Goal: Task Accomplishment & Management: Use online tool/utility

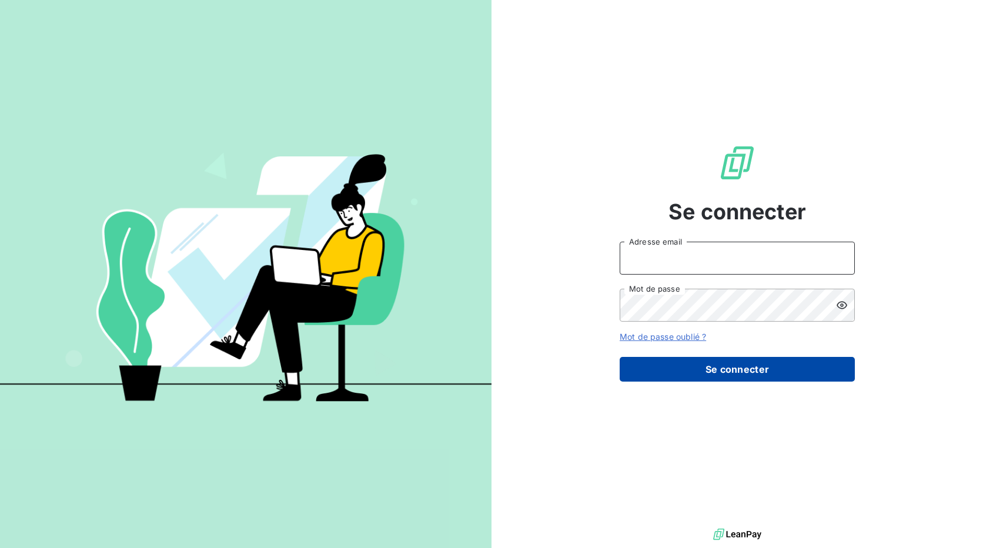
type input "[EMAIL_ADDRESS][DOMAIN_NAME]"
click at [734, 371] on button "Se connecter" at bounding box center [736, 369] width 235 height 25
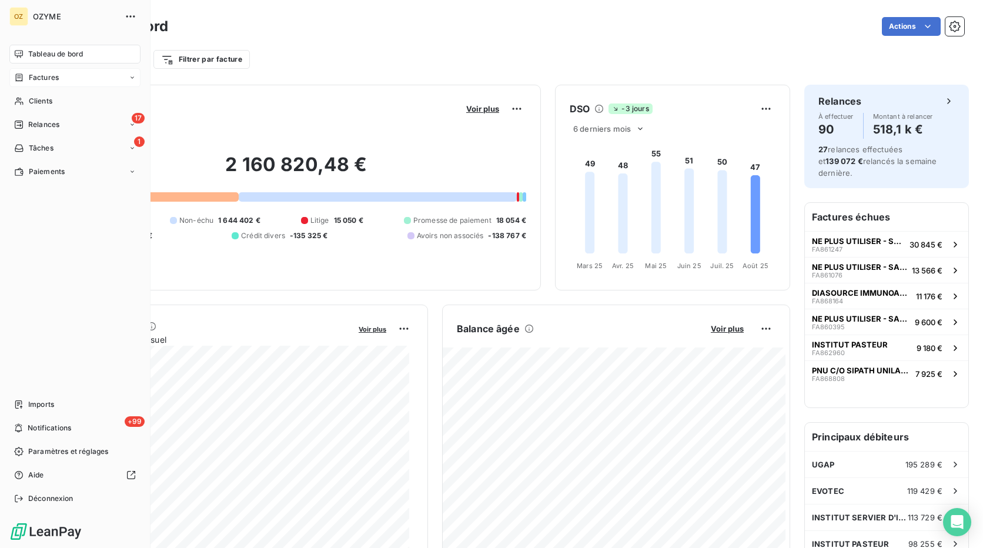
click at [63, 81] on div "Factures" at bounding box center [74, 77] width 131 height 19
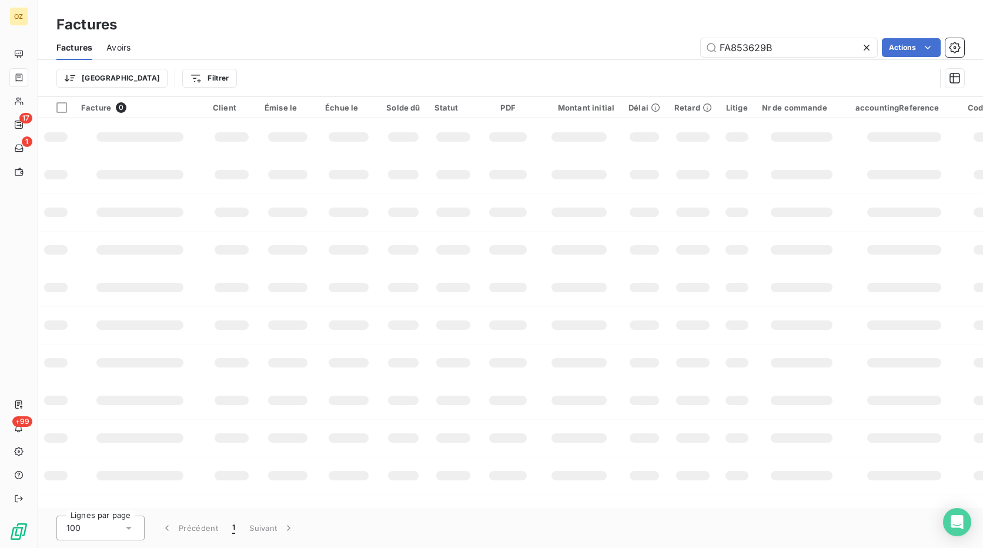
drag, startPoint x: 785, startPoint y: 47, endPoint x: 659, endPoint y: 50, distance: 125.2
click at [659, 50] on div "FA853629B Actions" at bounding box center [554, 47] width 819 height 19
type input "FA866040"
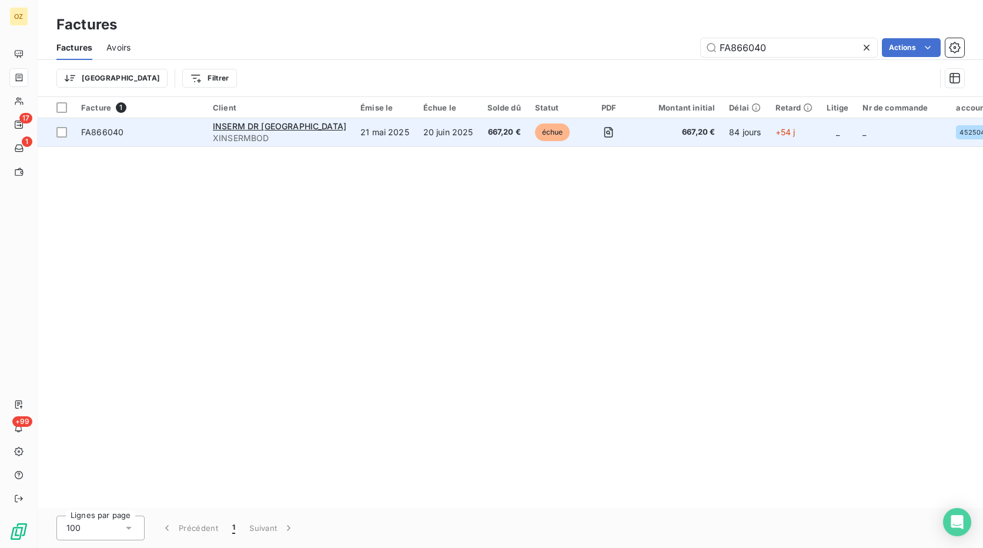
click at [408, 139] on td "21 mai 2025" at bounding box center [384, 132] width 63 height 28
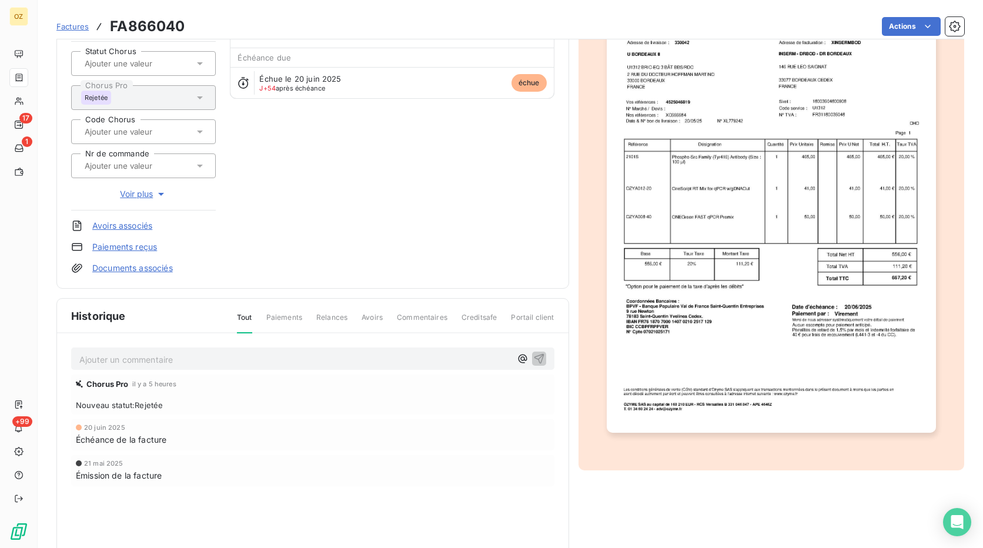
scroll to position [119, 0]
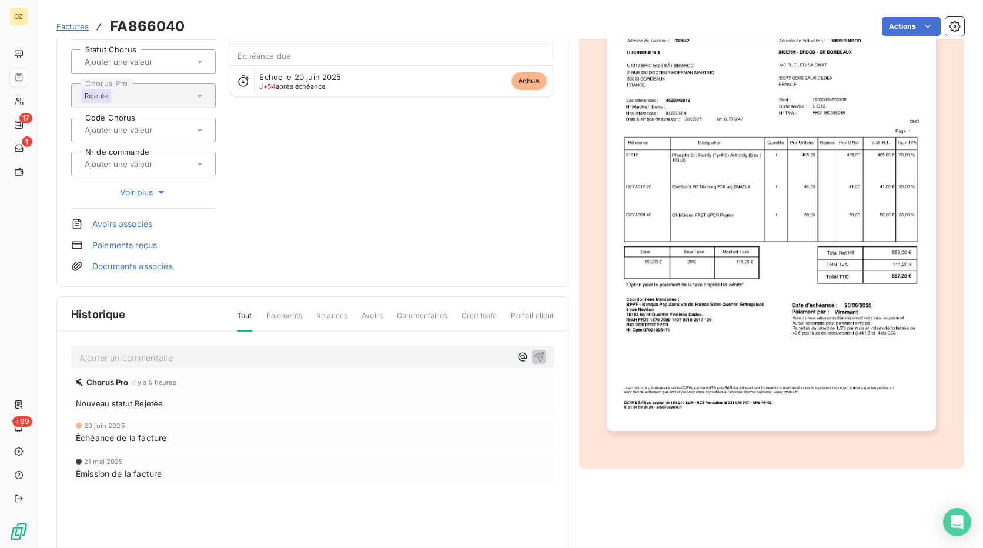
click at [191, 354] on p "Ajouter un commentaire ﻿" at bounding box center [294, 357] width 431 height 15
click at [169, 367] on div "Ajouter un commentaire ﻿" at bounding box center [312, 357] width 483 height 23
click at [176, 360] on p "Ajouter un commentaire ﻿" at bounding box center [294, 357] width 431 height 15
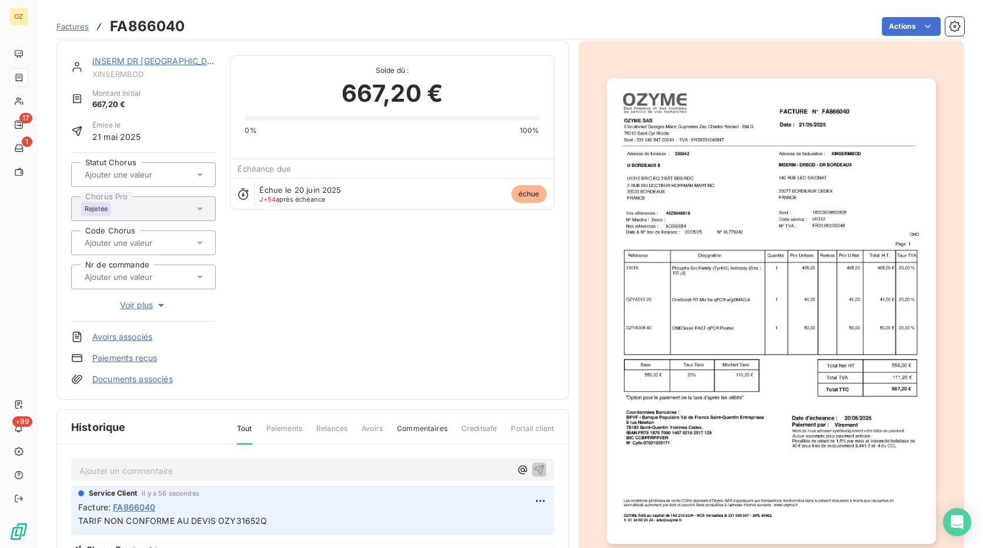
scroll to position [0, 0]
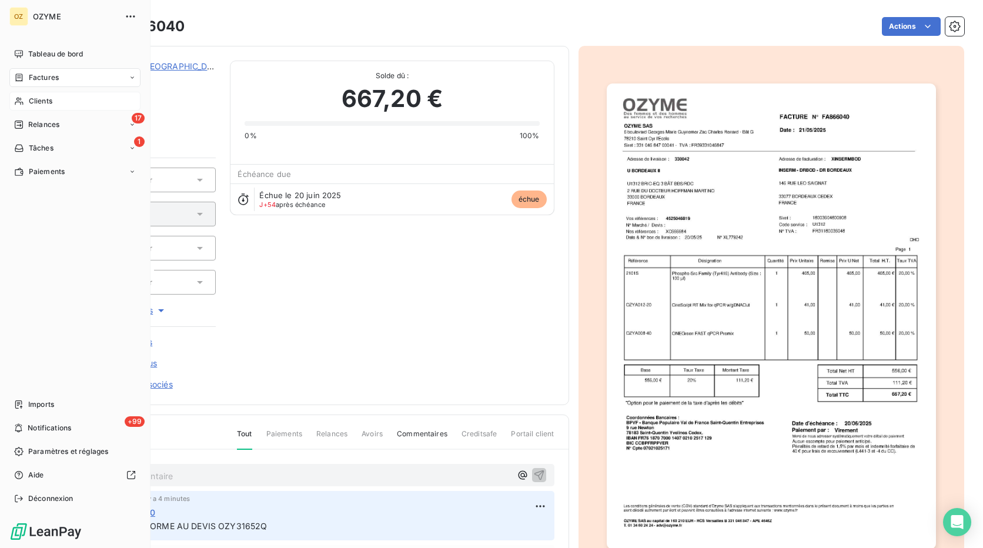
click at [59, 103] on div "Clients" at bounding box center [74, 101] width 131 height 19
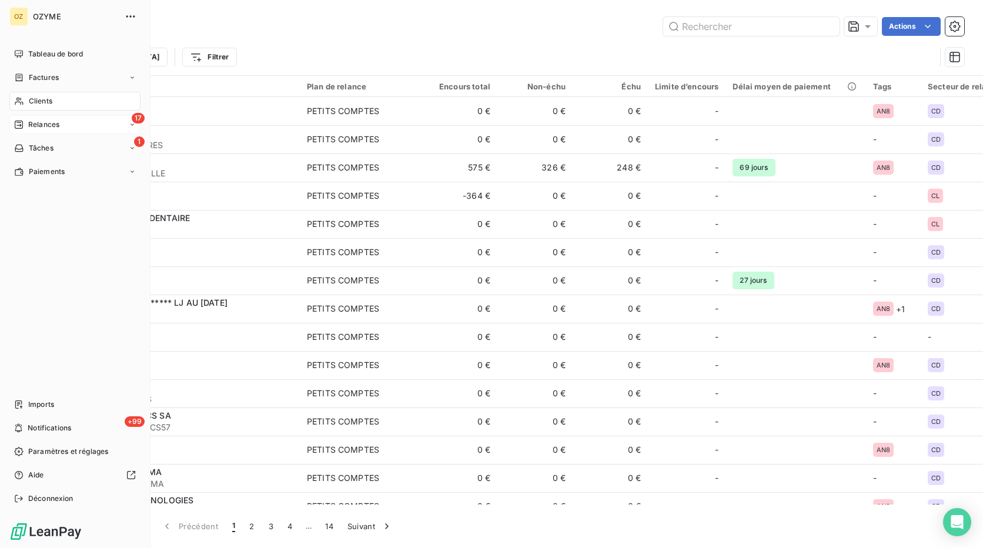
click at [48, 126] on span "Relances" at bounding box center [43, 124] width 31 height 11
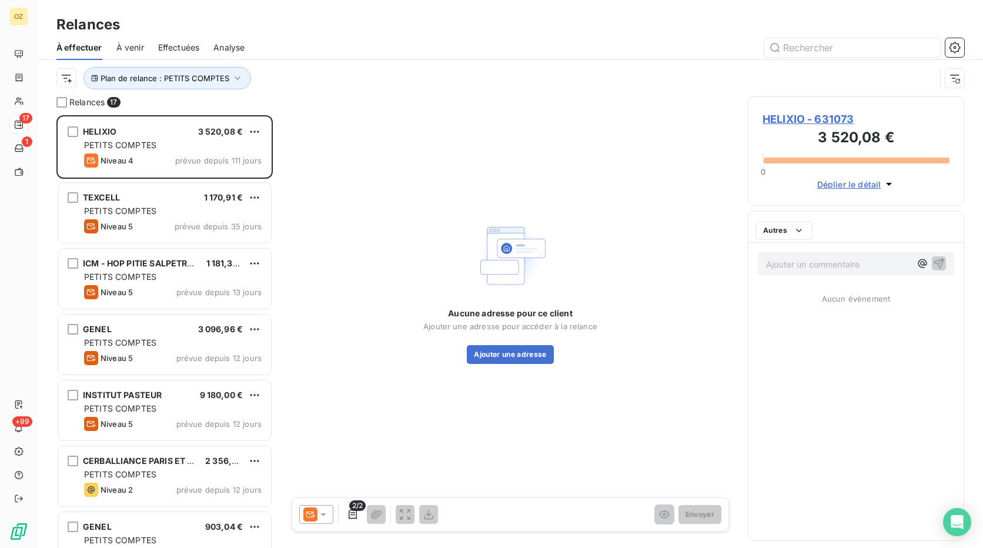
scroll to position [424, 207]
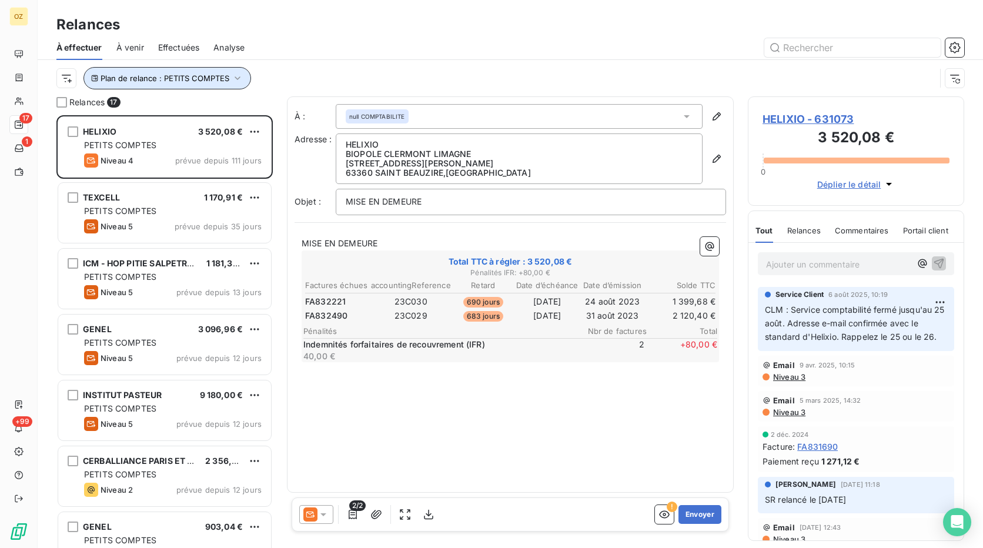
click at [140, 83] on button "Plan de relance : PETITS COMPTES" at bounding box center [167, 78] width 168 height 22
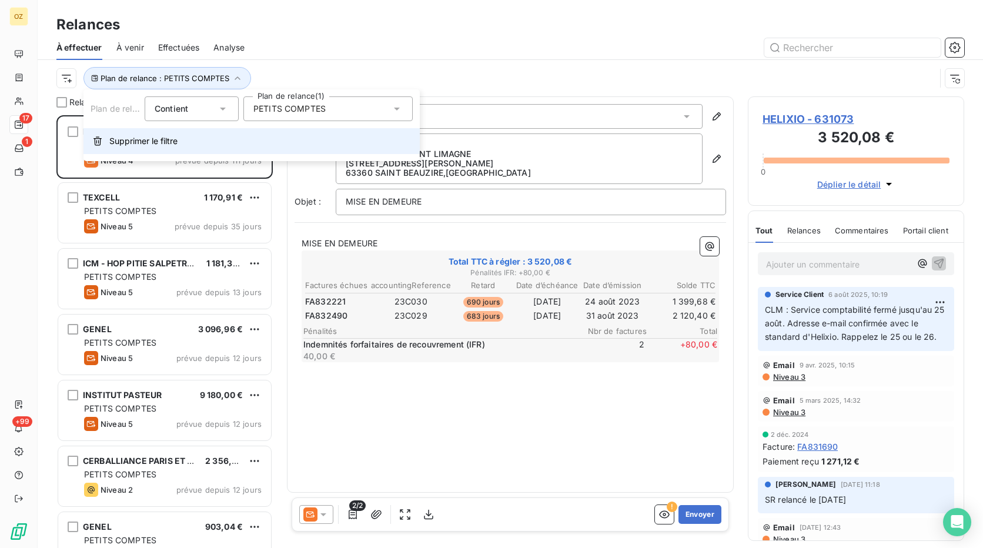
click at [163, 134] on button "Supprimer le filtre" at bounding box center [251, 141] width 336 height 26
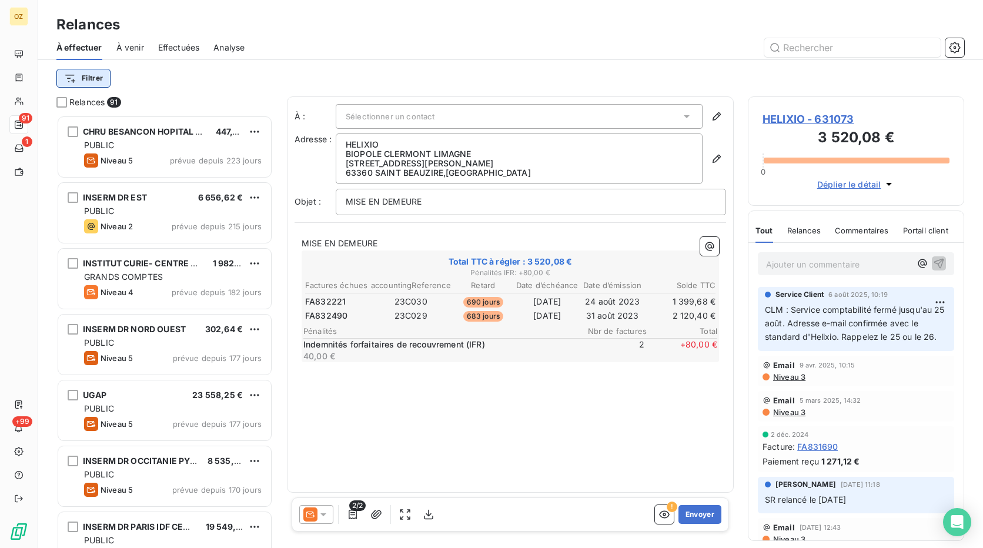
click at [94, 72] on html "OZ 91 1 +99 Relances À effectuer À venir Effectuées Analyse Filtrer Relances 91…" at bounding box center [491, 274] width 983 height 548
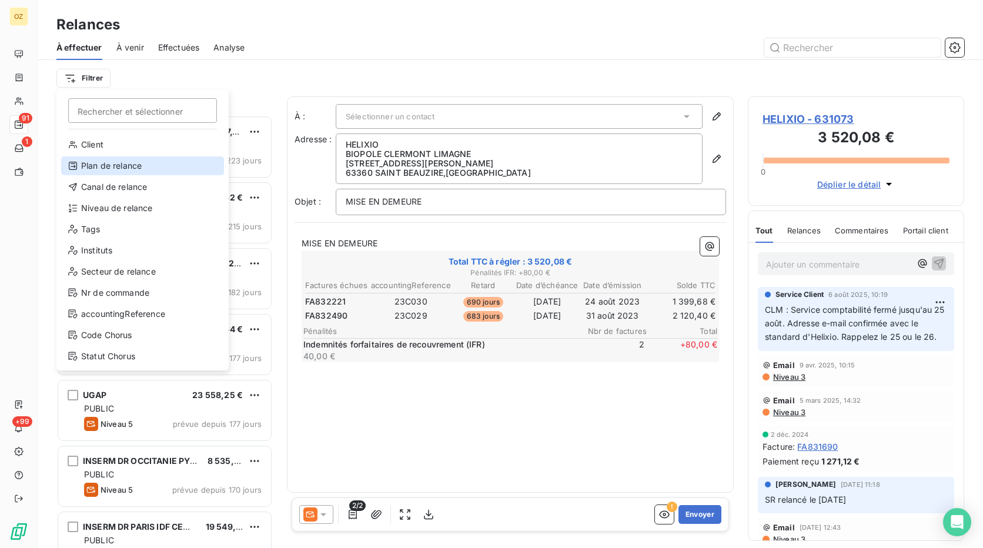
click at [116, 162] on div "Plan de relance" at bounding box center [142, 165] width 163 height 19
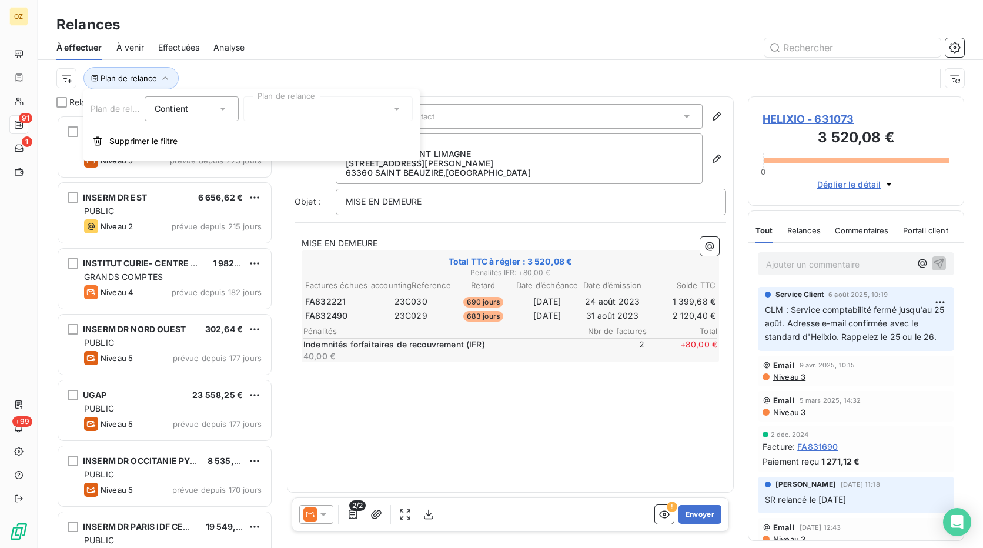
click at [321, 108] on div at bounding box center [327, 108] width 169 height 25
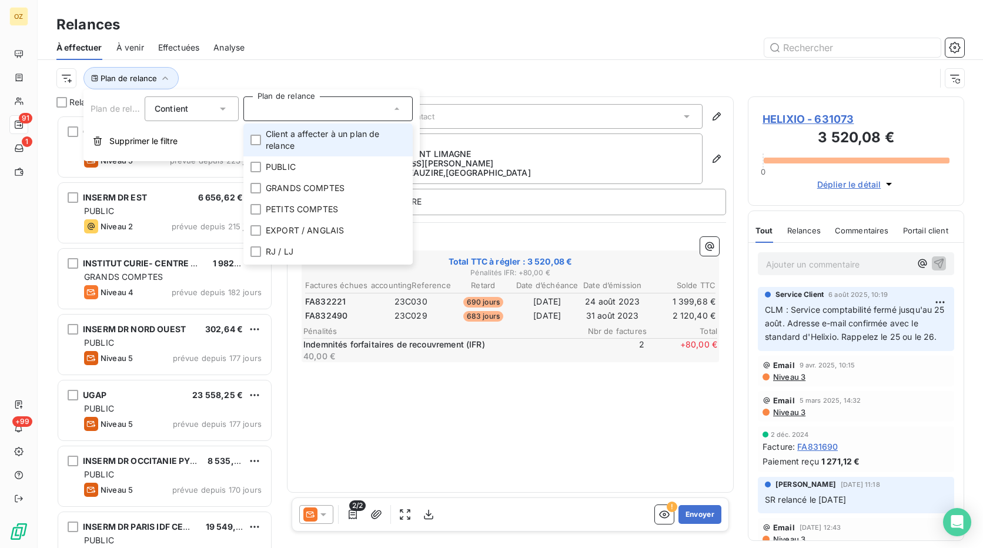
click at [310, 139] on span "Client a affecter à un plan de relance" at bounding box center [336, 140] width 140 height 24
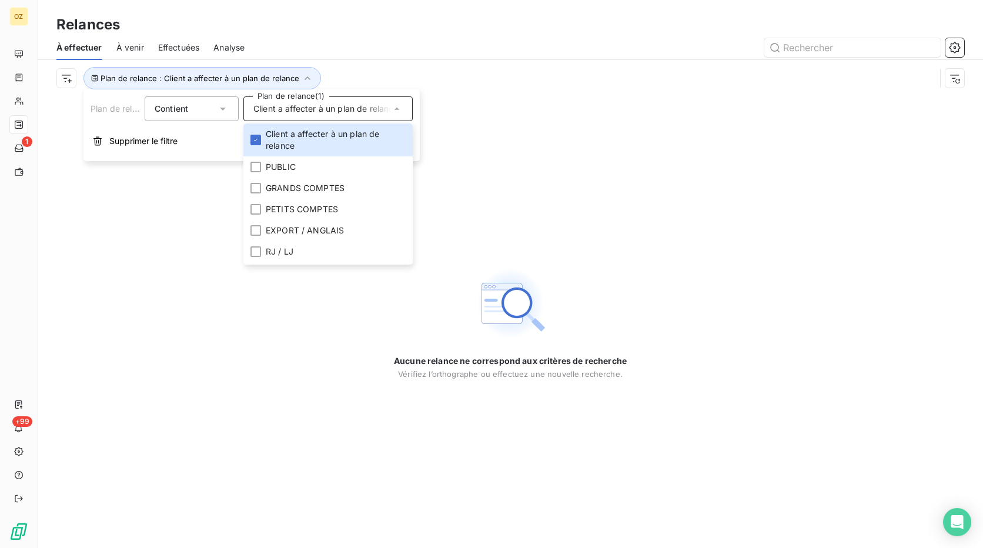
click at [668, 222] on div "Aucune relance ne correspond aux critères de recherche Vérifiez l’orthographe o…" at bounding box center [510, 321] width 945 height 451
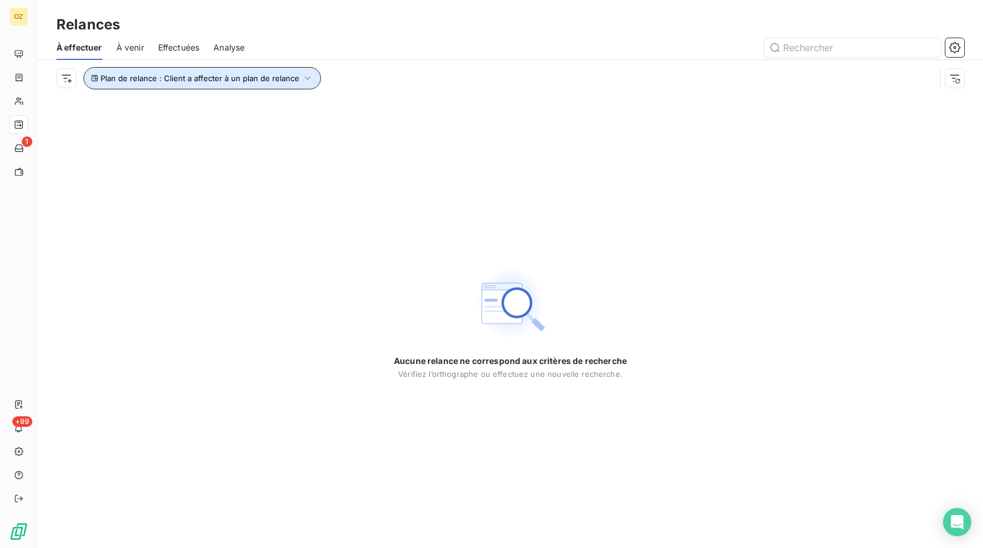
click at [169, 78] on span "Plan de relance : Client a affecter à un plan de relance" at bounding box center [200, 77] width 199 height 9
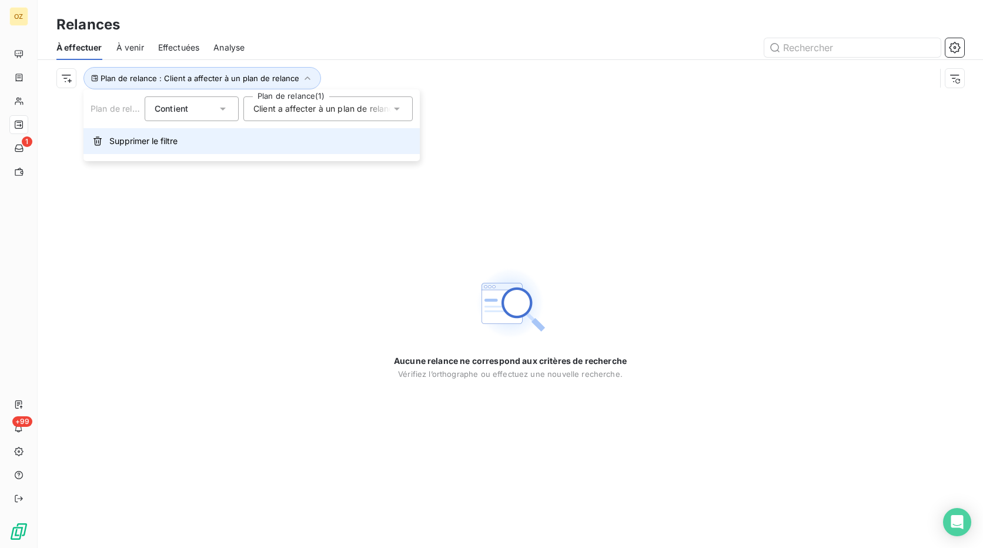
click at [175, 140] on span "Supprimer le filtre" at bounding box center [143, 141] width 68 height 12
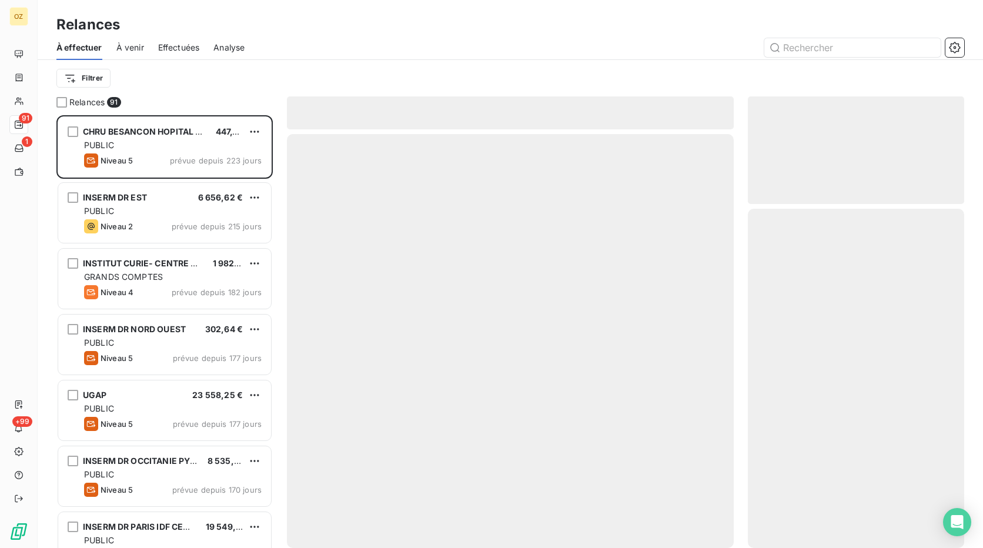
scroll to position [424, 207]
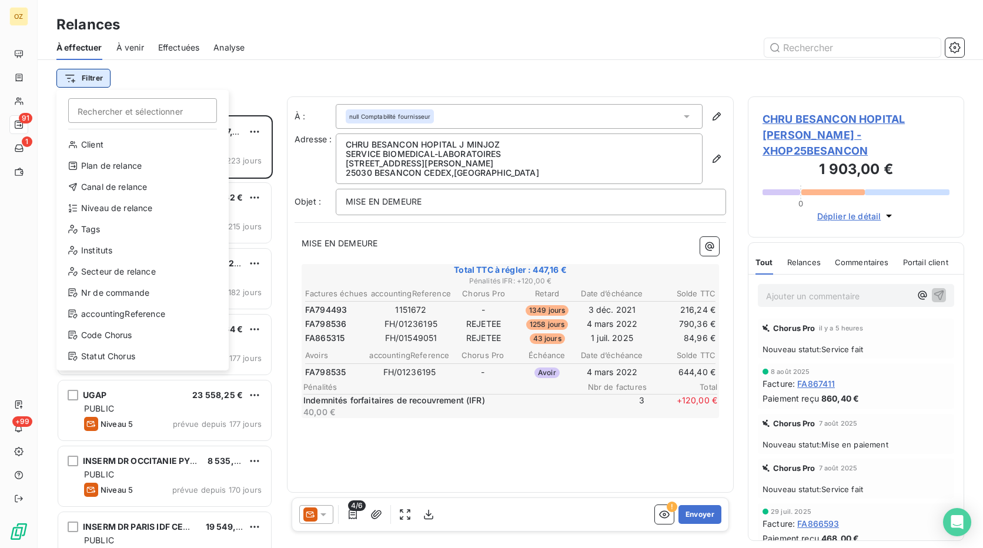
click at [96, 81] on html "OZ 91 1 +99 Relances À effectuer À venir Effectuées Analyse Filtrer Rechercher …" at bounding box center [491, 274] width 983 height 548
click at [123, 168] on div "Plan de relance" at bounding box center [142, 165] width 163 height 19
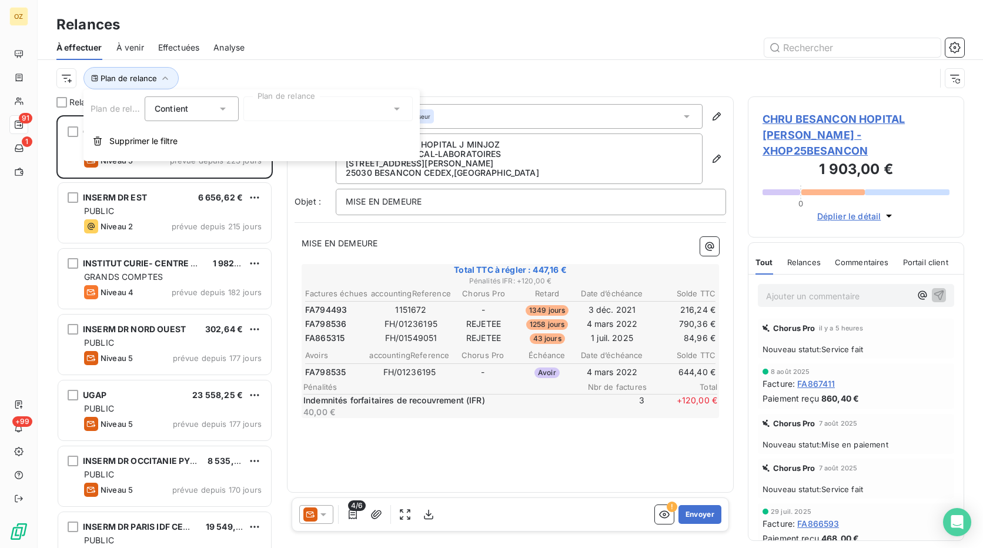
click at [226, 105] on icon at bounding box center [223, 109] width 12 height 12
click at [290, 104] on div at bounding box center [327, 108] width 169 height 25
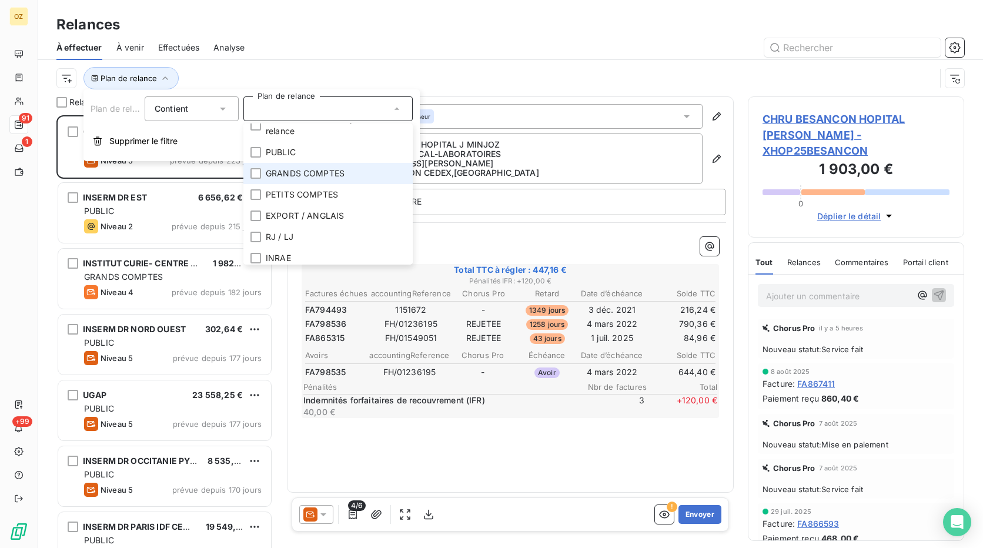
scroll to position [19, 0]
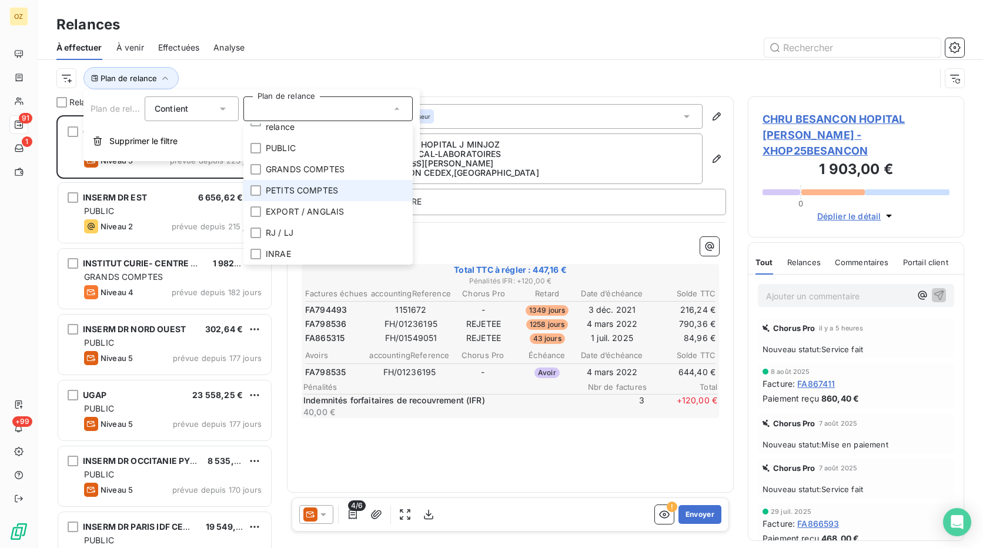
click at [312, 189] on span "PETITS COMPTES" at bounding box center [302, 191] width 72 height 12
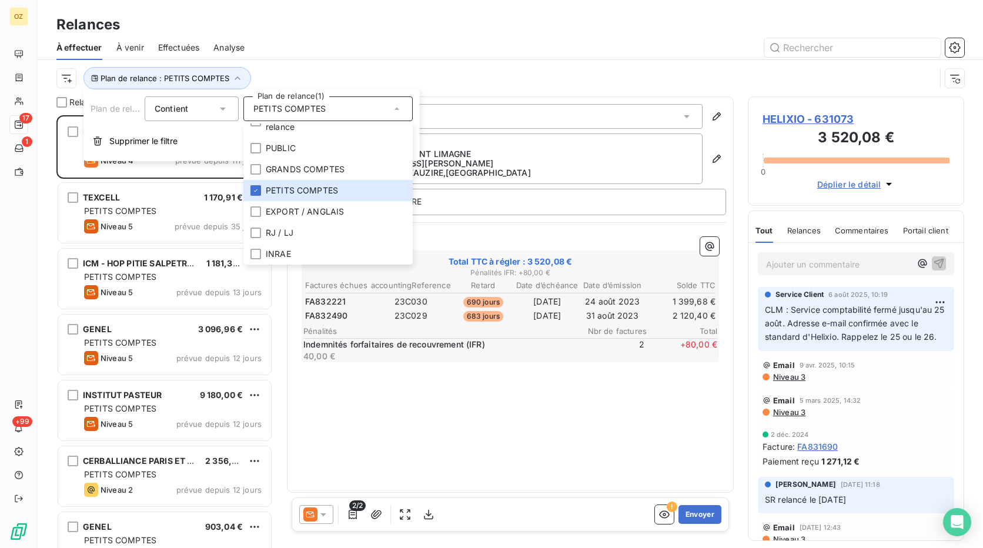
click at [357, 65] on div "Plan de relance : PETITS COMPTES" at bounding box center [509, 78] width 907 height 36
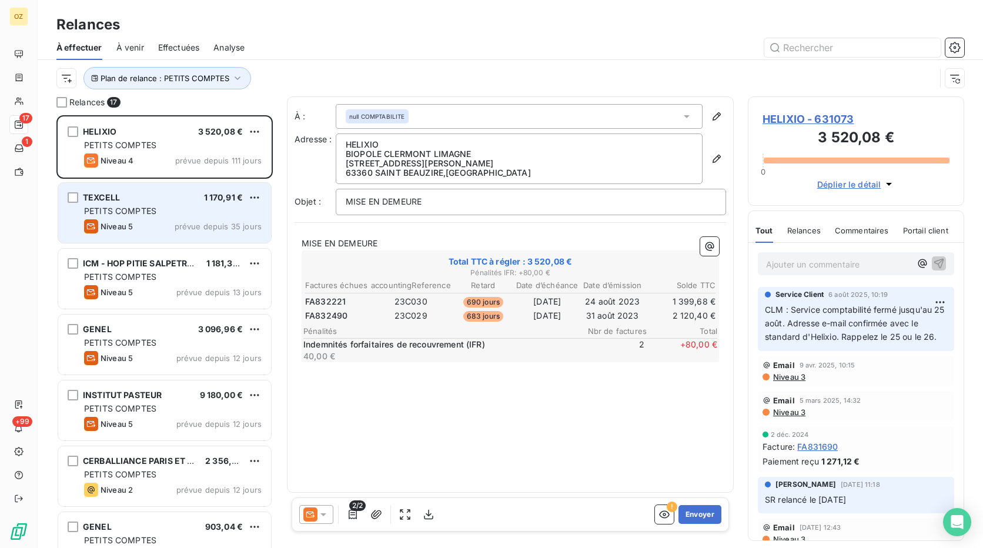
click at [179, 205] on div "PETITS COMPTES" at bounding box center [172, 211] width 177 height 12
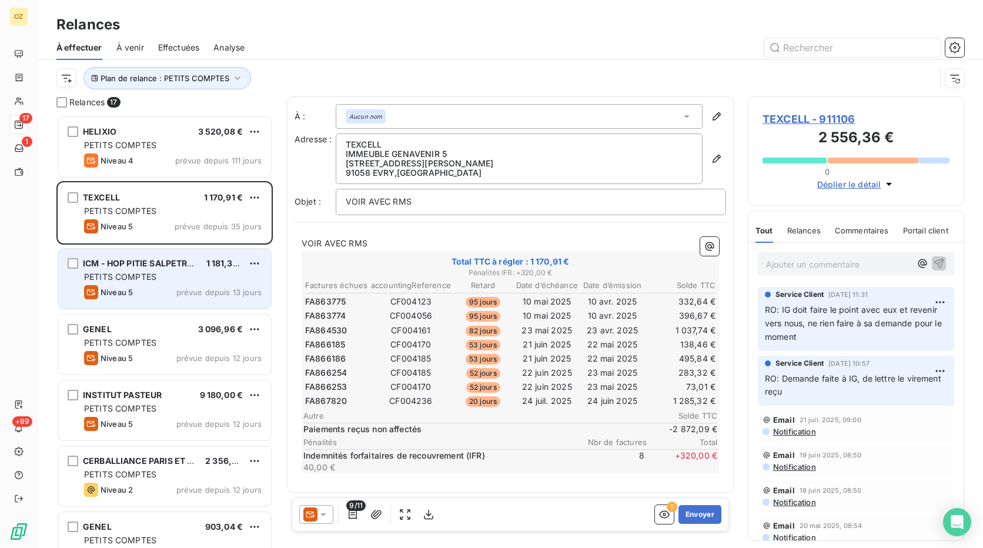
click at [192, 267] on span "ICM - HOP PITIE SALPETRIERE" at bounding box center [144, 263] width 123 height 10
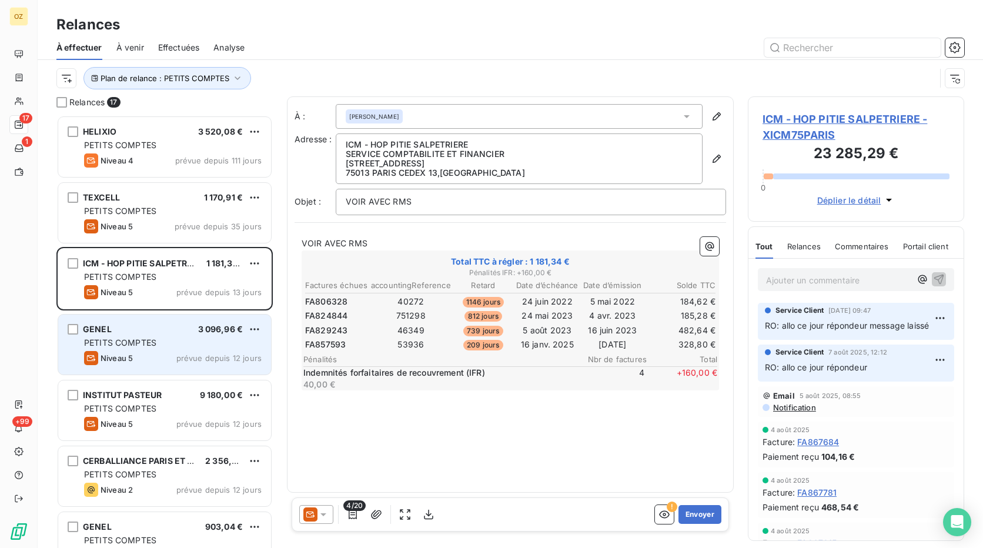
click at [189, 333] on div "GENEL 3 096,96 €" at bounding box center [172, 329] width 177 height 11
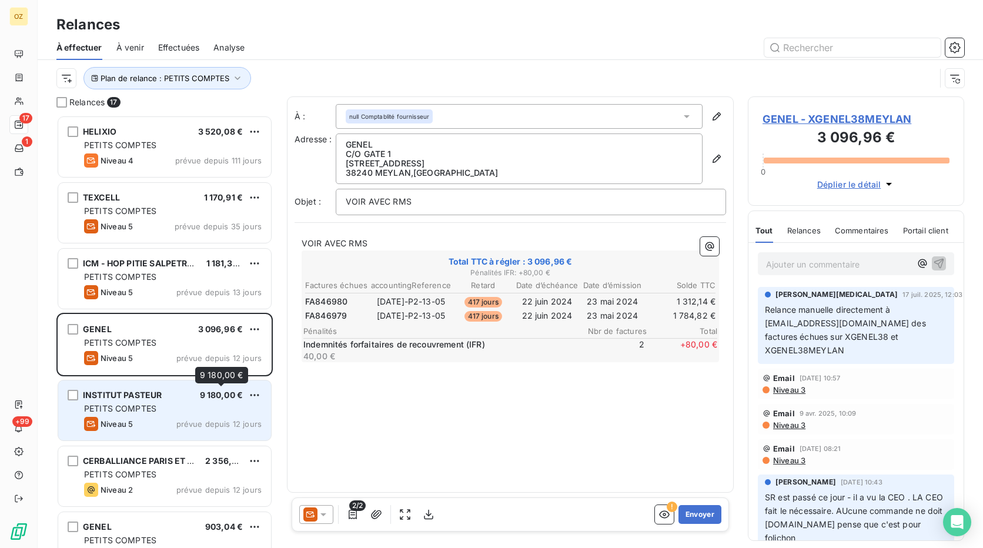
click at [207, 398] on span "9 180,00 €" at bounding box center [221, 395] width 43 height 10
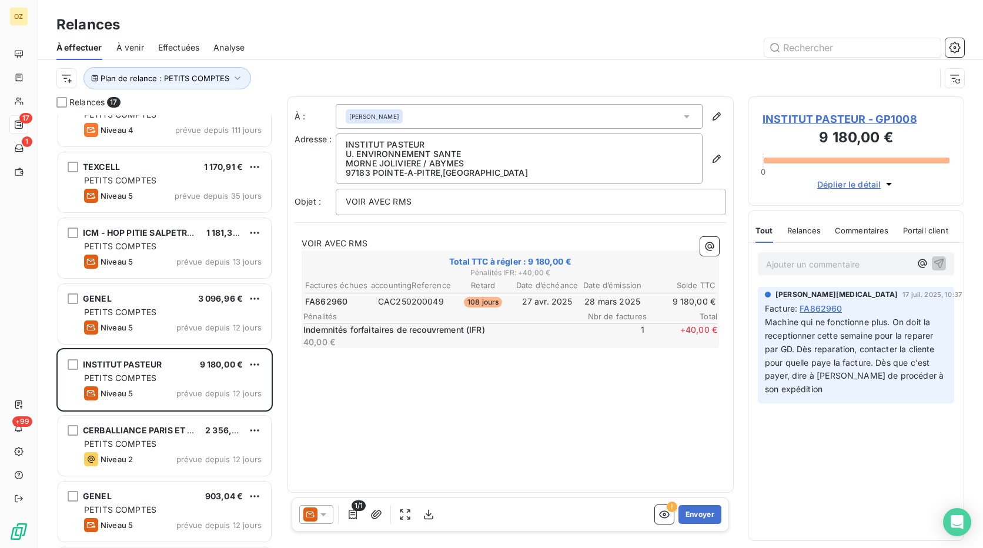
scroll to position [59, 0]
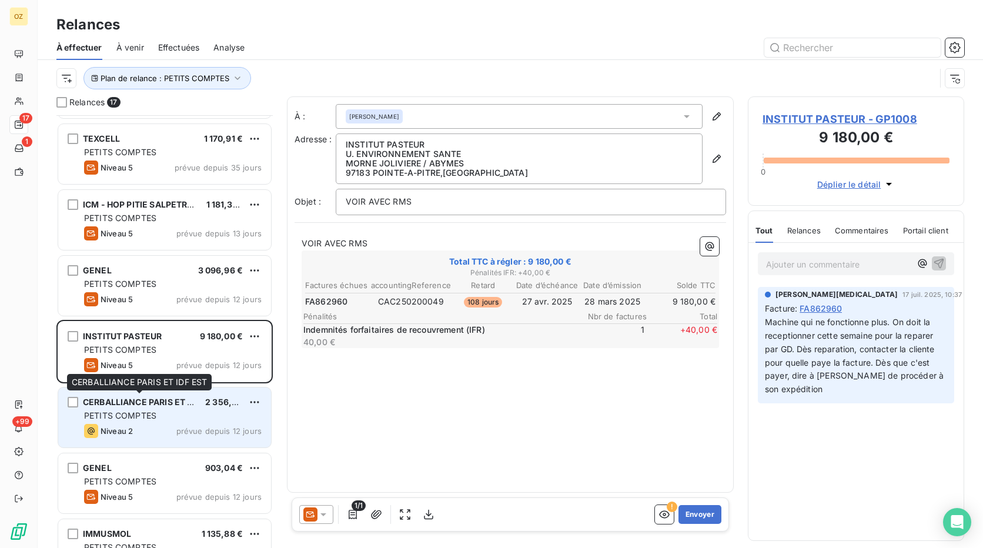
click at [182, 402] on span "CERBALLIANCE PARIS ET IDF EST" at bounding box center [150, 402] width 135 height 10
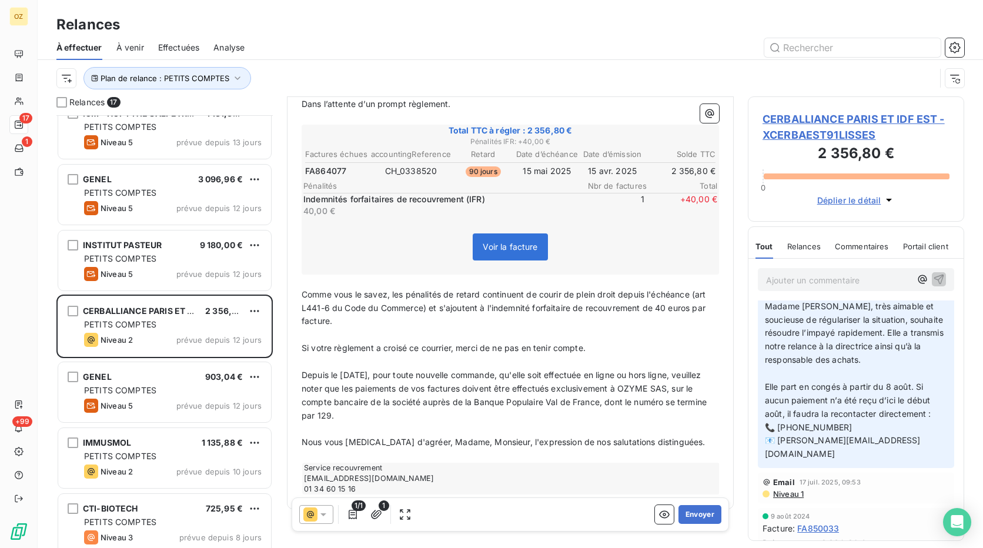
scroll to position [177, 0]
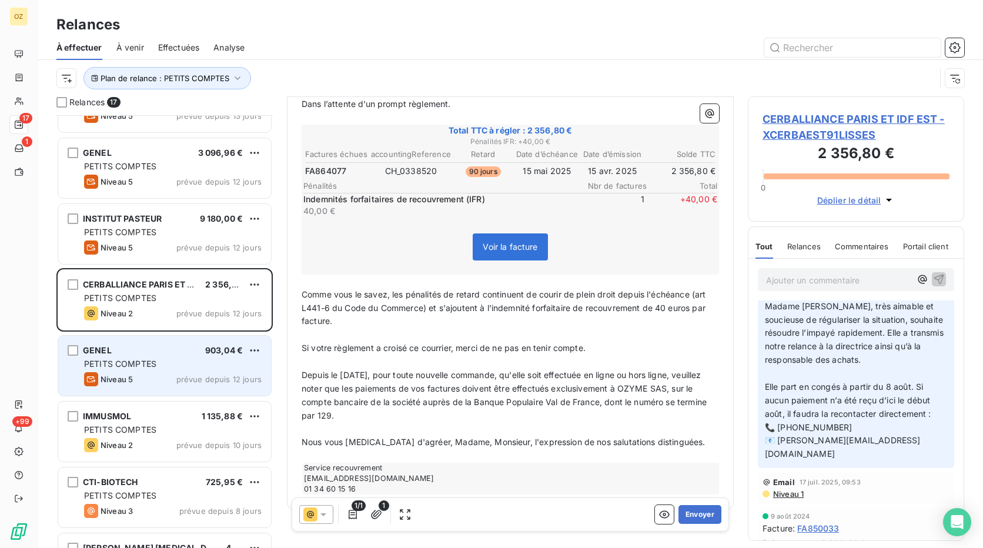
click at [195, 381] on span "prévue depuis 12 jours" at bounding box center [218, 378] width 85 height 9
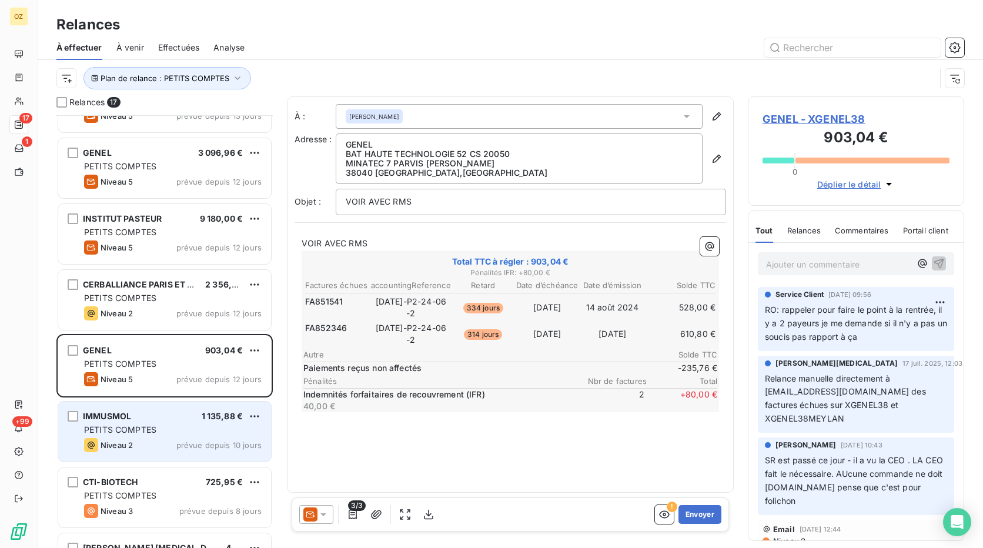
click at [180, 436] on div "IMMUSMOL 1 135,88 € PETITS COMPTES Niveau 2 prévue depuis 10 jours" at bounding box center [164, 431] width 213 height 60
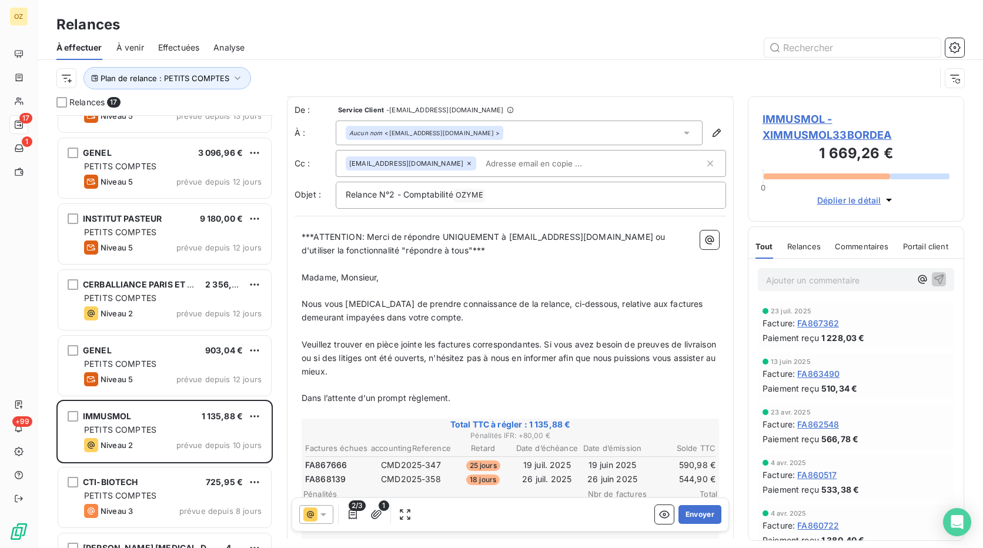
scroll to position [118, 0]
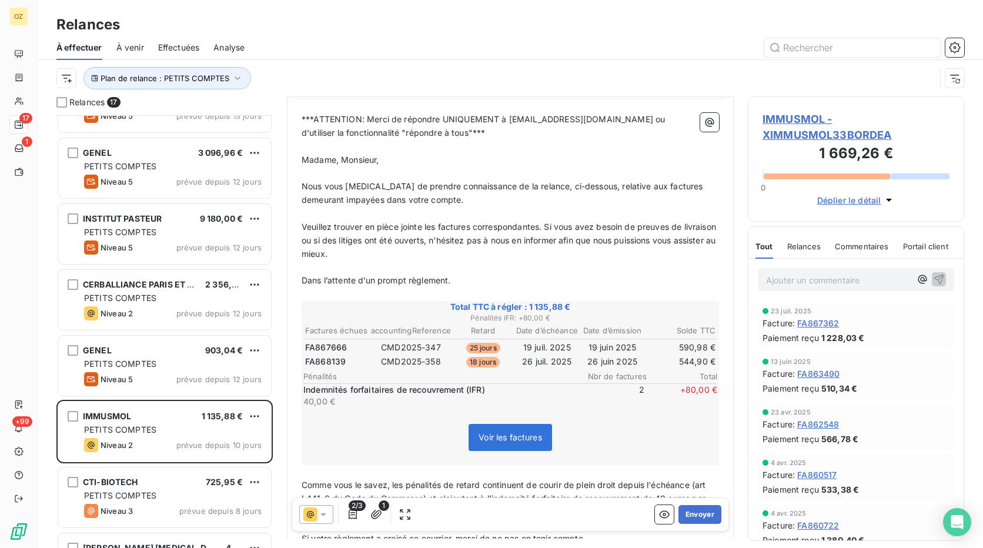
click at [335, 347] on span "FA867666" at bounding box center [326, 347] width 42 height 12
copy span "FA867666"
click at [356, 512] on icon "button" at bounding box center [353, 514] width 12 height 12
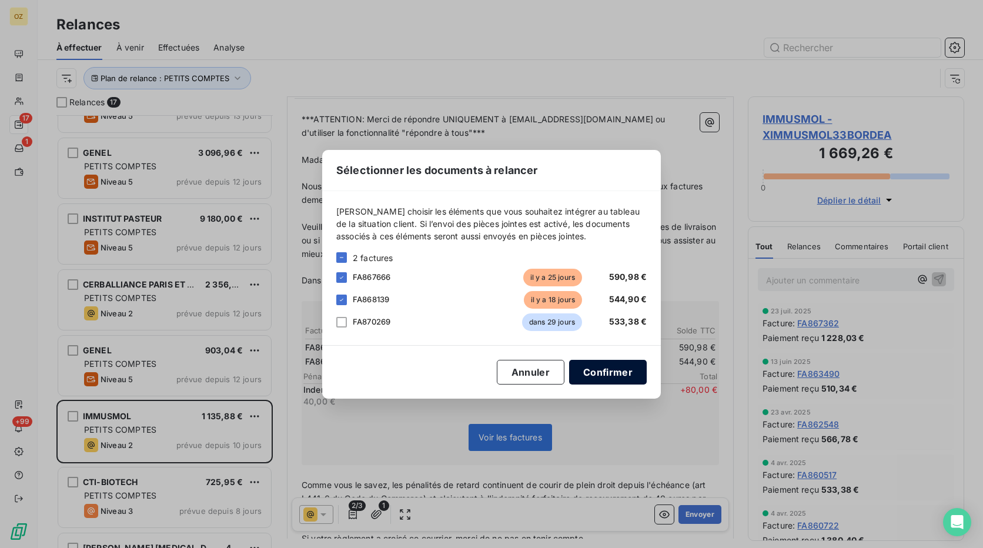
click at [611, 377] on button "Confirmer" at bounding box center [608, 372] width 78 height 25
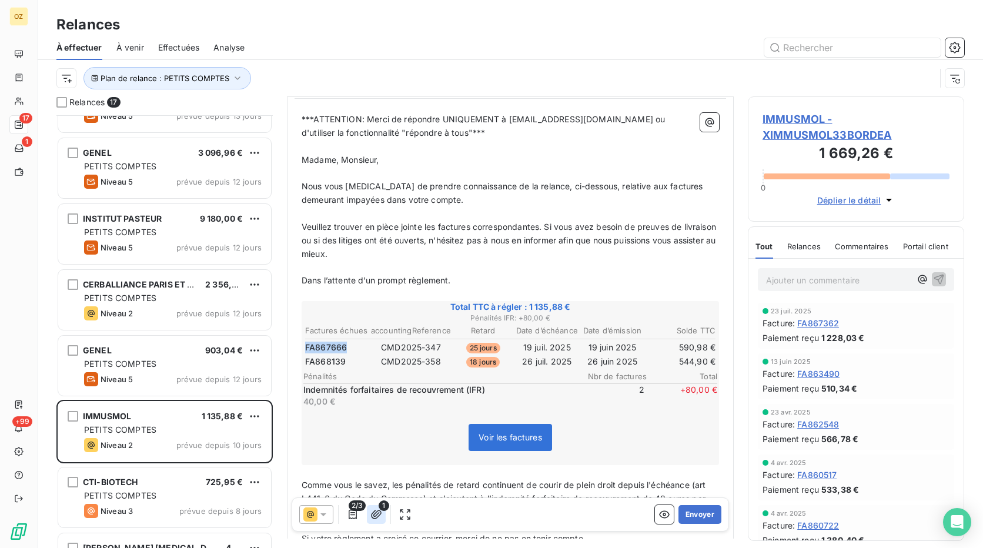
click at [376, 514] on icon "button" at bounding box center [376, 514] width 12 height 12
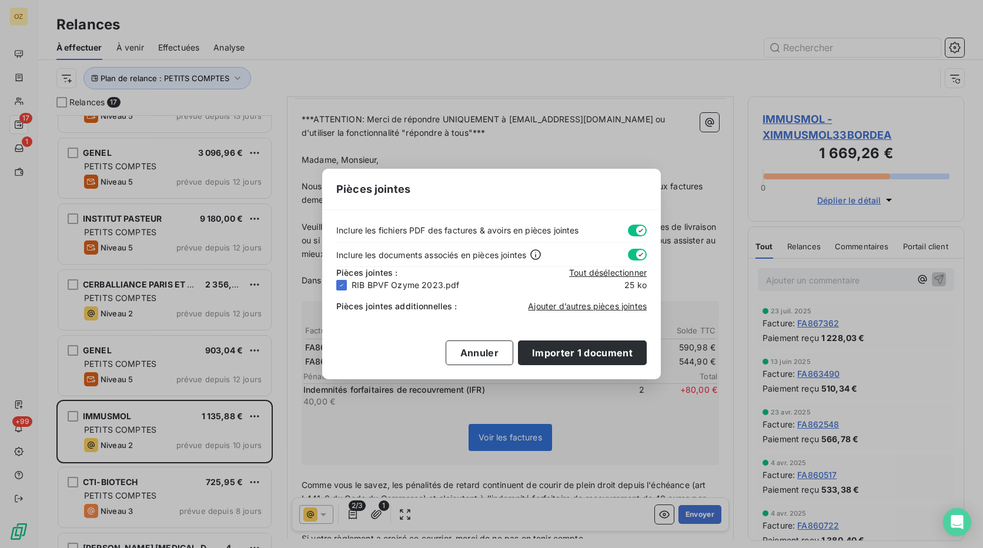
click at [658, 158] on div "Pièces jointes Inclure les fichiers PDF des factures & avoirs en pièces jointes…" at bounding box center [491, 274] width 983 height 548
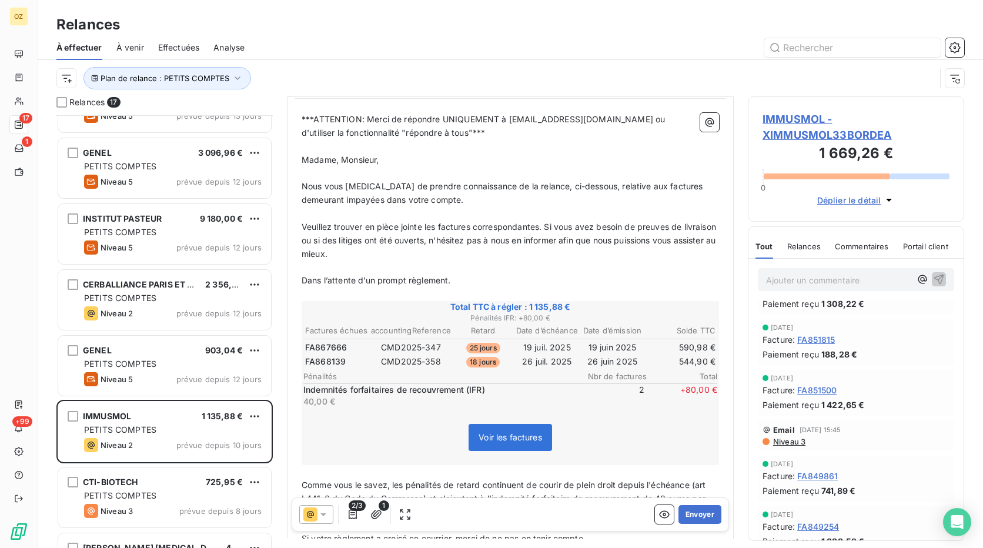
scroll to position [764, 0]
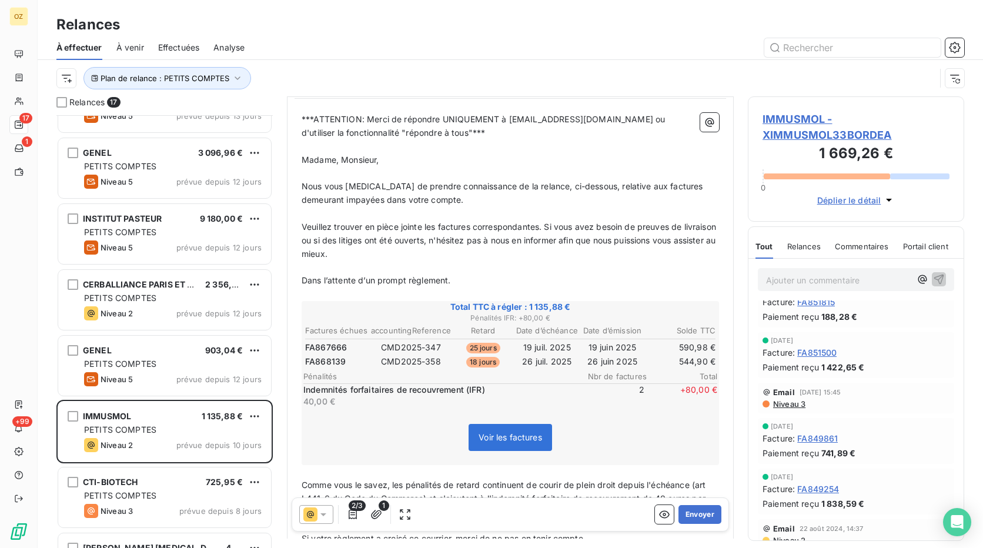
click at [803, 405] on span "Niveau 3" at bounding box center [789, 403] width 34 height 9
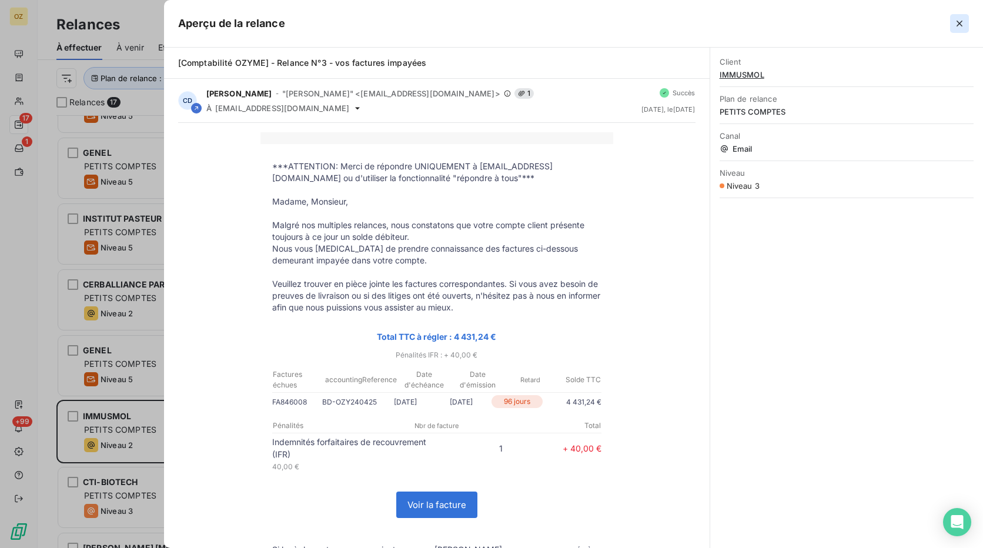
click at [958, 21] on icon "button" at bounding box center [959, 24] width 12 height 12
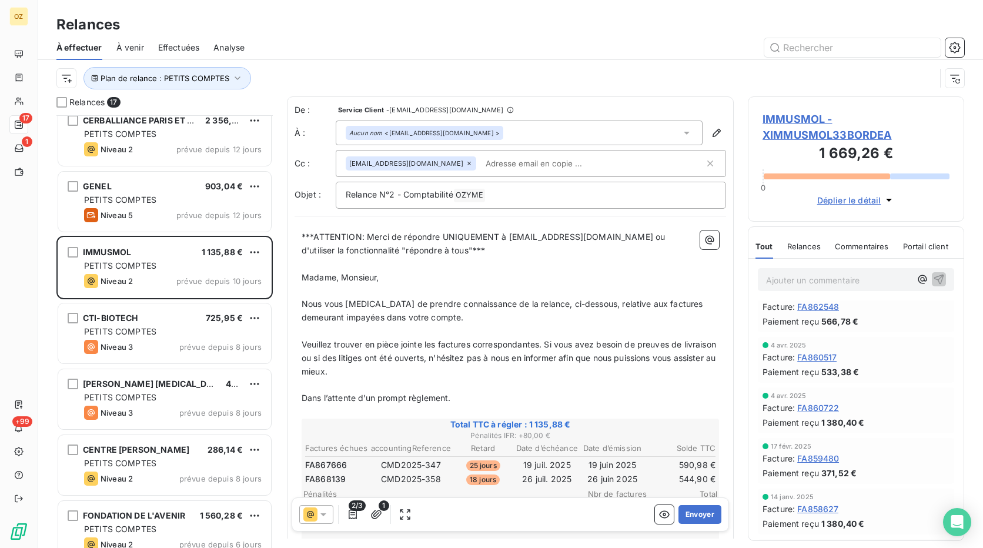
scroll to position [353, 0]
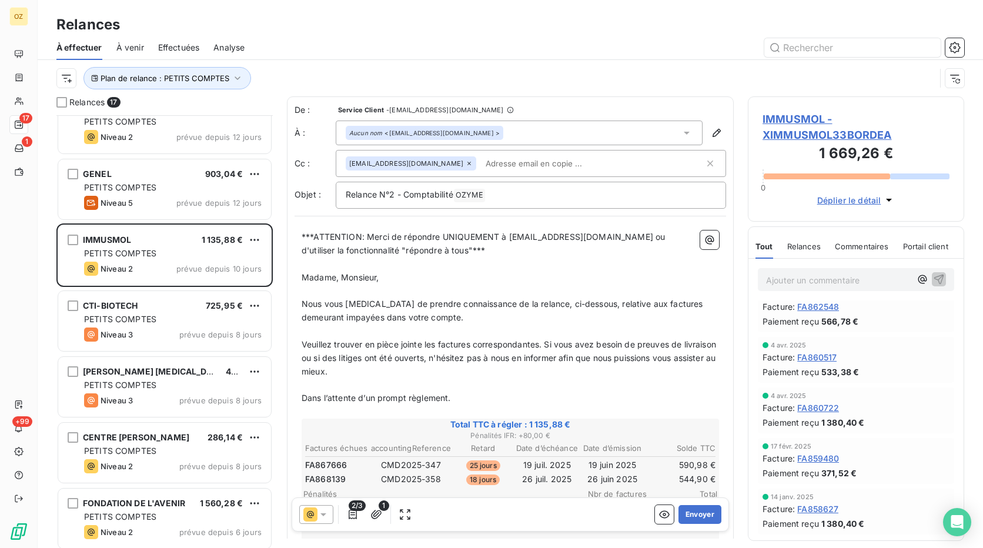
click at [681, 136] on icon at bounding box center [687, 133] width 12 height 12
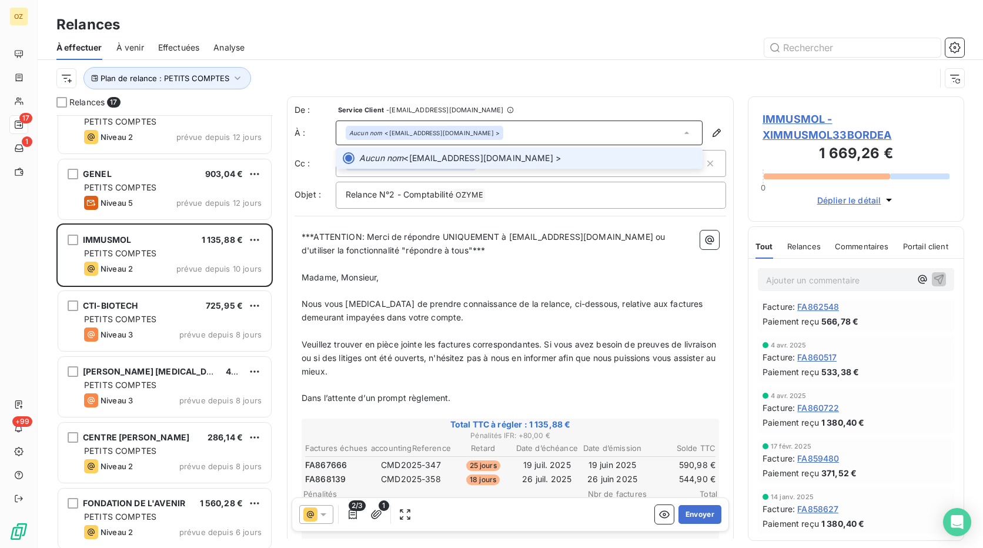
click at [681, 136] on icon at bounding box center [687, 133] width 12 height 12
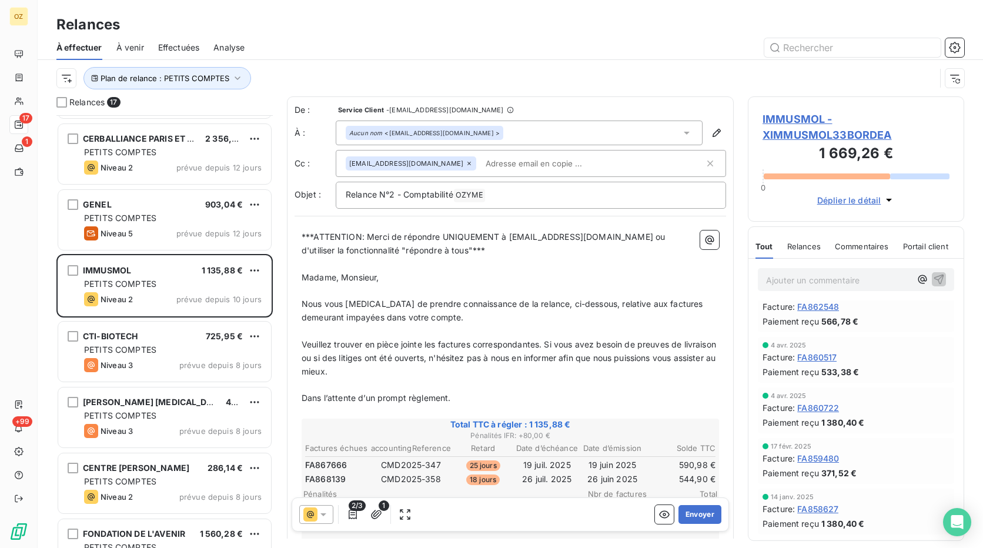
scroll to position [294, 0]
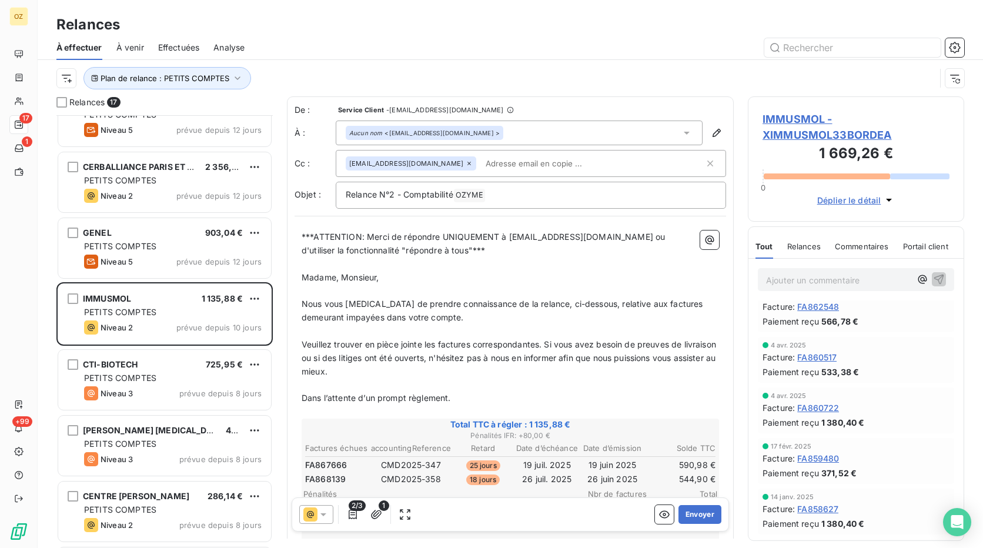
click at [327, 464] on span "FA867666" at bounding box center [326, 465] width 42 height 12
click at [334, 461] on span "FA867666" at bounding box center [326, 465] width 42 height 12
click at [335, 462] on span "FA867666" at bounding box center [326, 465] width 42 height 12
click at [337, 467] on span "FA867666" at bounding box center [326, 465] width 42 height 12
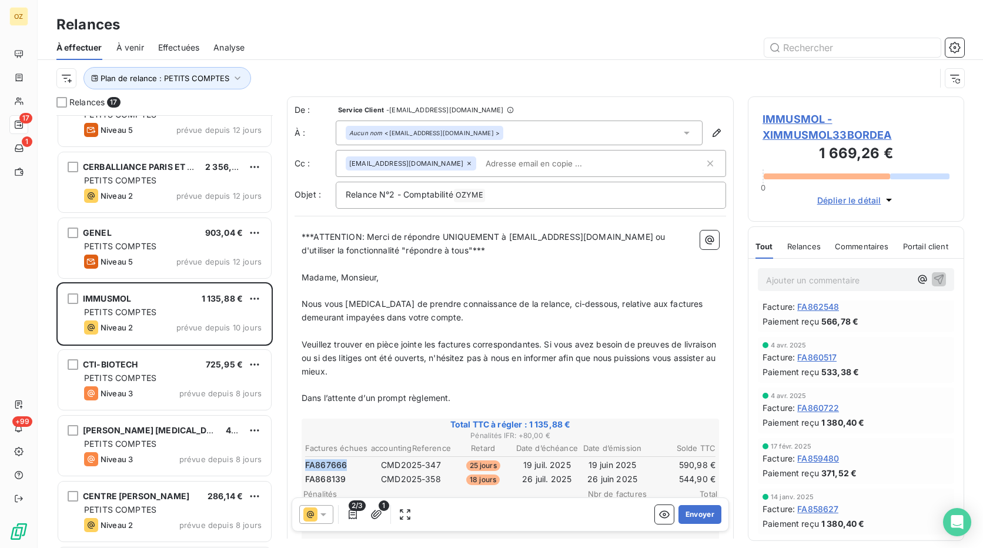
copy span "FA867666"
click at [337, 467] on span "FA867666" at bounding box center [326, 465] width 42 height 12
click at [331, 465] on span "FA867666" at bounding box center [326, 465] width 42 height 12
copy span "FA867666"
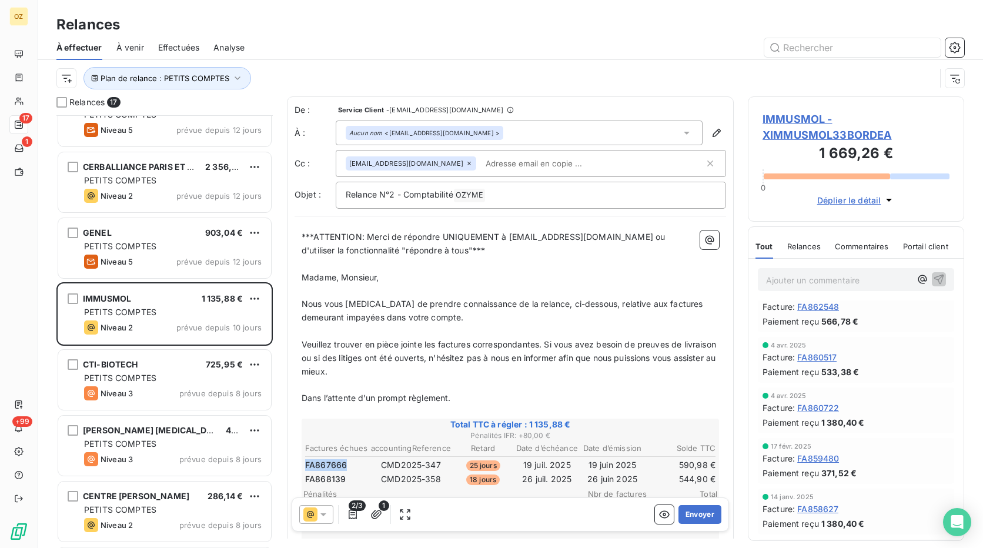
click at [313, 463] on span "FA867666" at bounding box center [326, 465] width 42 height 12
click at [318, 462] on span "FA867666" at bounding box center [326, 465] width 42 height 12
click at [321, 462] on span "FA867666" at bounding box center [326, 465] width 42 height 12
click at [331, 467] on span "FA867666" at bounding box center [326, 465] width 42 height 12
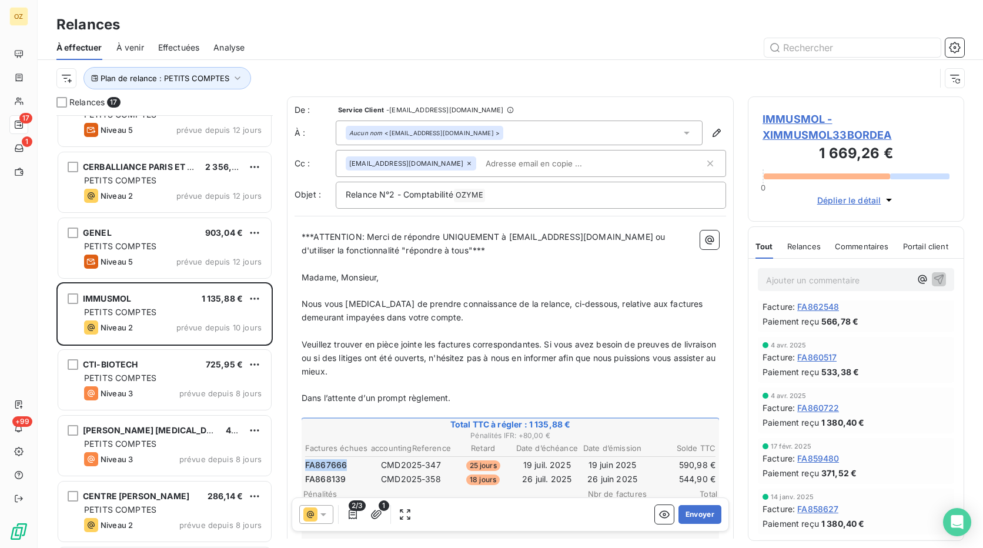
click at [330, 467] on span "FA867666" at bounding box center [326, 465] width 42 height 12
copy span "FA867666"
click at [330, 467] on span "FA867666" at bounding box center [326, 465] width 42 height 12
click at [334, 464] on span "FA867666" at bounding box center [326, 465] width 42 height 12
copy span "FA867666"
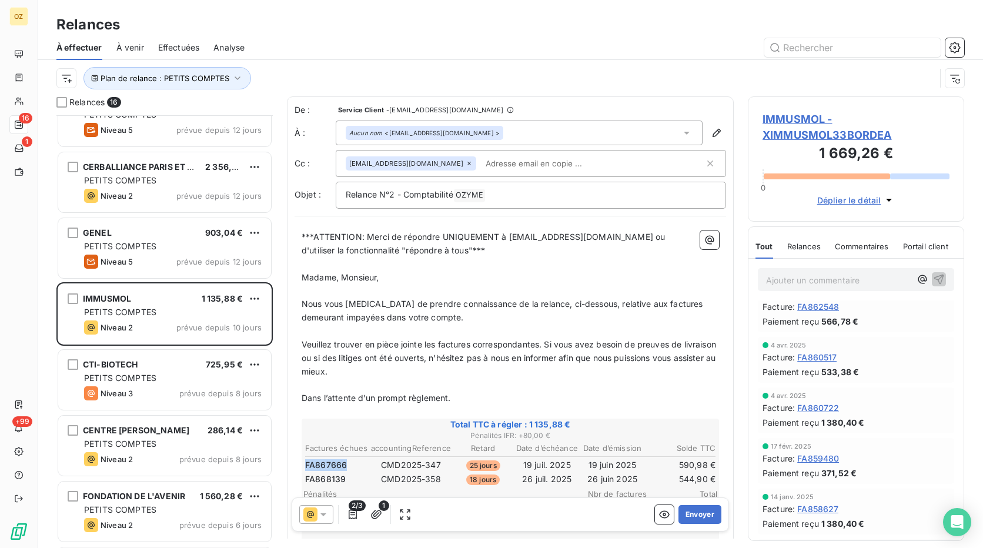
drag, startPoint x: 334, startPoint y: 464, endPoint x: 541, endPoint y: 242, distance: 302.7
click at [387, 403] on div "***ATTENTION: Merci de répondre UNIQUEMENT à adv@ozyme.fr ou d'utiliser la fonc…" at bounding box center [510, 516] width 417 height 572
click at [577, 381] on p "﻿" at bounding box center [510, 386] width 417 height 14
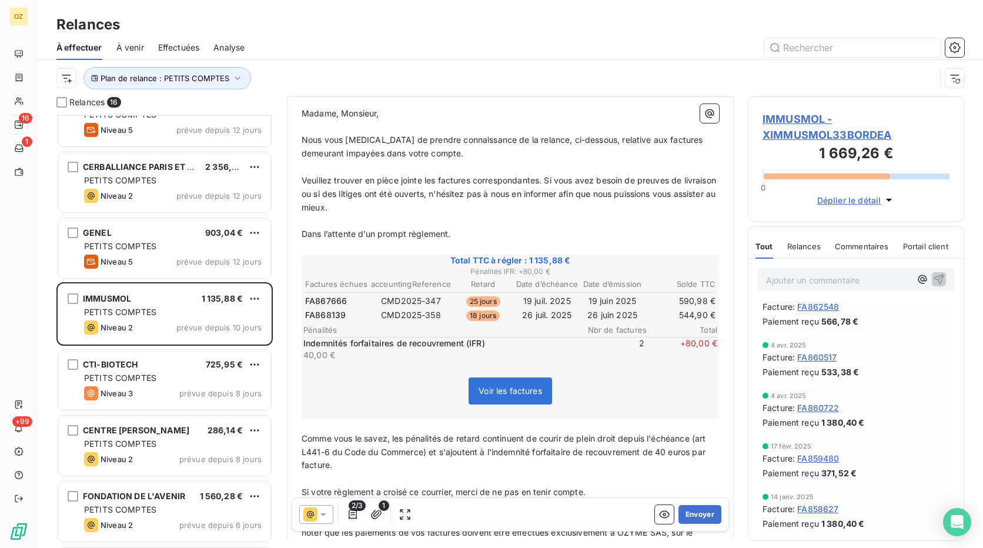
scroll to position [177, 0]
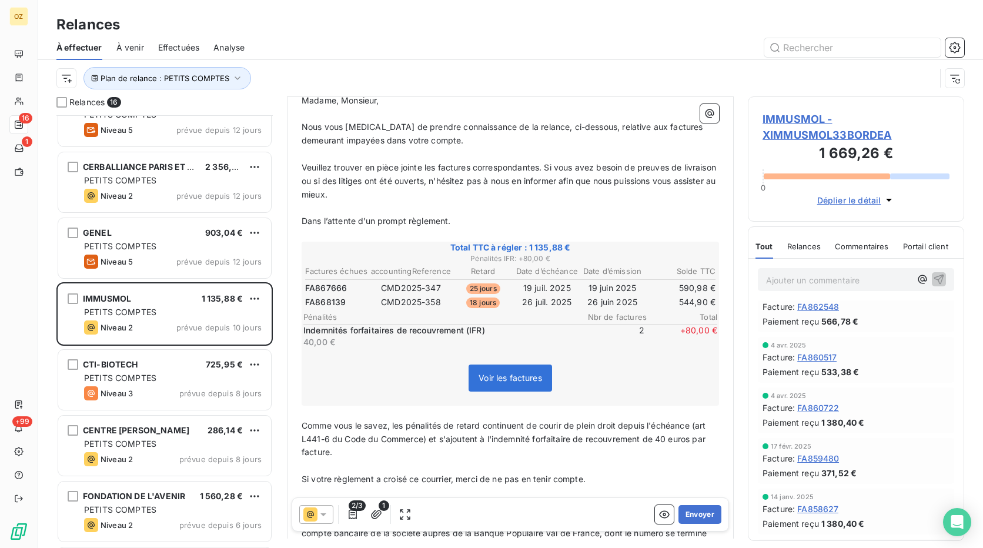
click at [575, 216] on p "Dans l’attente d’un prompt règlement." at bounding box center [510, 222] width 417 height 14
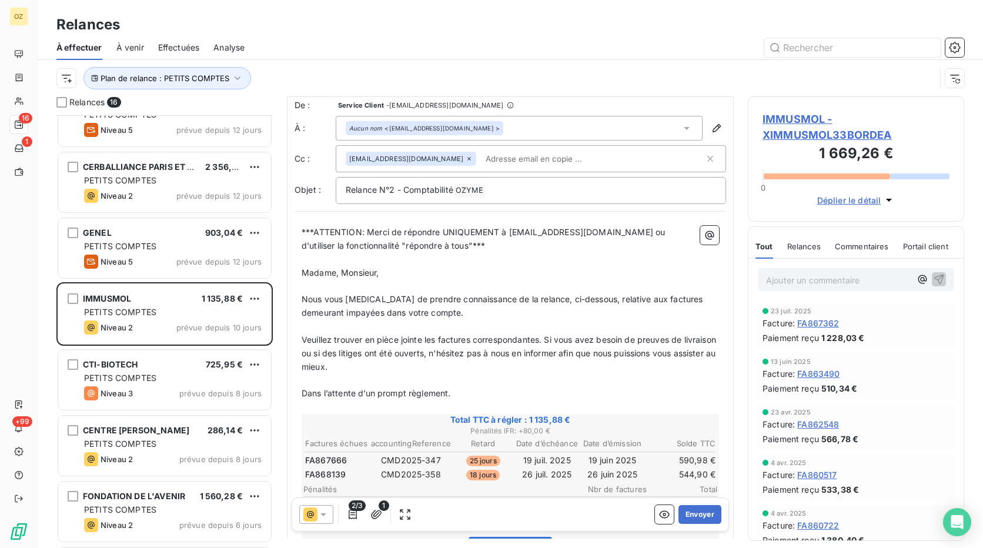
scroll to position [0, 0]
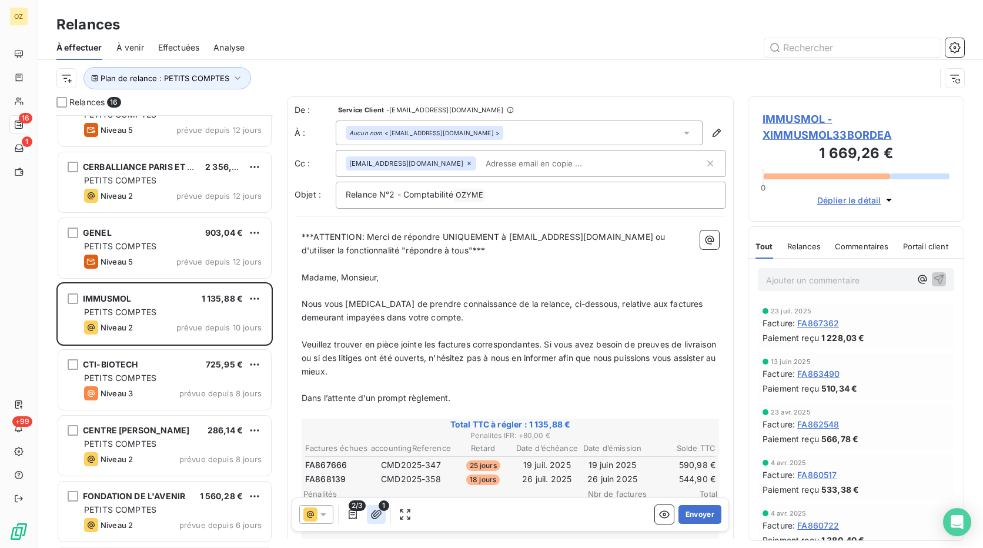
click at [377, 515] on icon "button" at bounding box center [376, 514] width 11 height 9
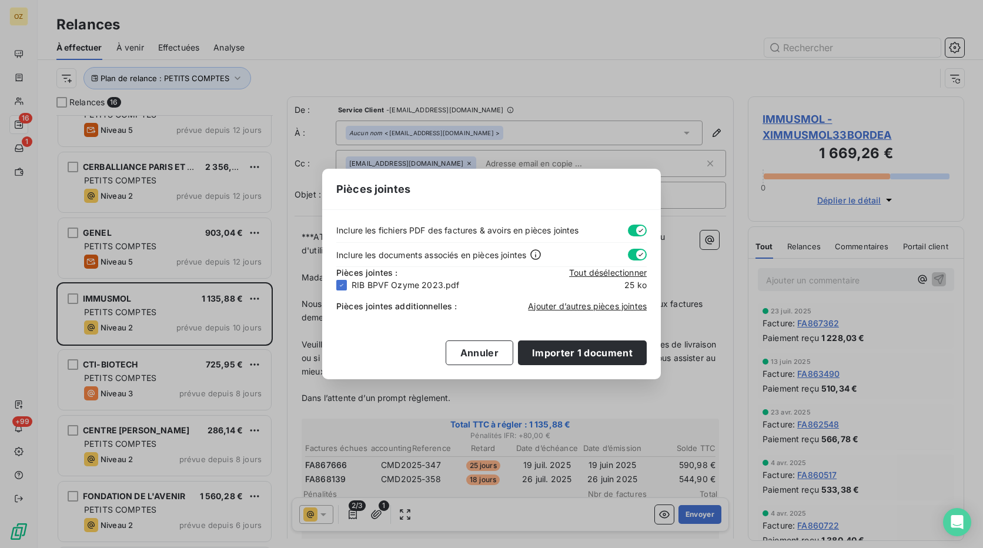
click at [591, 311] on div "Ajouter d’autres pièces jointes" at bounding box center [587, 306] width 119 height 12
click at [570, 309] on span "Ajouter d’autres pièces jointes" at bounding box center [587, 306] width 119 height 10
click at [493, 353] on button "Annuler" at bounding box center [480, 352] width 68 height 25
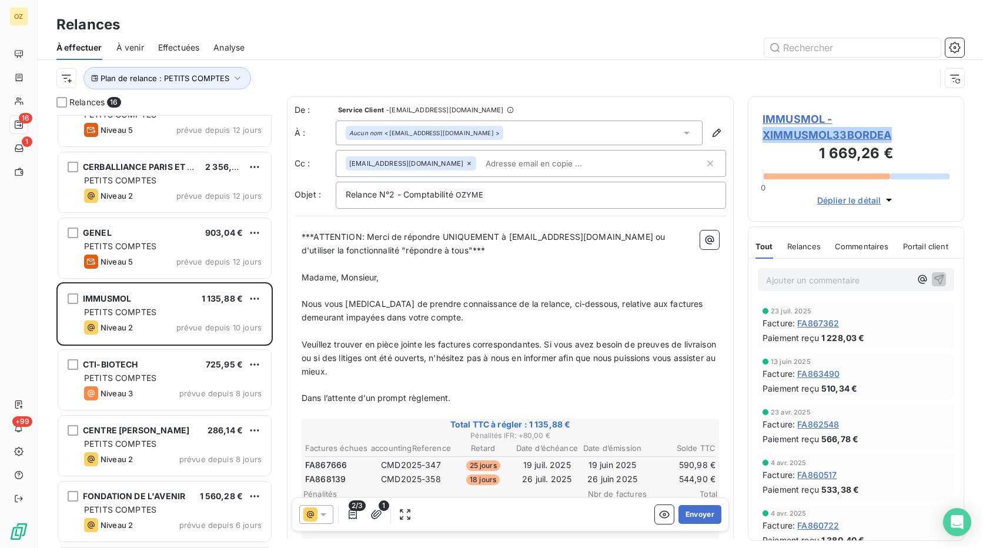
drag, startPoint x: 905, startPoint y: 132, endPoint x: 764, endPoint y: 135, distance: 141.1
click at [764, 135] on span "IMMUSMOL - XIMMUSMOL33BORDEA" at bounding box center [855, 127] width 187 height 32
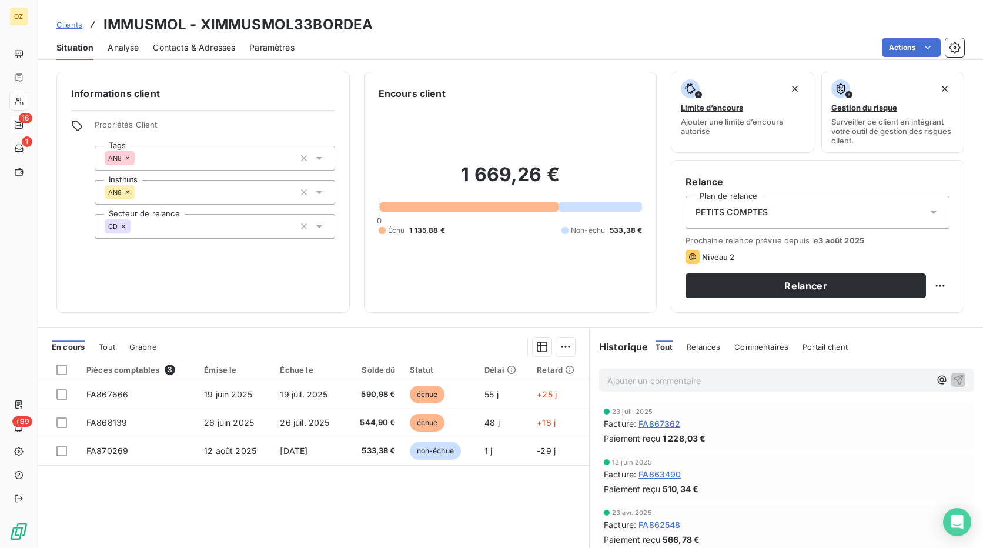
click at [781, 135] on span "Ajouter une limite d’encours autorisé" at bounding box center [742, 126] width 123 height 19
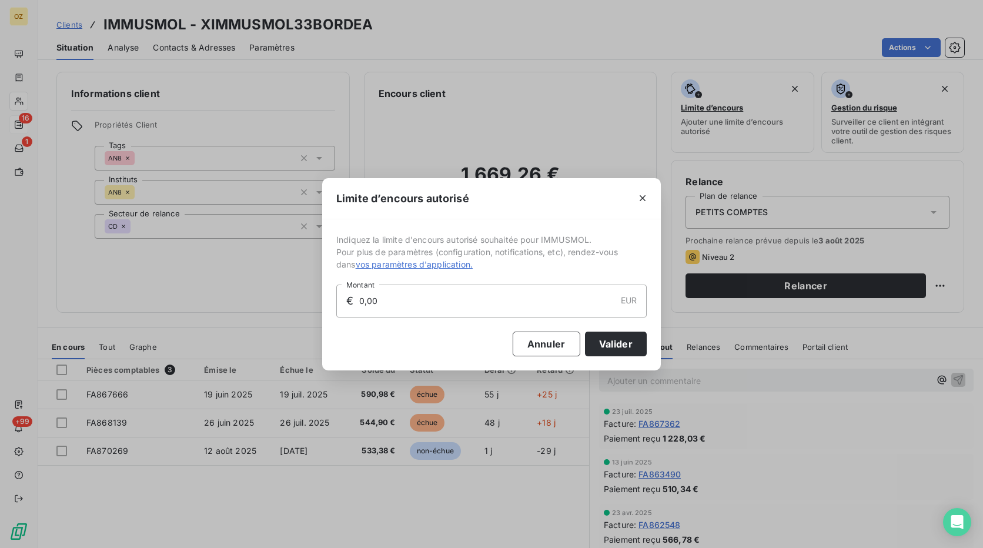
click at [540, 66] on div "Limite d’encours autorisé Indiquez la limite d'encours autorisé souhaitée pour …" at bounding box center [491, 274] width 983 height 548
click at [645, 203] on icon "button" at bounding box center [643, 198] width 12 height 12
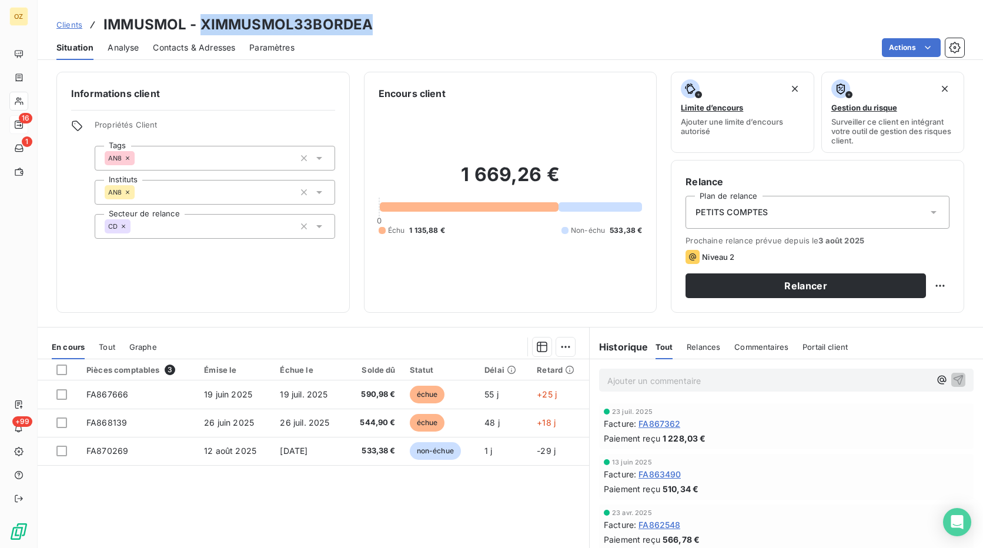
drag, startPoint x: 370, startPoint y: 24, endPoint x: 201, endPoint y: 33, distance: 169.5
click at [201, 33] on div "Clients IMMUSMOL - XIMMUSMOL33BORDEA" at bounding box center [510, 24] width 945 height 21
copy h3 "XIMMUSMOL33BORDEA"
click at [156, 26] on h3 "IMMUSMOL - XIMMUSMOL33BORDEA" at bounding box center [237, 24] width 269 height 21
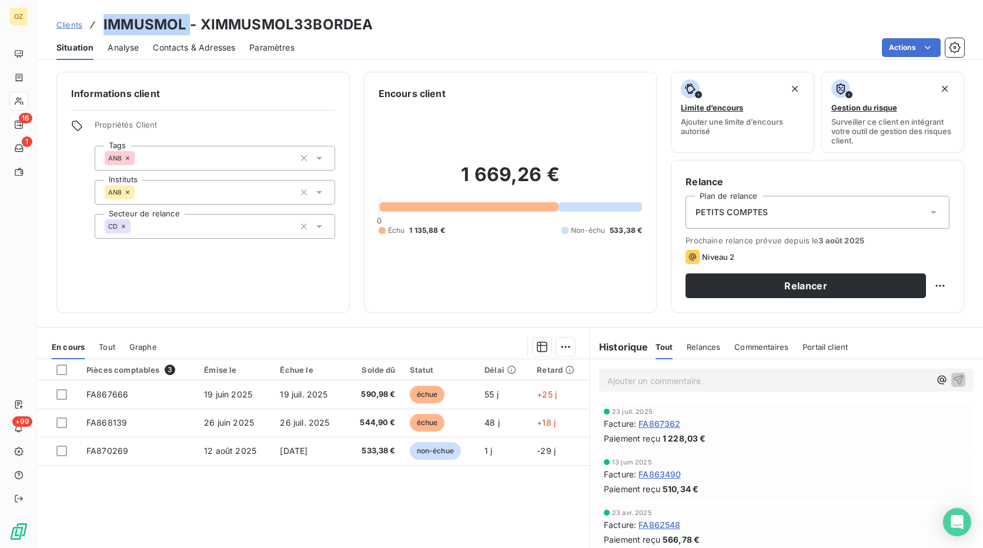
click at [156, 26] on h3 "IMMUSMOL - XIMMUSMOL33BORDEA" at bounding box center [237, 24] width 269 height 21
click at [302, 25] on h3 "IMMUSMOL - XIMMUSMOL33BORDEA" at bounding box center [237, 24] width 269 height 21
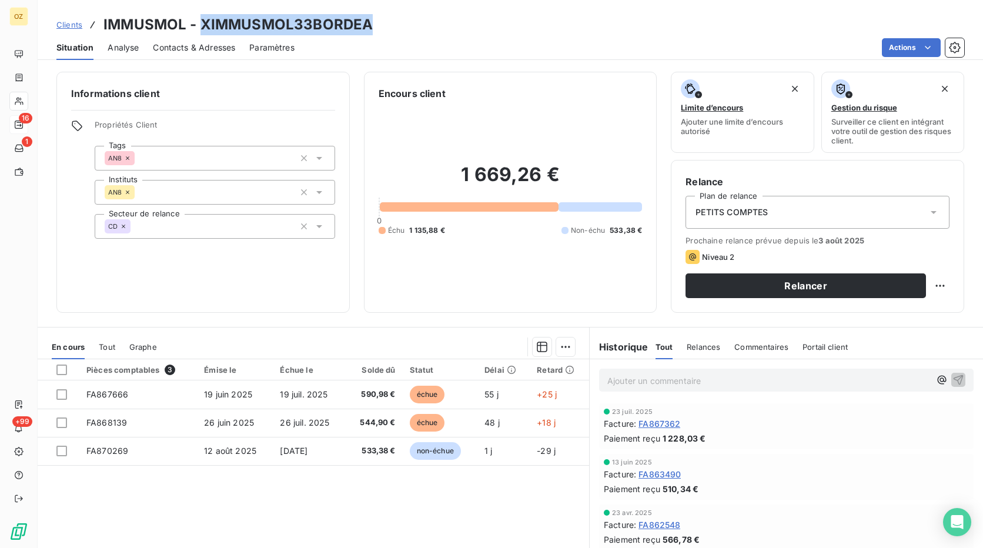
click at [302, 25] on h3 "IMMUSMOL - XIMMUSMOL33BORDEA" at bounding box center [237, 24] width 269 height 21
copy h3 "XIMMUSMOL33BORDEA"
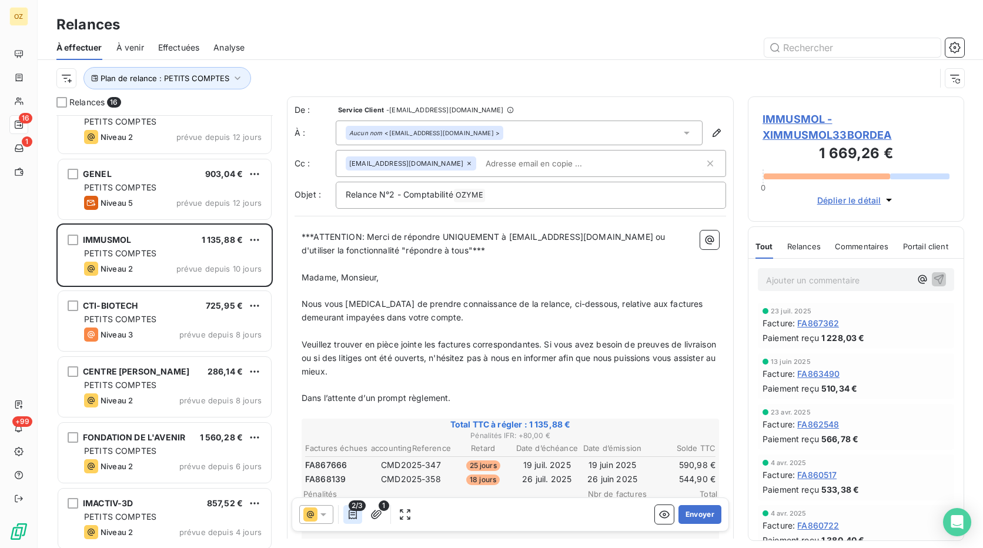
click at [354, 514] on icon "button" at bounding box center [353, 514] width 12 height 12
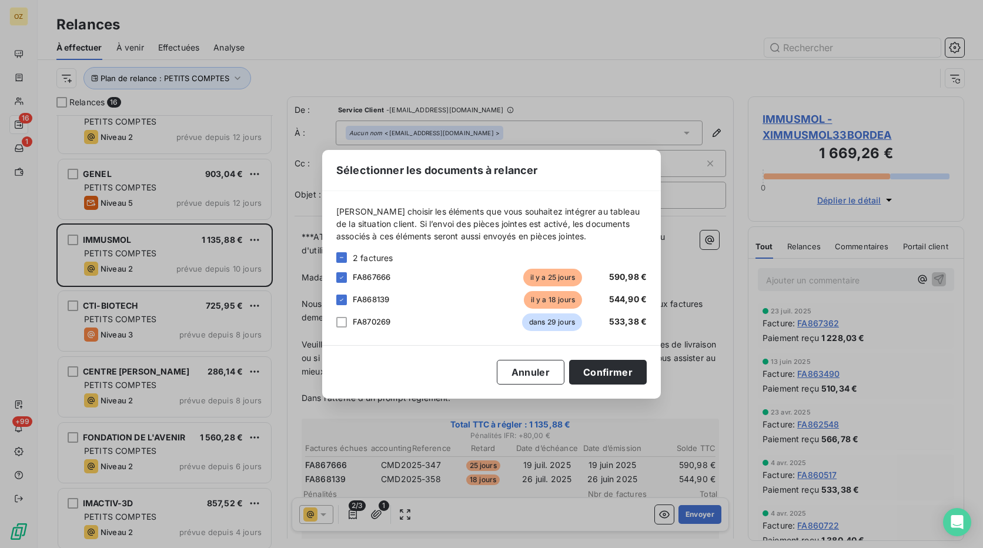
click at [424, 414] on div "Sélectionner les documents à relancer Veuillez choisir les éléments que vous so…" at bounding box center [491, 274] width 983 height 548
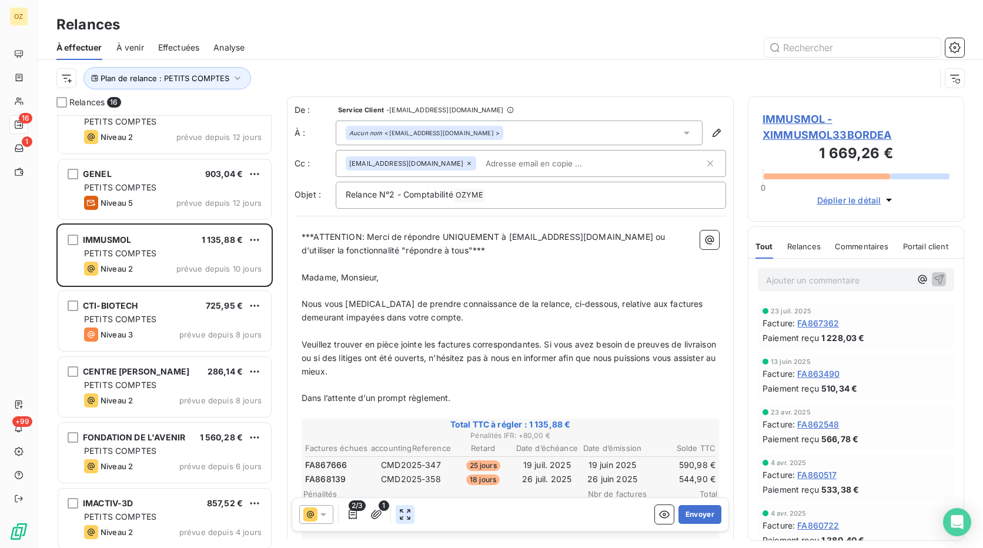
click at [401, 520] on button "button" at bounding box center [405, 514] width 19 height 19
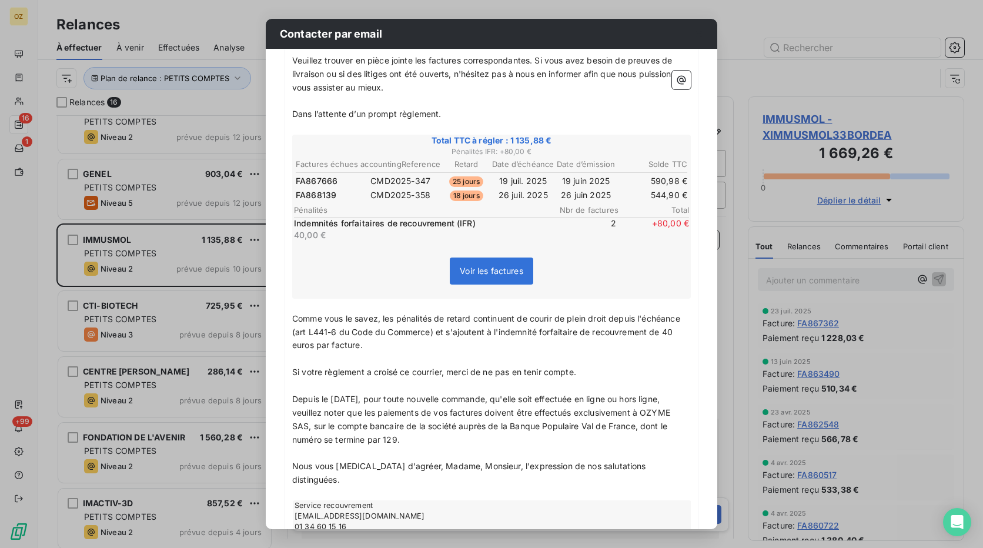
scroll to position [68, 0]
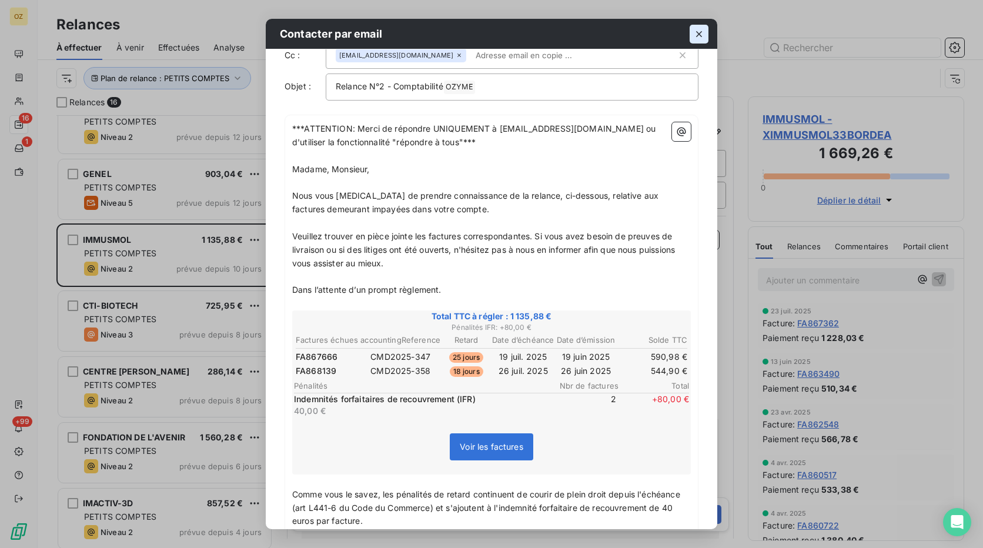
click at [705, 38] on button "button" at bounding box center [698, 34] width 19 height 19
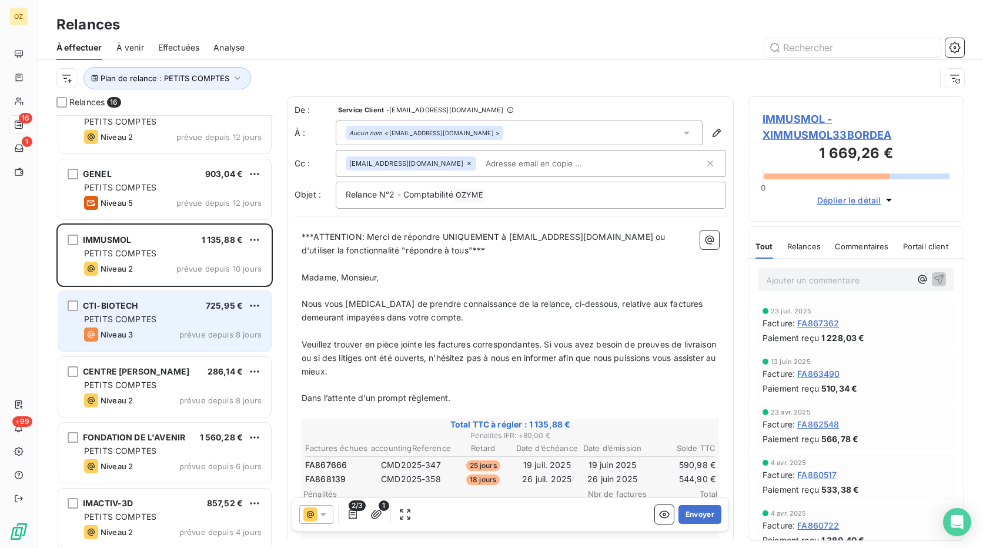
click at [197, 336] on span "prévue depuis 8 jours" at bounding box center [220, 334] width 82 height 9
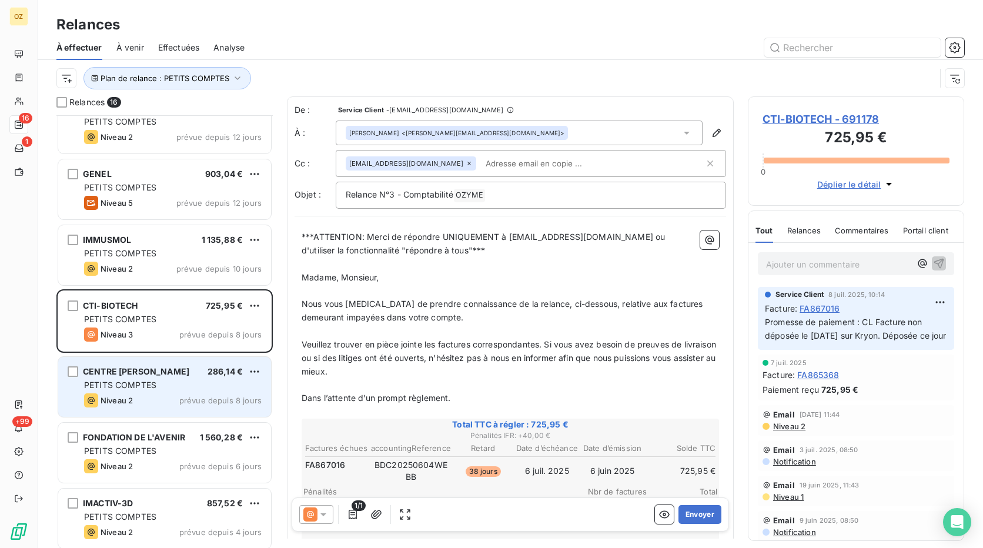
click at [186, 374] on span "CENTRE ANTOINE LACASSAGNE" at bounding box center [136, 371] width 106 height 10
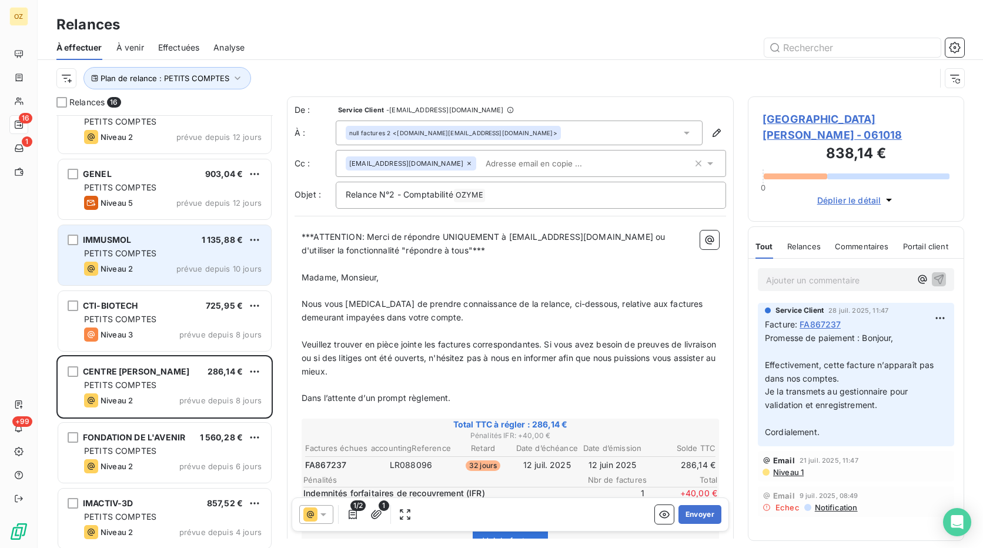
click at [202, 262] on div "Niveau 2 prévue depuis 10 jours" at bounding box center [172, 269] width 177 height 14
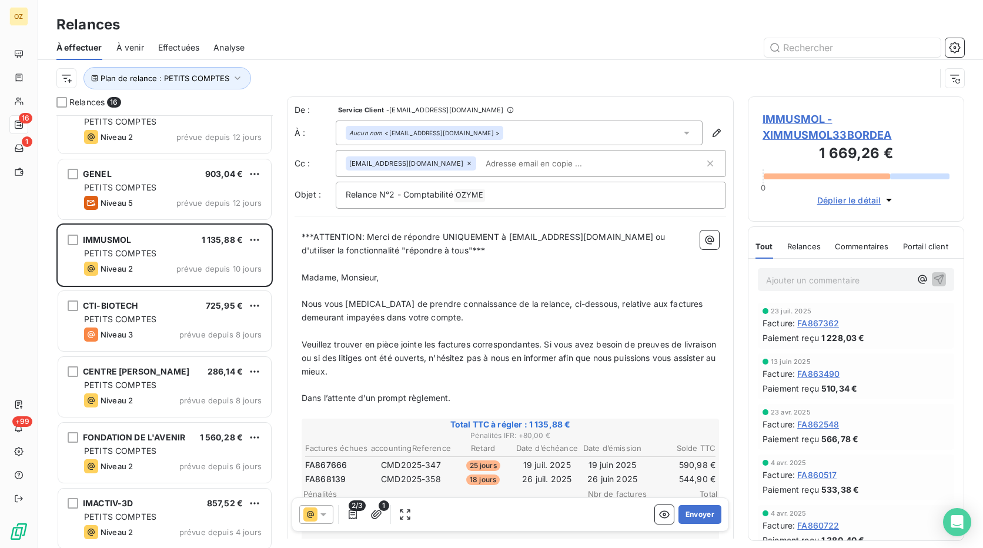
click at [333, 465] on span "FA867666" at bounding box center [326, 465] width 42 height 12
copy span "FA867666"
click at [333, 465] on span "FA867666" at bounding box center [326, 465] width 42 height 12
click at [490, 159] on input "text" at bounding box center [549, 164] width 136 height 18
paste input "lucile.rouyer@inserm.fr"
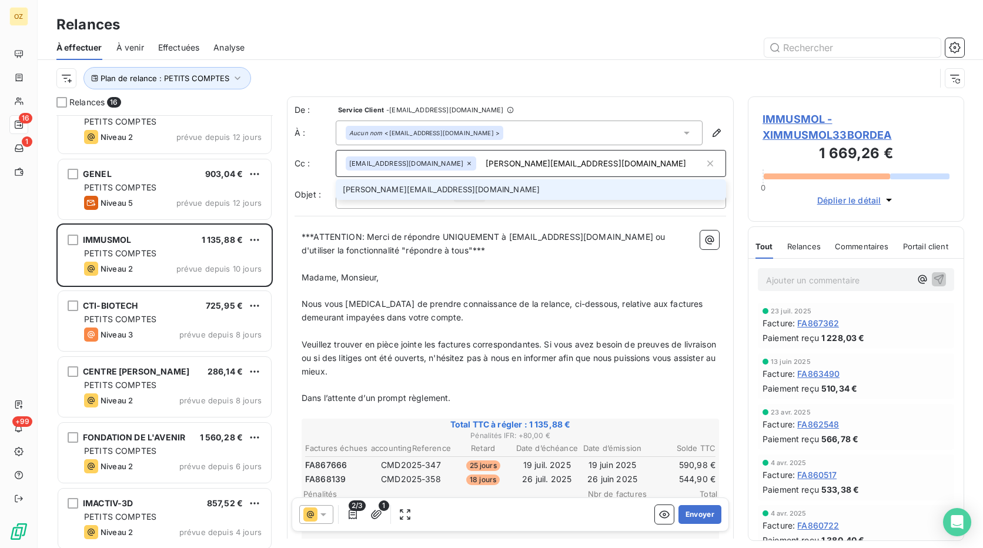
type input "lucile.rouyer@inserm.fr"
click at [475, 189] on li "lucile.rouyer@inserm.fr" at bounding box center [531, 189] width 390 height 21
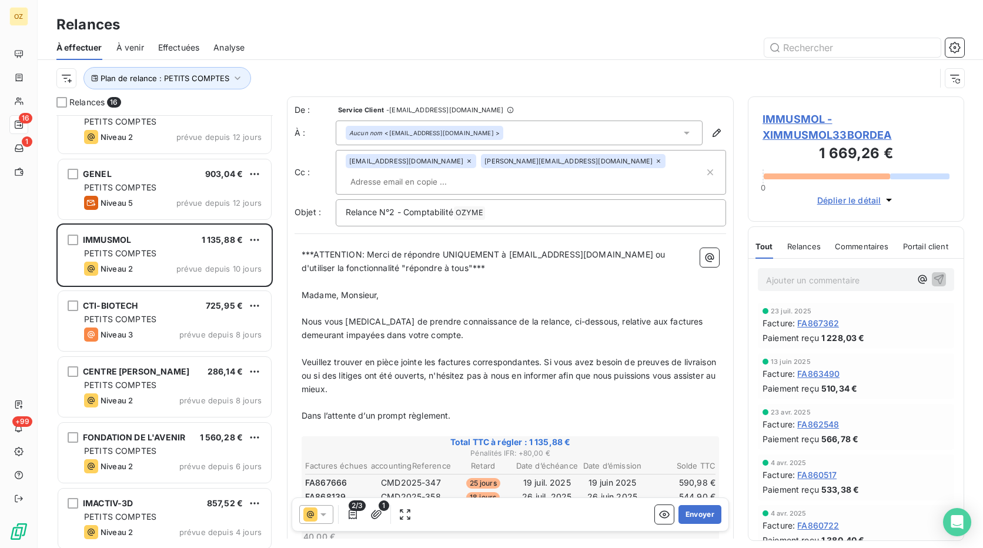
click at [329, 491] on span "FA868139" at bounding box center [325, 497] width 41 height 12
copy span "FA868139"
click at [329, 491] on span "FA868139" at bounding box center [325, 497] width 41 height 12
click at [481, 173] on input "text" at bounding box center [414, 182] width 136 height 18
paste input "achaibi@immusmol.com"
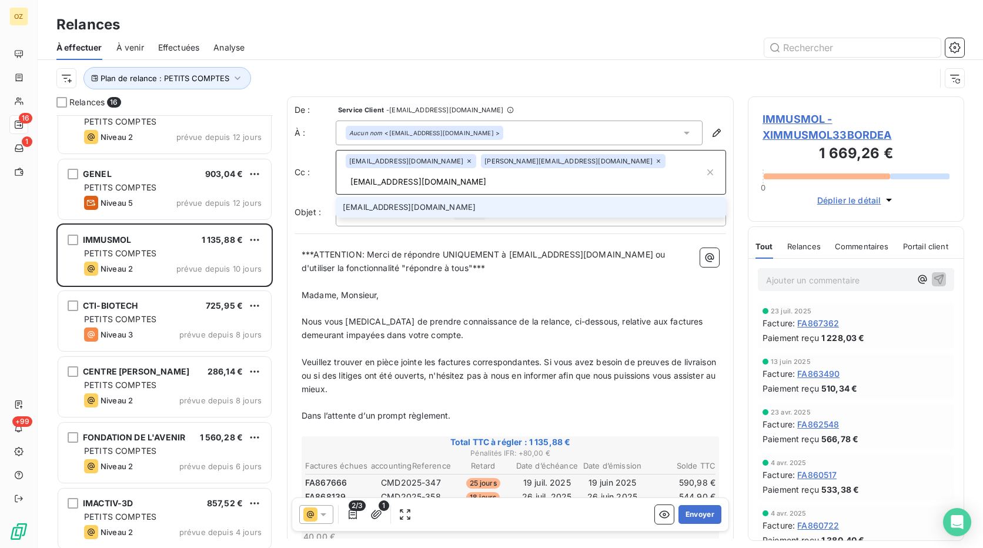
type input "achaibi@immusmol.com"
click at [510, 197] on li "achaibi@immusmol.com" at bounding box center [531, 207] width 390 height 21
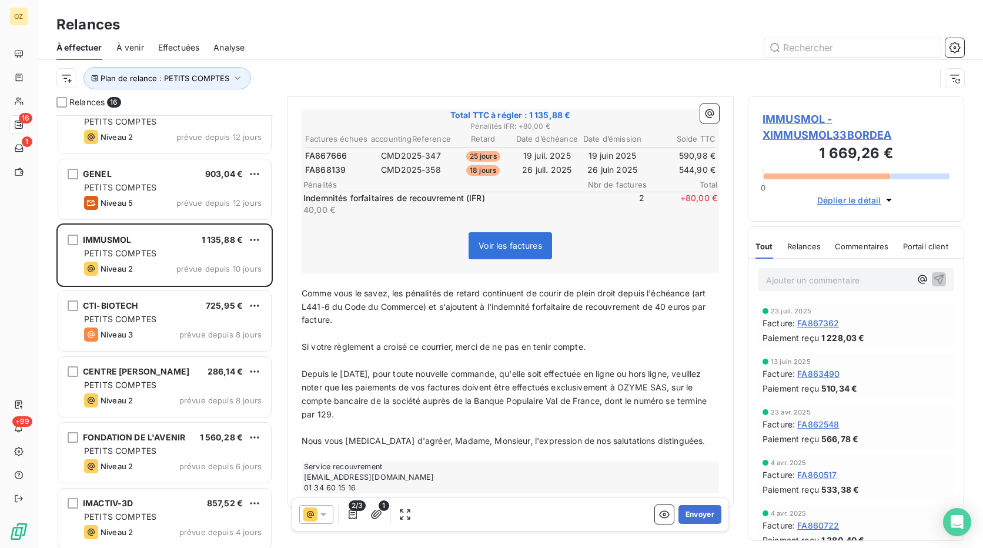
scroll to position [345, 0]
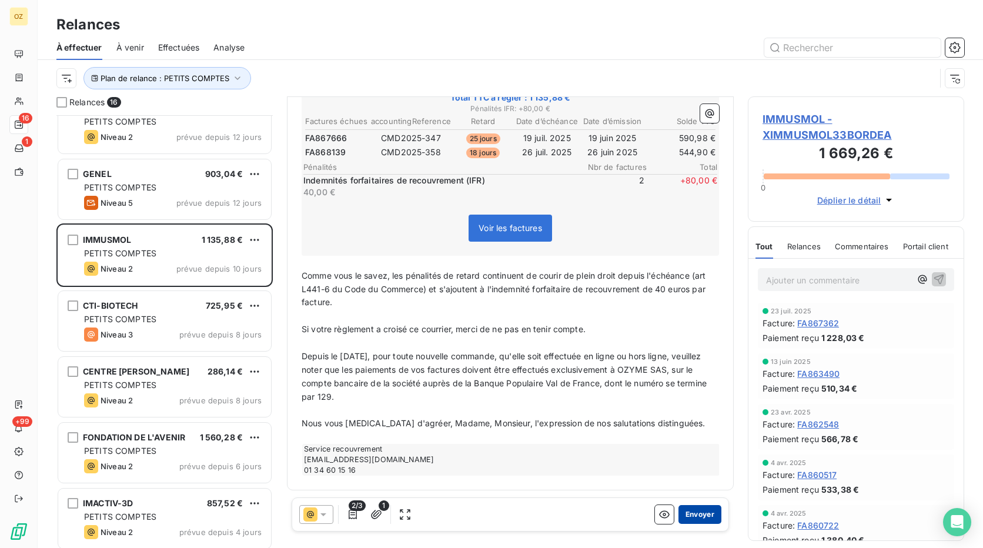
click at [692, 514] on button "Envoyer" at bounding box center [699, 514] width 43 height 19
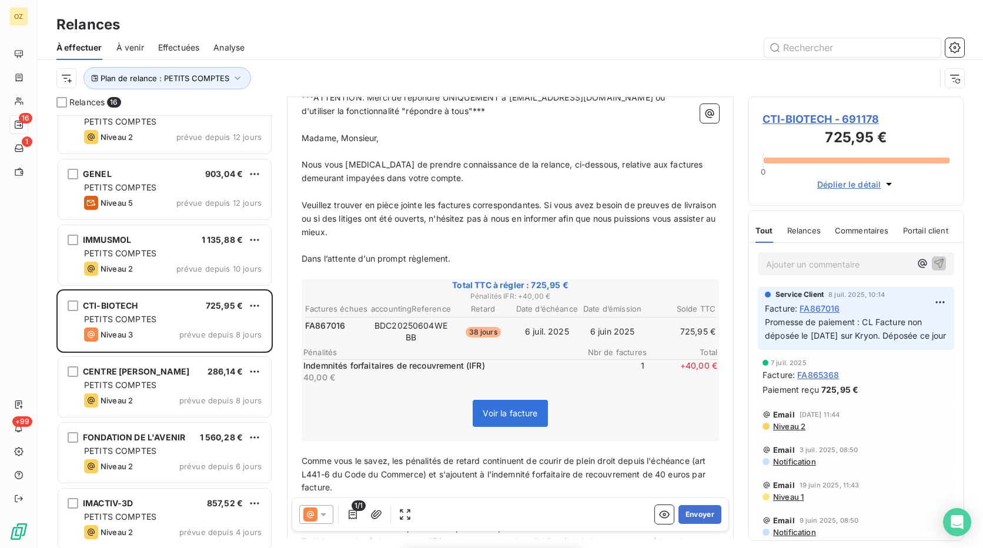
scroll to position [177, 0]
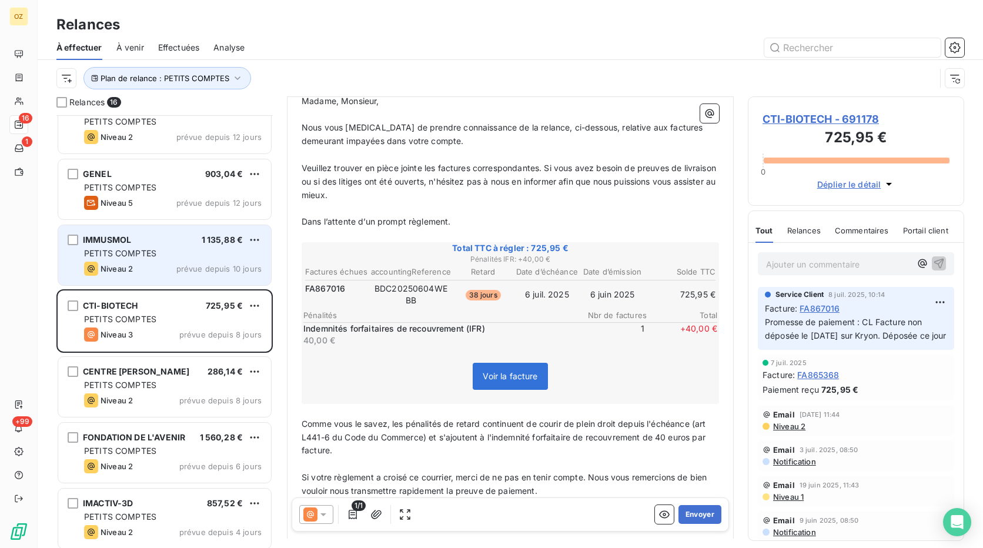
click at [169, 264] on div "Niveau 2 prévue depuis 10 jours" at bounding box center [172, 269] width 177 height 14
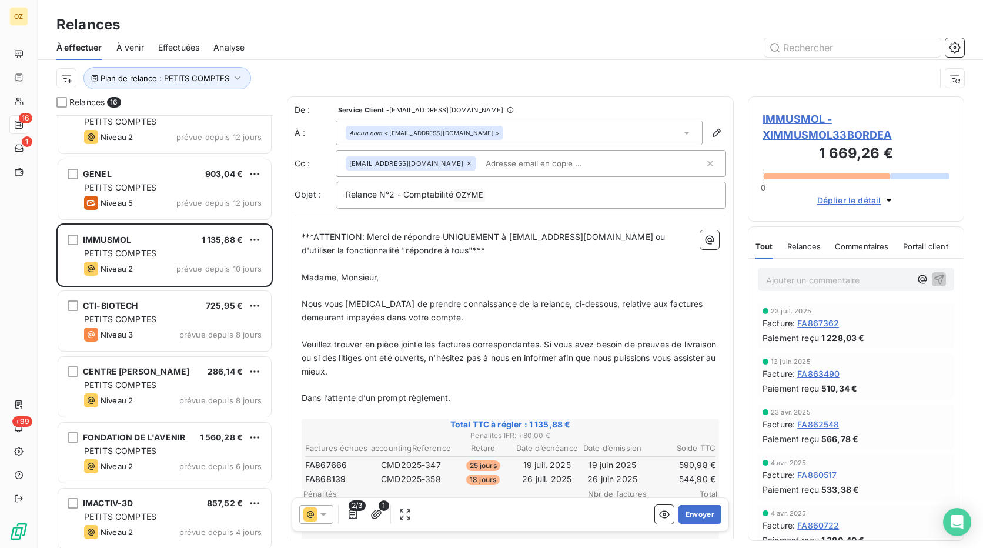
click at [481, 162] on input "text" at bounding box center [549, 164] width 136 height 18
paste input "achaibi@immusmol.com"
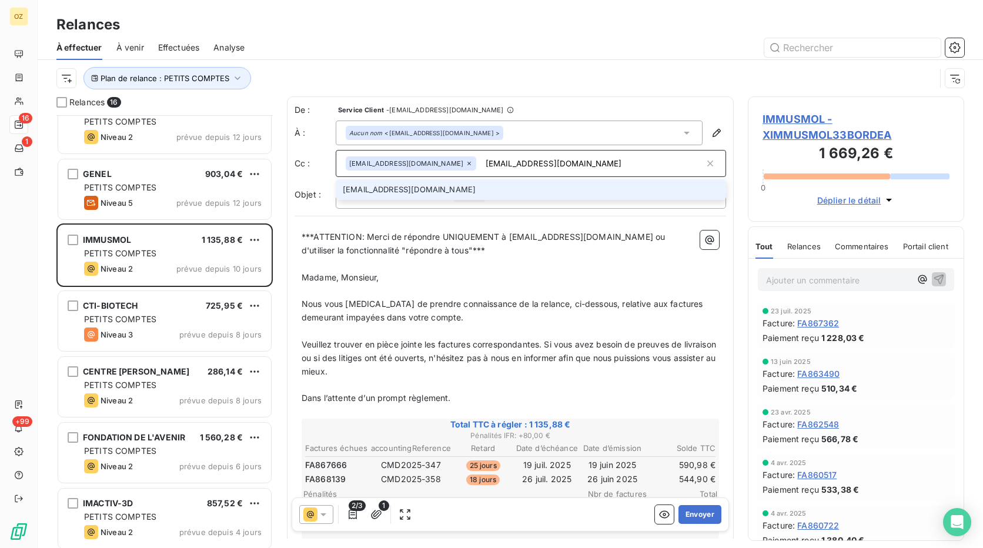
type input "achaibi@immusmol.com"
click at [465, 190] on li "achaibi@immusmol.com" at bounding box center [531, 189] width 390 height 21
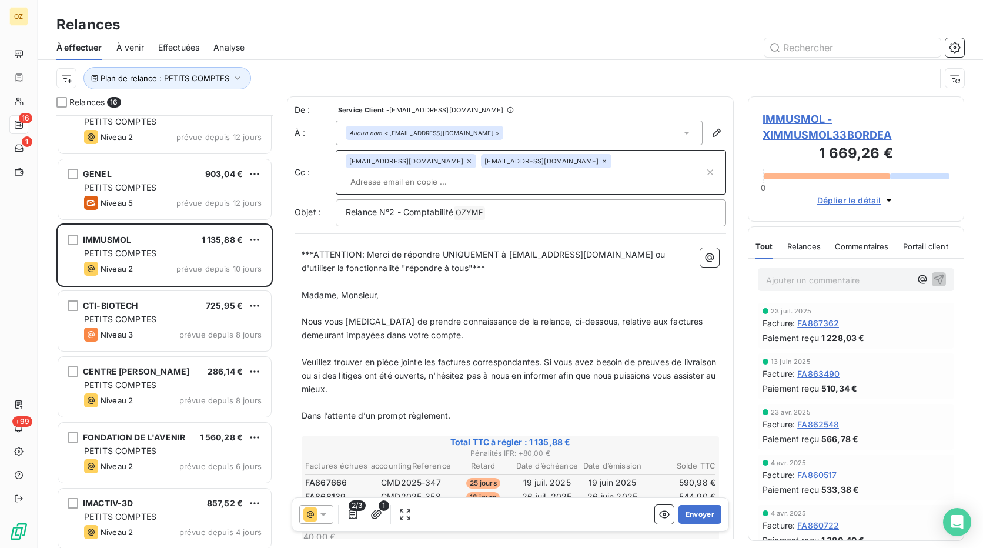
click at [336, 477] on span "FA867666" at bounding box center [326, 483] width 42 height 12
copy span "FA867666"
click at [336, 477] on span "FA867666" at bounding box center [326, 483] width 42 height 12
click at [339, 477] on span "FA867666" at bounding box center [326, 483] width 42 height 12
drag, startPoint x: 339, startPoint y: 461, endPoint x: 743, endPoint y: 403, distance: 408.5
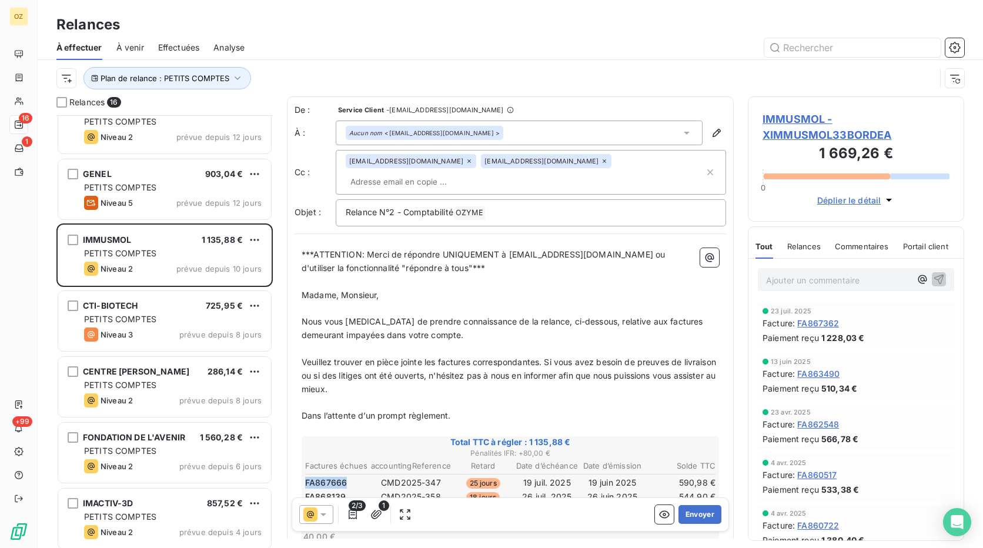
click at [346, 477] on span "FA867666" at bounding box center [326, 483] width 42 height 12
click at [331, 491] on span "FA868139" at bounding box center [325, 497] width 41 height 12
drag, startPoint x: 331, startPoint y: 480, endPoint x: 572, endPoint y: 392, distance: 256.4
click at [334, 491] on span "FA868139" at bounding box center [325, 497] width 41 height 12
click at [686, 516] on button "Envoyer" at bounding box center [699, 514] width 43 height 19
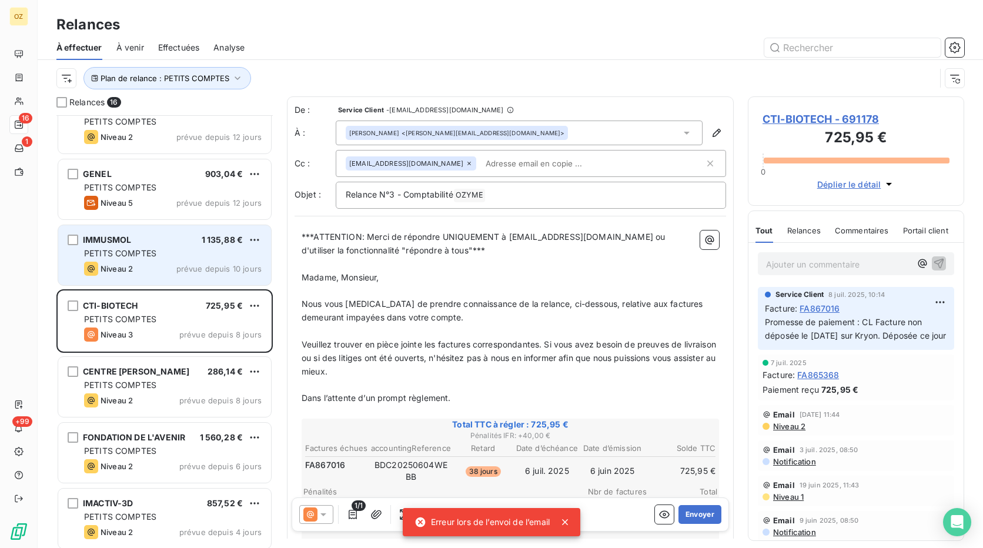
click at [180, 258] on div "PETITS COMPTES" at bounding box center [172, 253] width 177 height 12
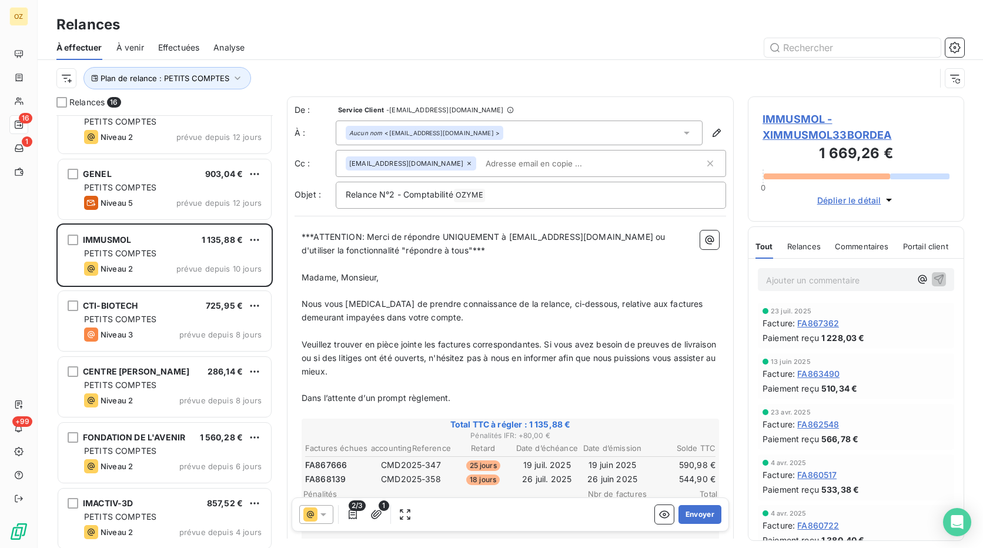
click at [481, 163] on input "text" at bounding box center [549, 164] width 136 height 18
paste input "FA868139"
type input "FA868139"
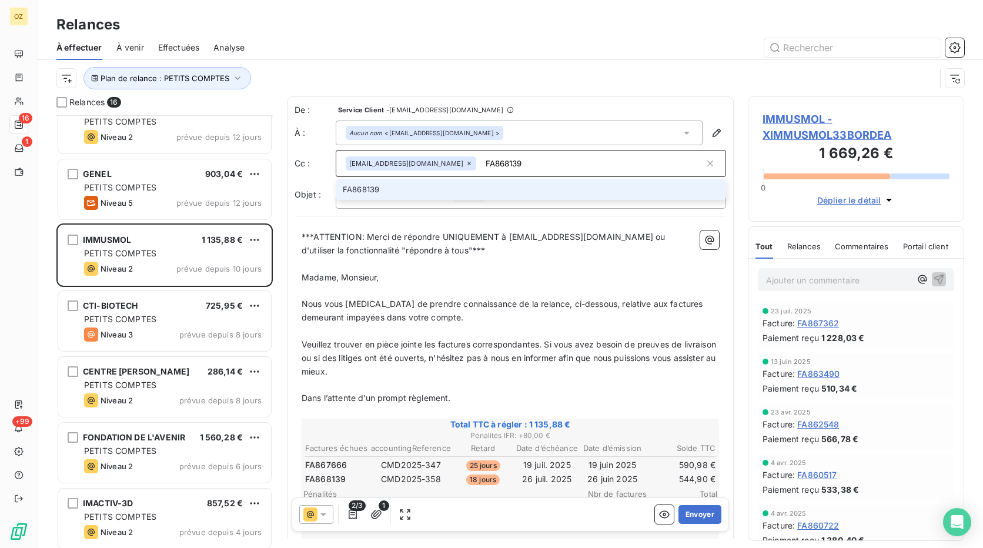
drag, startPoint x: 431, startPoint y: 169, endPoint x: 403, endPoint y: 170, distance: 27.7
click at [403, 170] on div "adv@ozyme.fr FA868139" at bounding box center [525, 164] width 359 height 18
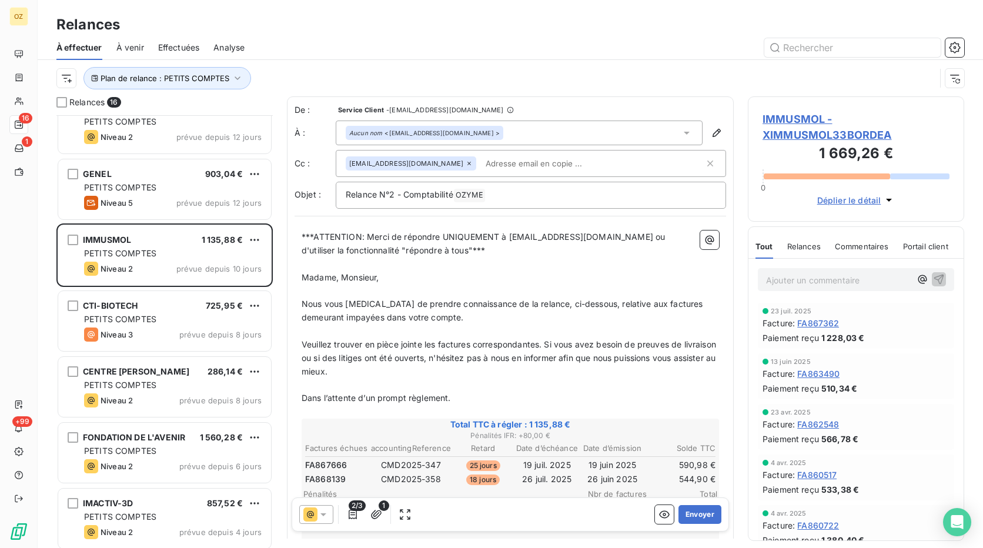
click at [833, 279] on p "Ajouter un commentaire ﻿" at bounding box center [838, 280] width 145 height 15
click at [953, 522] on icon "Open Intercom Messenger" at bounding box center [957, 521] width 14 height 15
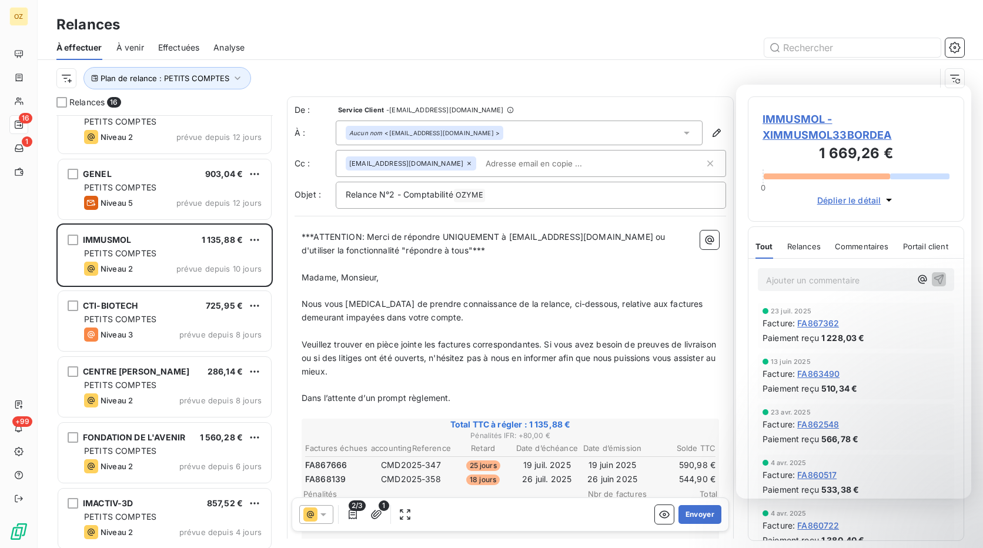
drag, startPoint x: 696, startPoint y: 408, endPoint x: 649, endPoint y: 404, distance: 47.3
click at [692, 408] on p "﻿" at bounding box center [510, 412] width 417 height 14
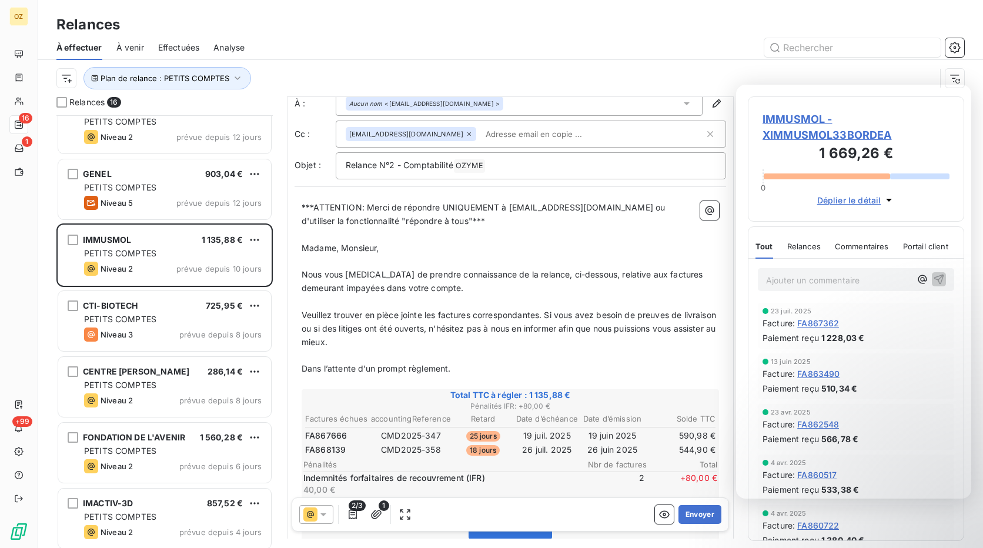
scroll to position [59, 0]
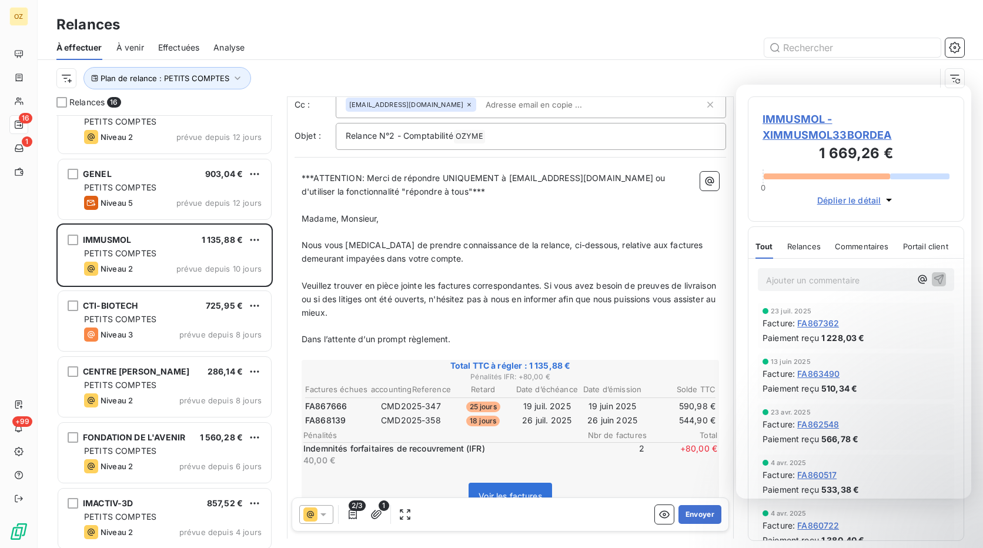
click at [690, 42] on div at bounding box center [611, 47] width 705 height 19
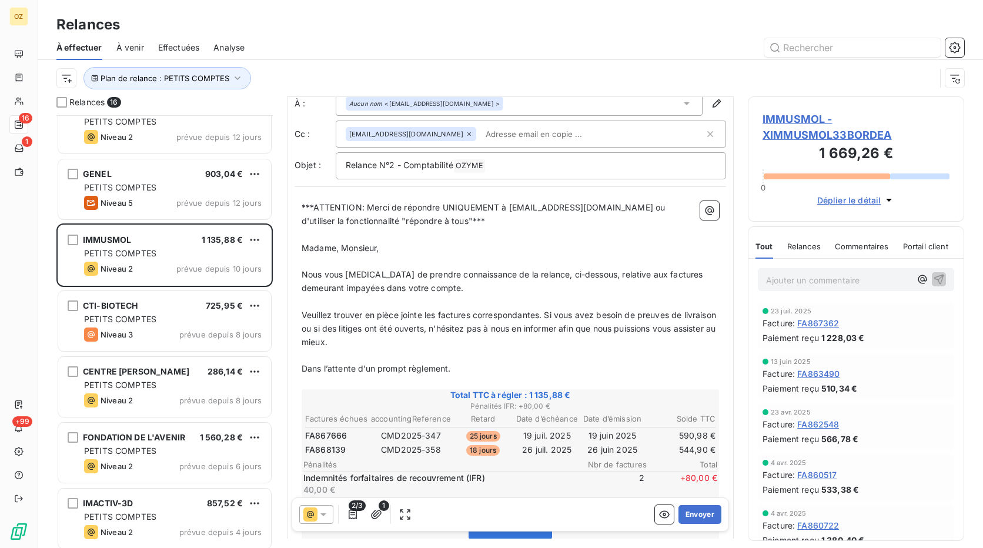
scroll to position [1, 0]
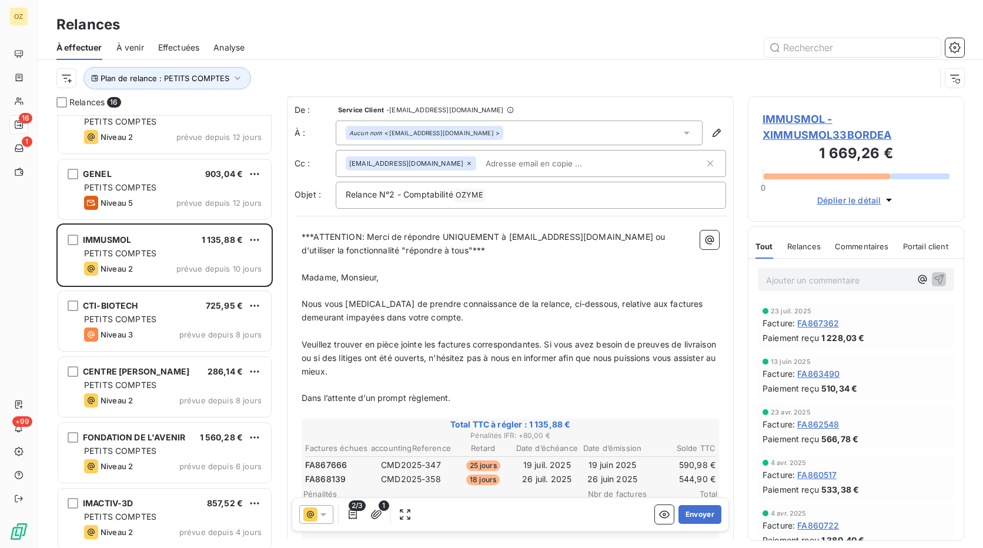
click at [487, 163] on input "text" at bounding box center [549, 164] width 136 height 18
paste input "achaibi@immusmol.com"
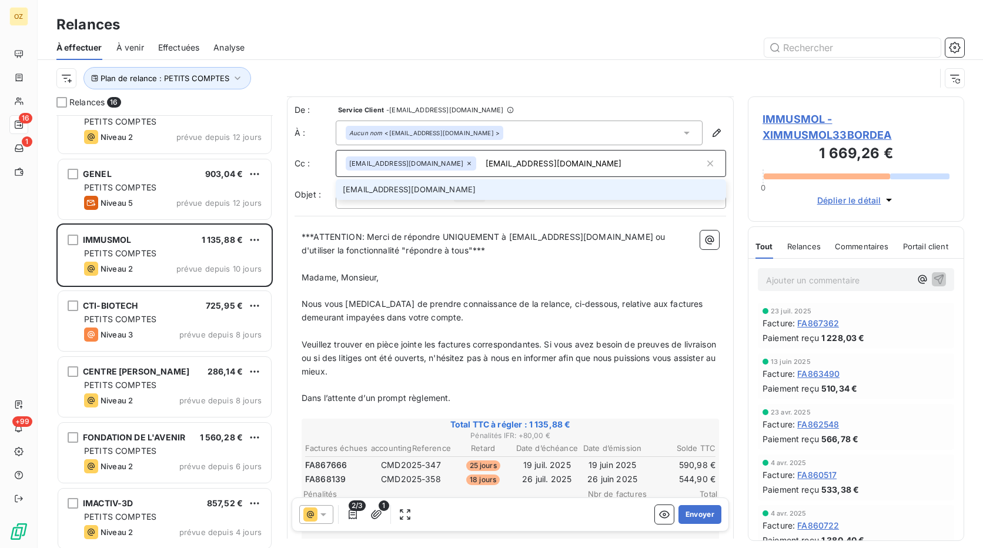
type input "achaibi@immusmol.com"
click at [447, 193] on li "achaibi@immusmol.com" at bounding box center [531, 189] width 390 height 21
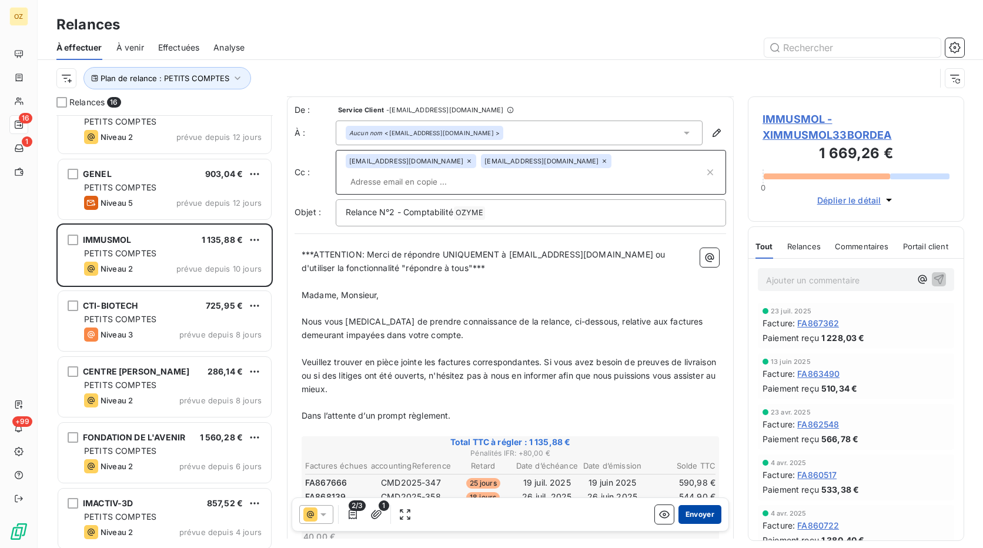
click at [690, 518] on button "Envoyer" at bounding box center [699, 514] width 43 height 19
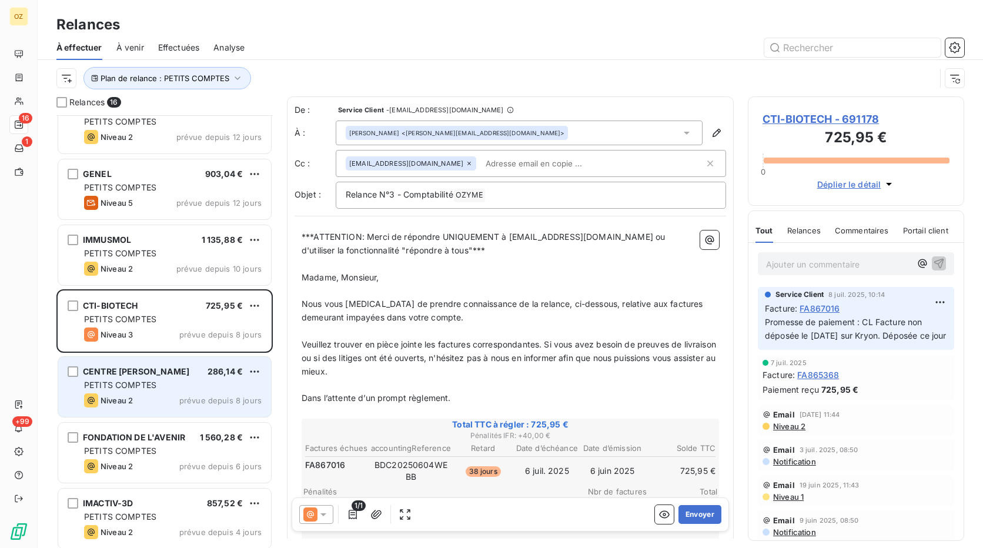
click at [189, 374] on span "CENTRE ANTOINE LACASSAGNE" at bounding box center [136, 371] width 106 height 10
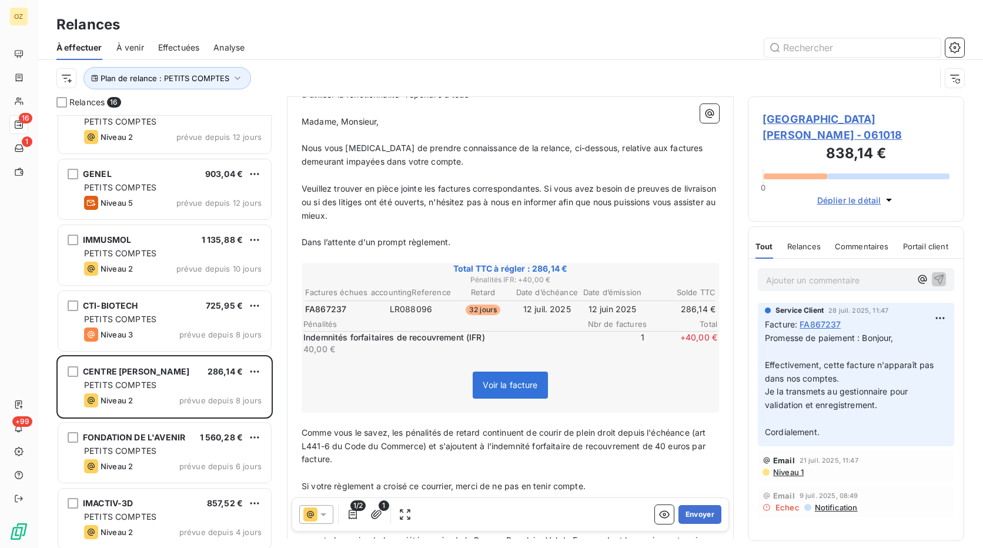
scroll to position [177, 0]
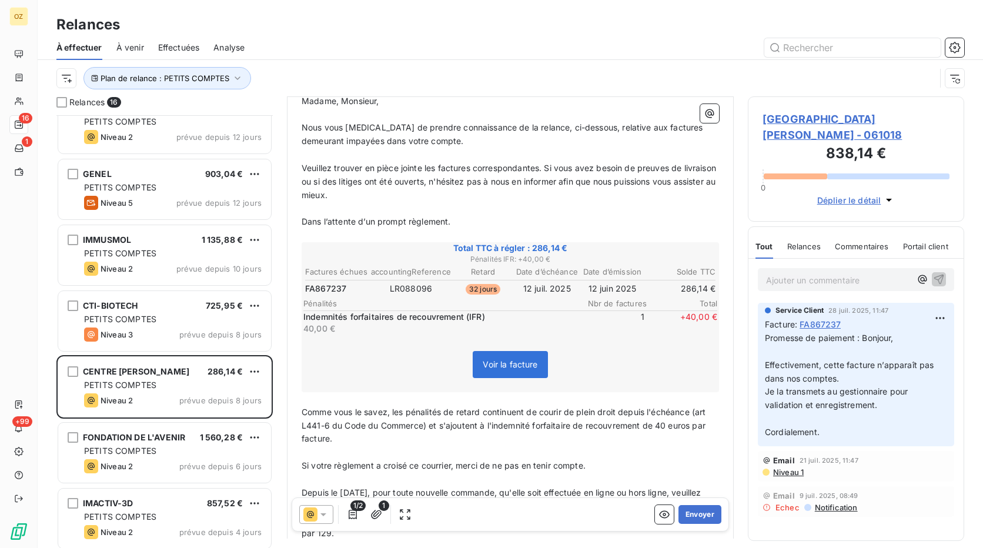
click at [329, 291] on span "FA867237" at bounding box center [325, 289] width 41 height 12
click at [331, 291] on span "FA867237" at bounding box center [325, 289] width 41 height 12
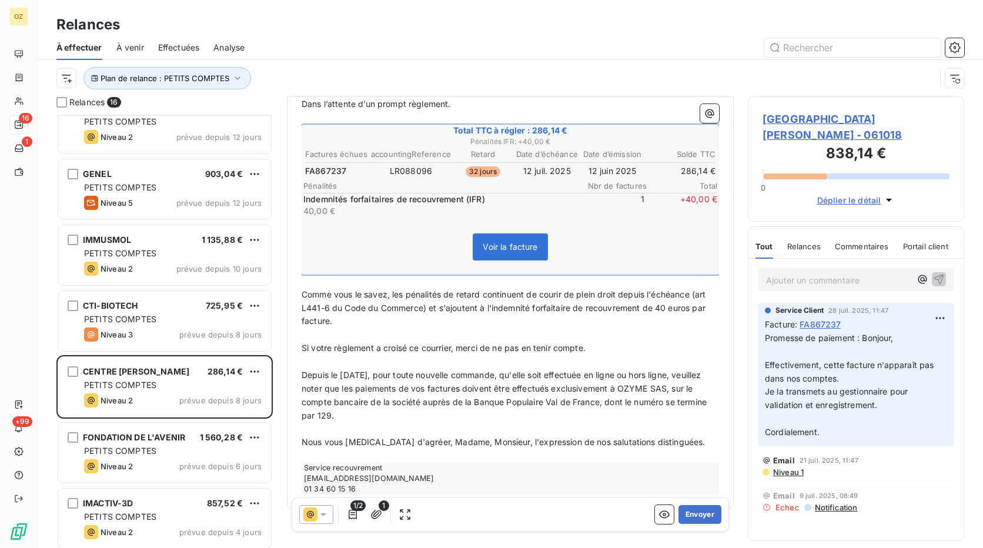
scroll to position [313, 0]
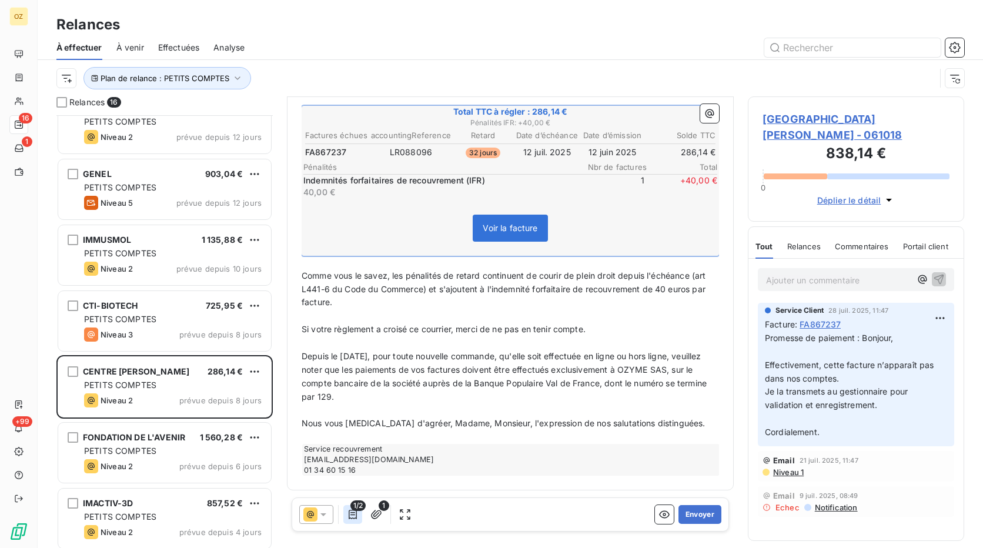
click at [348, 520] on icon "button" at bounding box center [353, 514] width 12 height 12
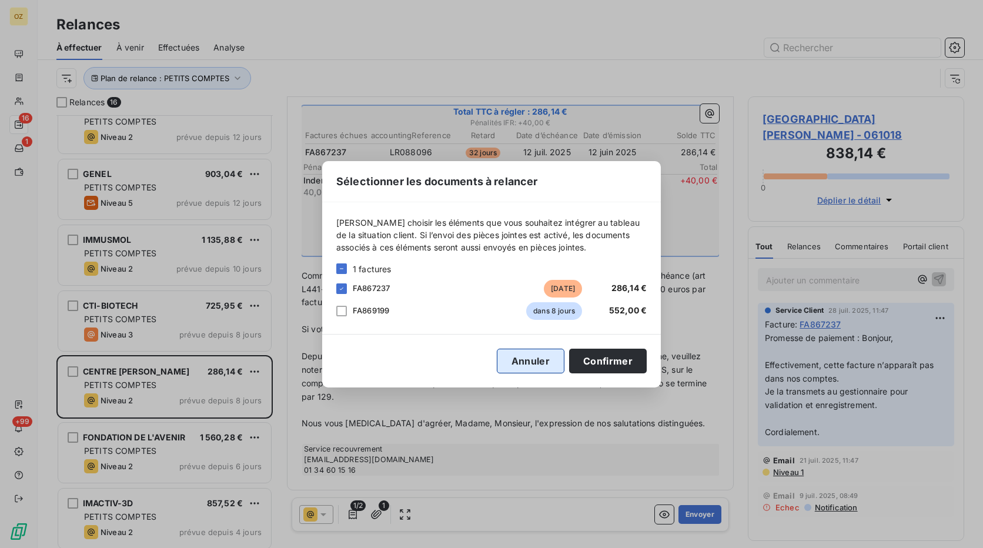
click at [544, 364] on button "Annuler" at bounding box center [531, 361] width 68 height 25
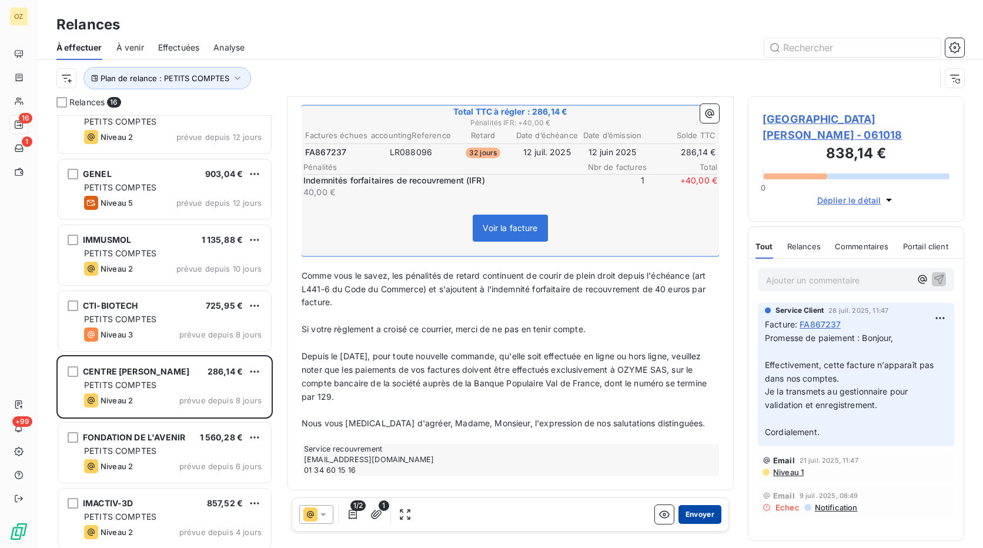
click at [698, 512] on button "Envoyer" at bounding box center [699, 514] width 43 height 19
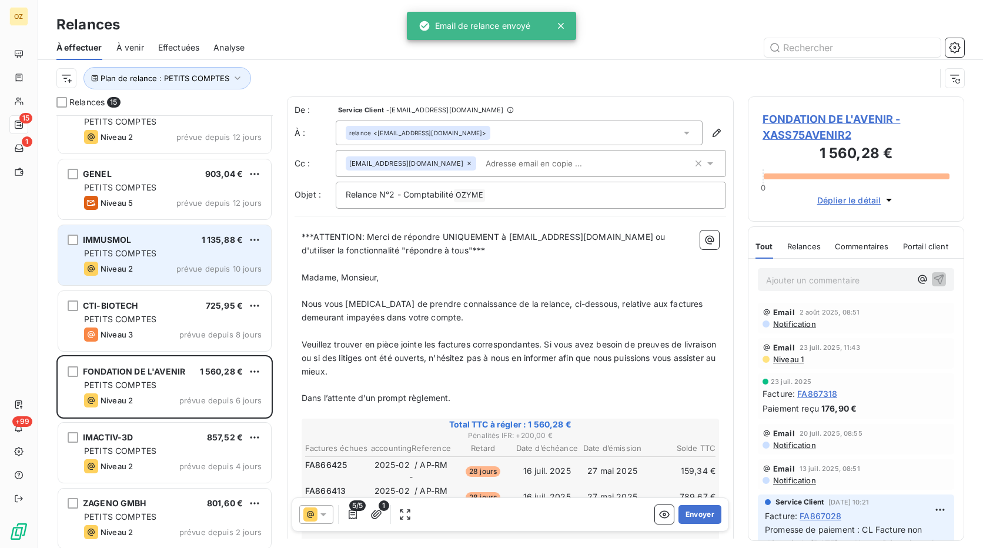
click at [165, 266] on div "Niveau 2 prévue depuis 10 jours" at bounding box center [172, 269] width 177 height 14
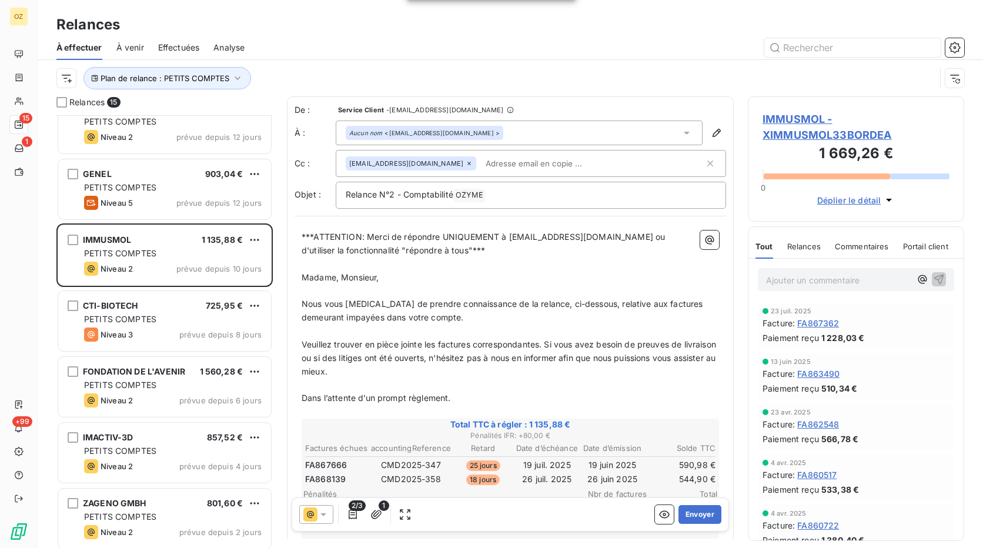
click at [971, 523] on div "Relances 15 INSTITUT PASTEUR 9 180,00 € PETITS COMPTES Niveau 5 prévue depuis 1…" at bounding box center [510, 321] width 945 height 451
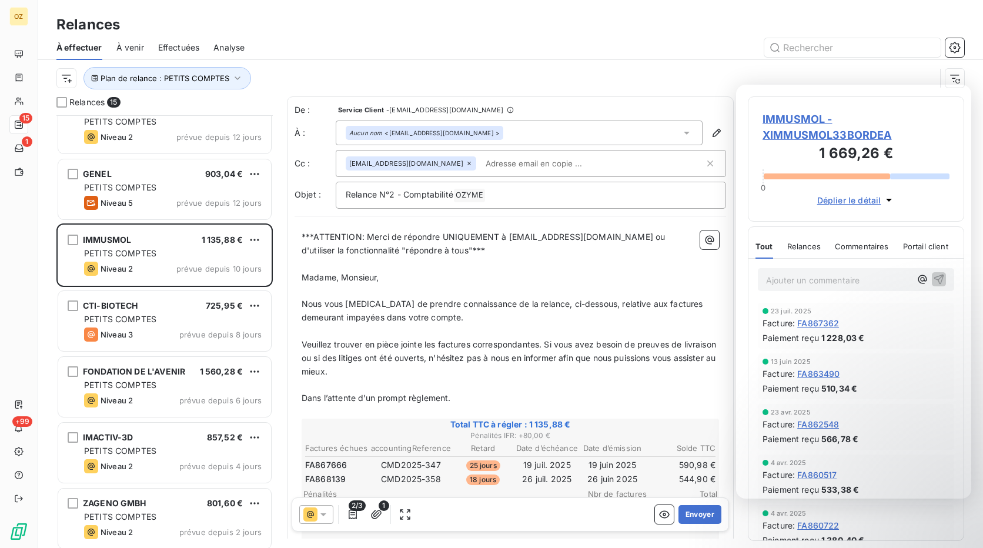
click at [622, 82] on div "Plan de relance : PETITS COMPTES" at bounding box center [495, 78] width 879 height 22
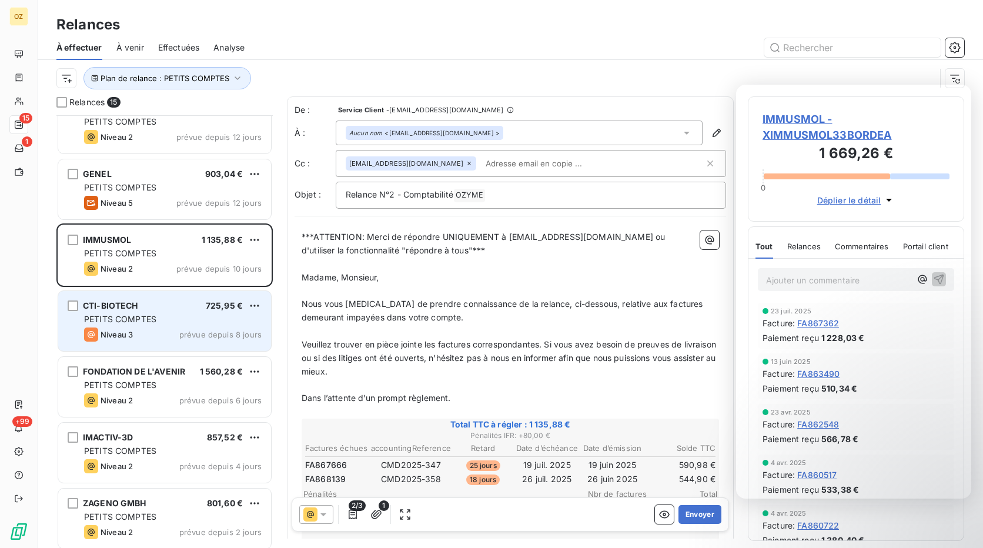
click at [173, 321] on div "PETITS COMPTES" at bounding box center [172, 319] width 177 height 12
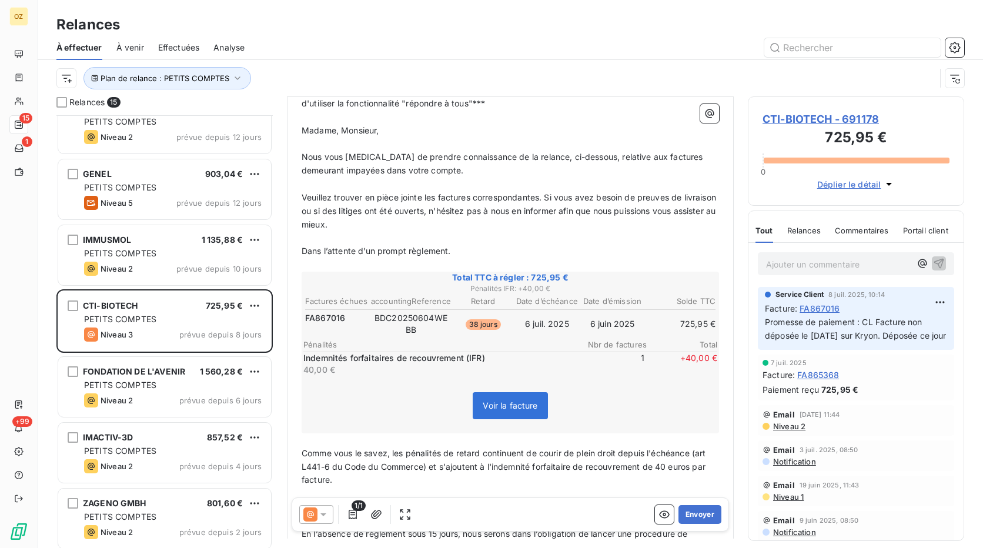
scroll to position [177, 0]
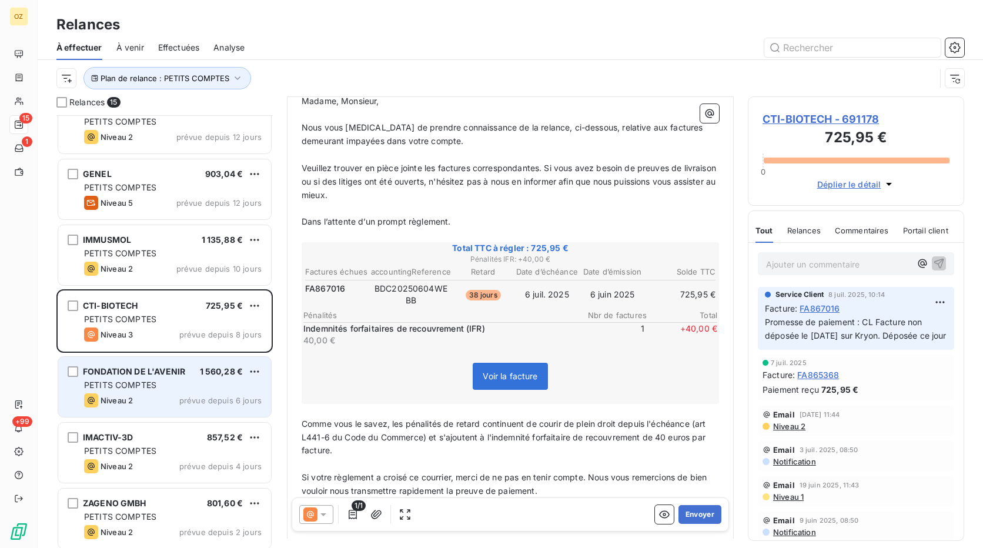
click at [183, 383] on div "PETITS COMPTES" at bounding box center [172, 385] width 177 height 12
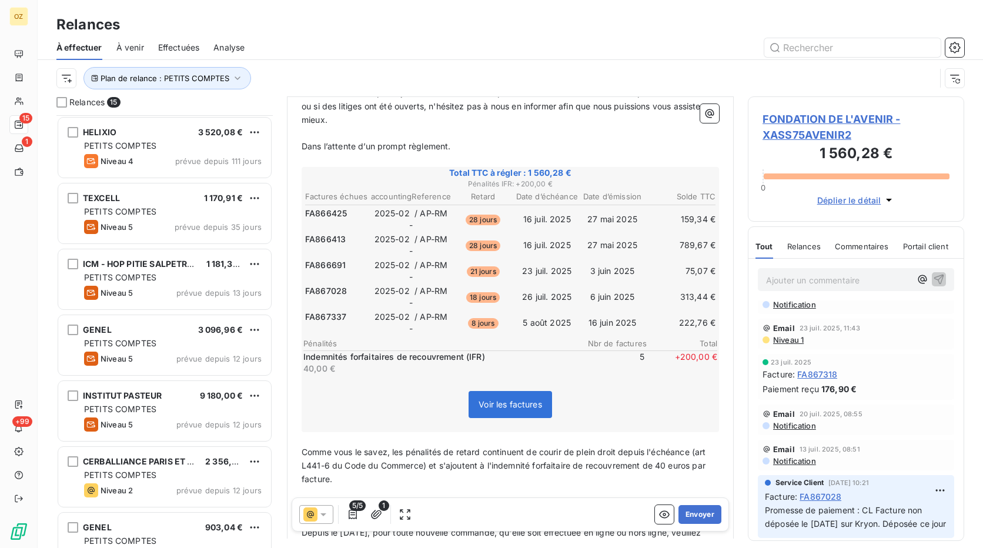
scroll to position [177, 0]
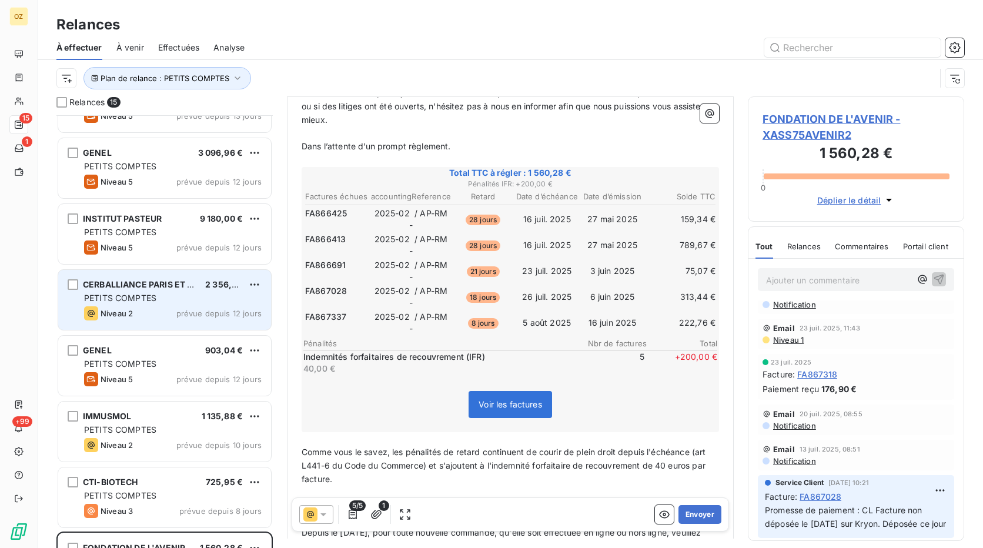
click at [183, 303] on div "PETITS COMPTES" at bounding box center [172, 298] width 177 height 12
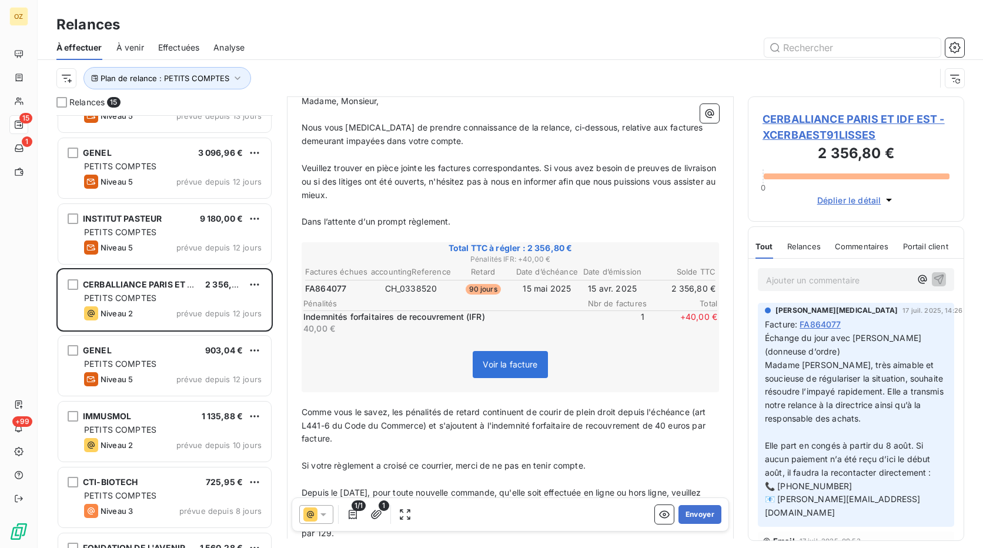
click at [502, 42] on div at bounding box center [611, 47] width 705 height 19
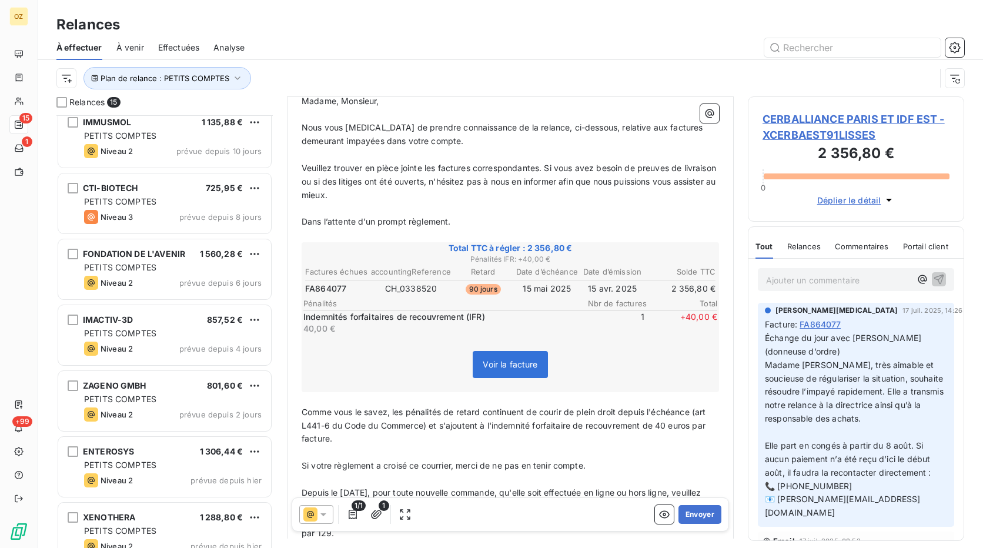
scroll to position [555, 0]
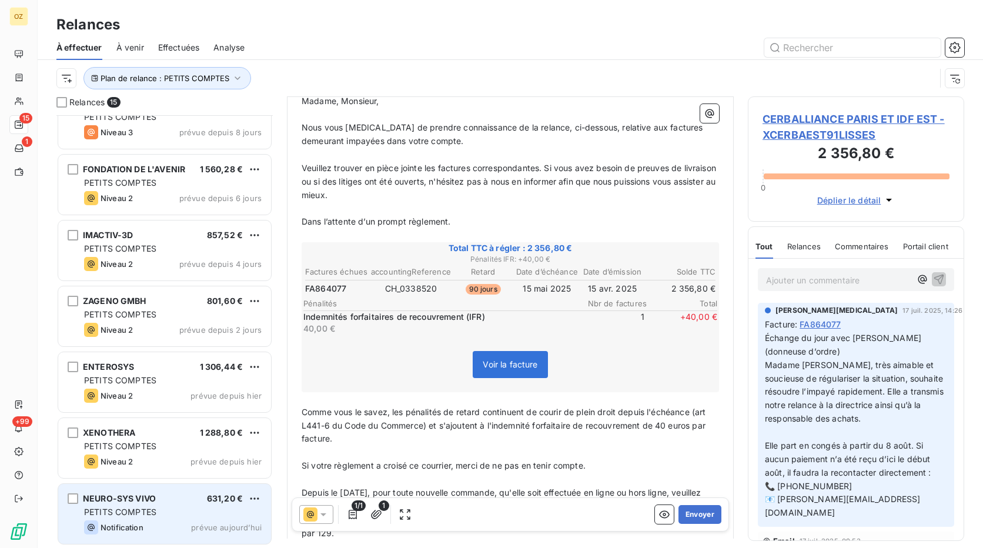
click at [183, 504] on div "NEURO-SYS VIVO 631,20 € PETITS COMPTES Notification prévue aujourd’hui" at bounding box center [164, 514] width 213 height 60
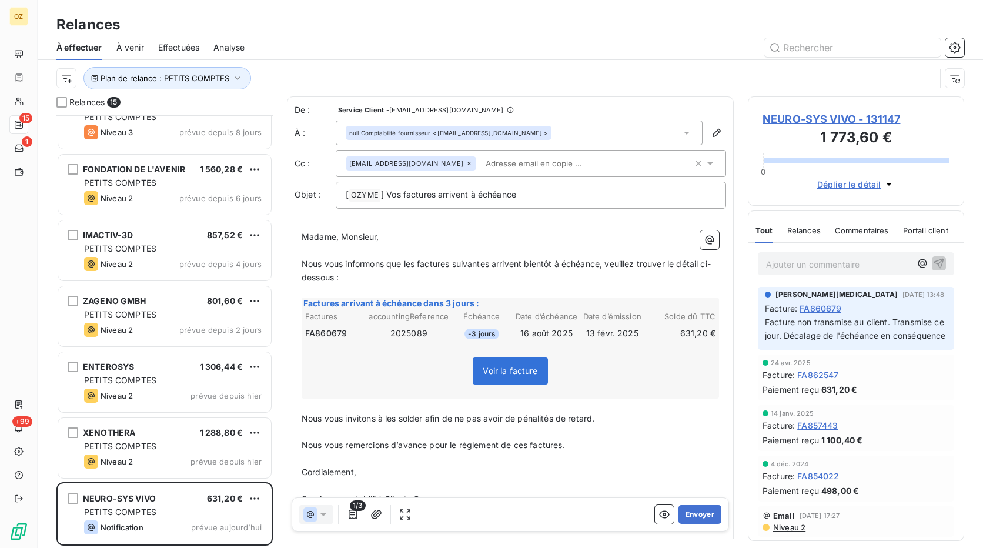
scroll to position [424, 207]
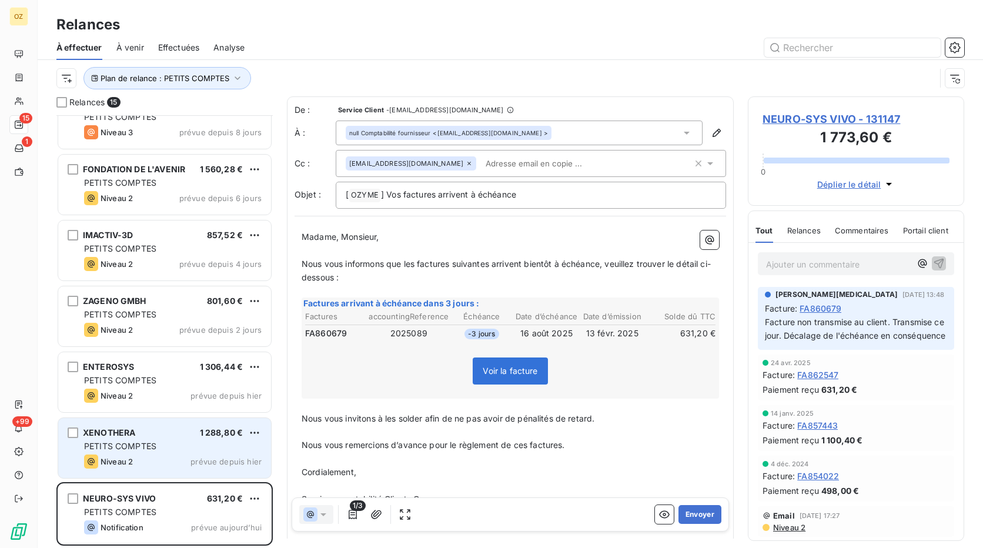
click at [168, 444] on div "PETITS COMPTES" at bounding box center [172, 446] width 177 height 12
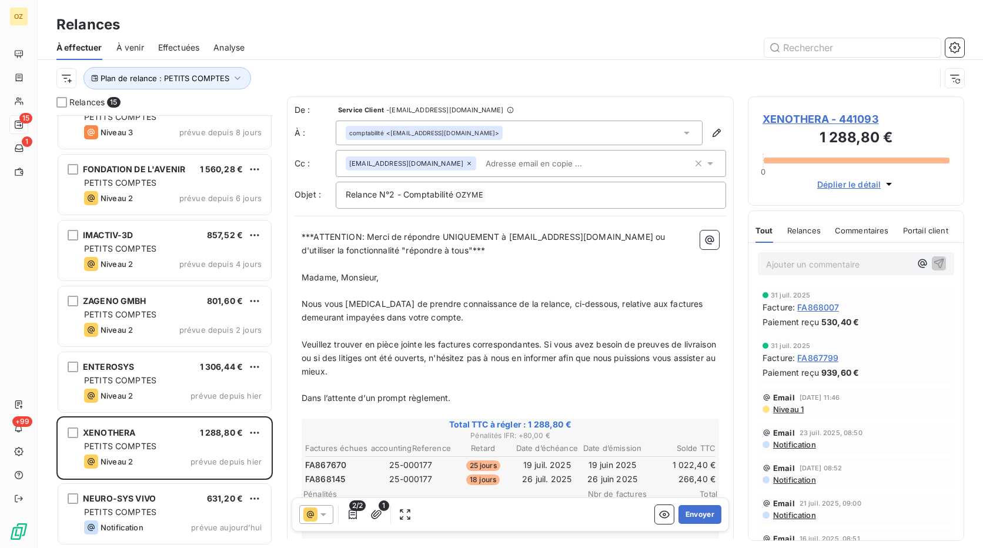
click at [331, 465] on span "FA867670" at bounding box center [325, 465] width 41 height 12
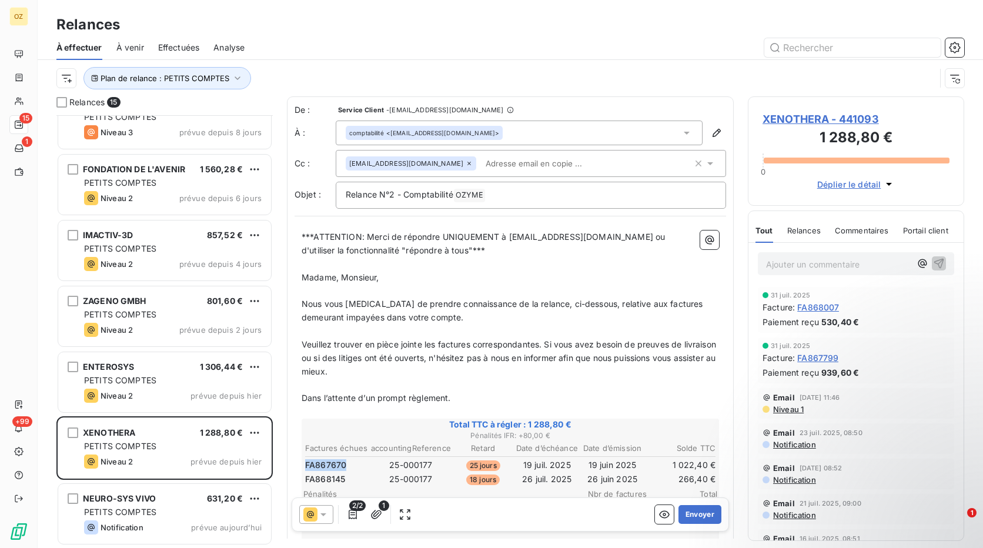
click at [331, 465] on span "FA867670" at bounding box center [325, 465] width 41 height 12
click at [704, 163] on icon at bounding box center [710, 164] width 12 height 12
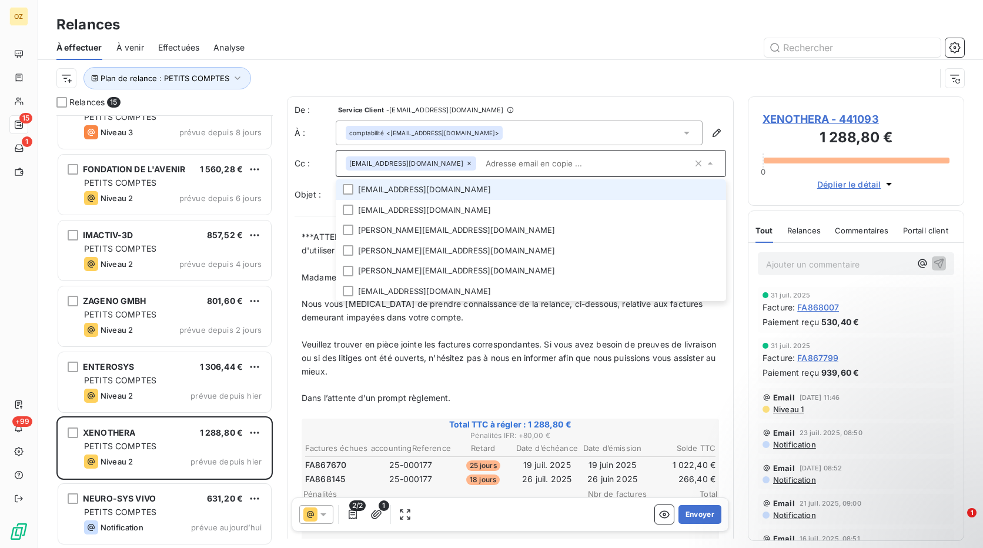
click at [704, 163] on icon at bounding box center [710, 164] width 12 height 12
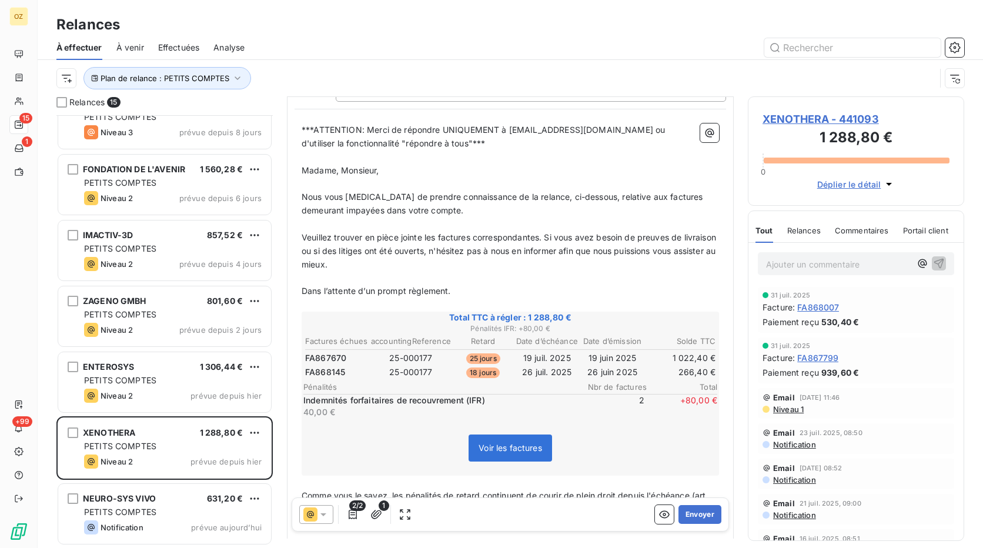
scroll to position [118, 0]
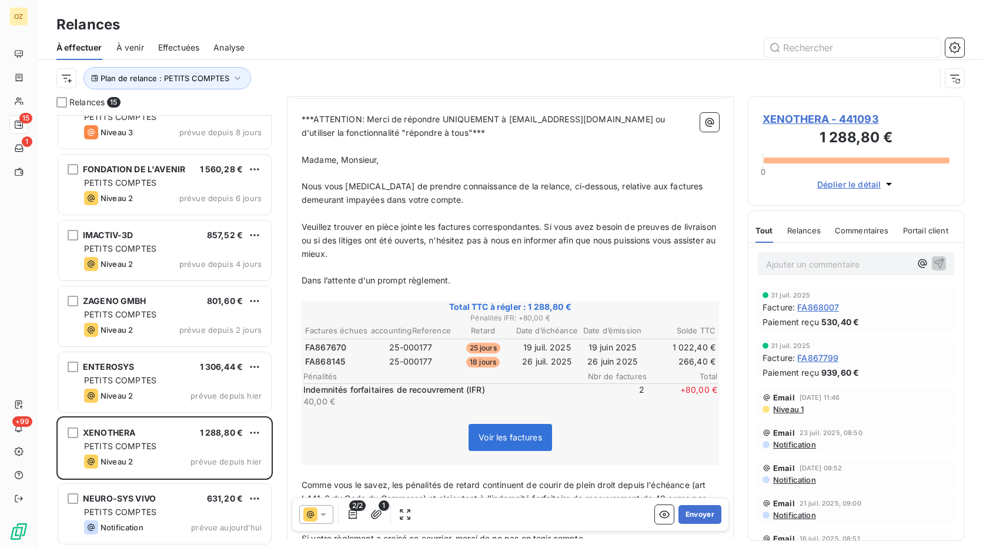
click at [828, 259] on p "Ajouter un commentaire ﻿" at bounding box center [838, 264] width 145 height 15
click at [804, 270] on p "CLM : N° de téléphone non attribué" at bounding box center [838, 264] width 145 height 14
click at [857, 266] on span "CLM : N° de téléphone non attribué" at bounding box center [836, 263] width 140 height 10
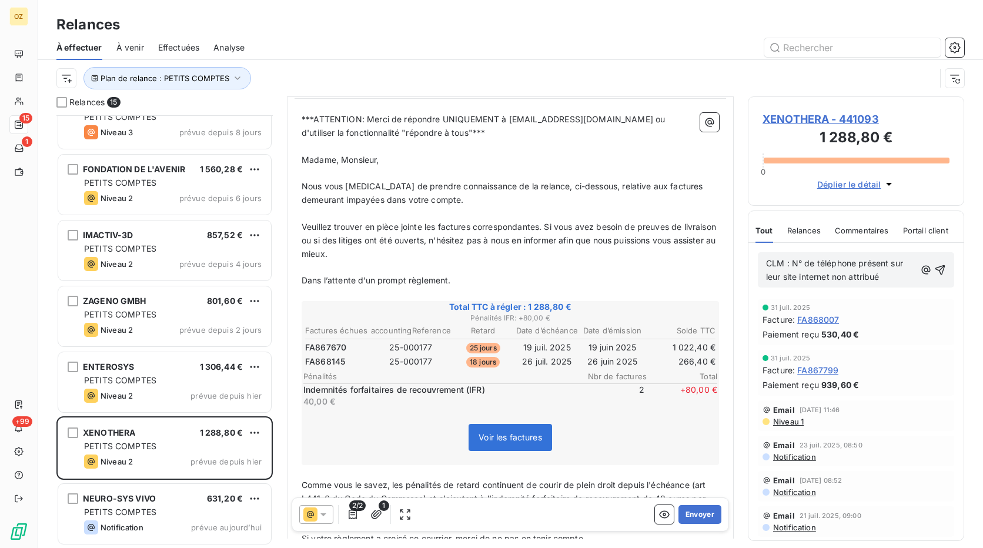
click at [888, 273] on p "CLM : N° de téléphone présent sur leur site internet non attribué" at bounding box center [840, 270] width 149 height 27
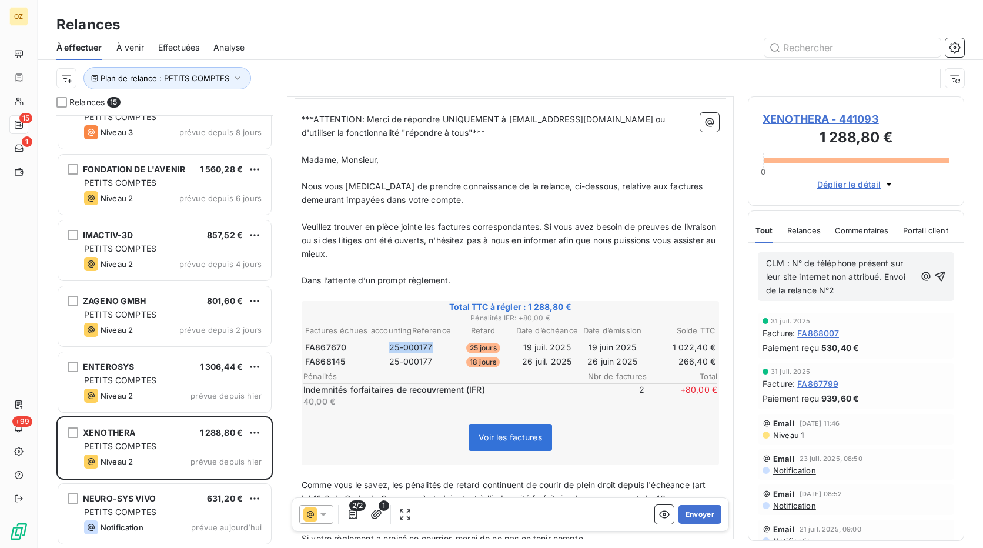
drag, startPoint x: 430, startPoint y: 347, endPoint x: 386, endPoint y: 348, distance: 44.7
click at [386, 348] on td "25-000177" at bounding box center [410, 347] width 81 height 13
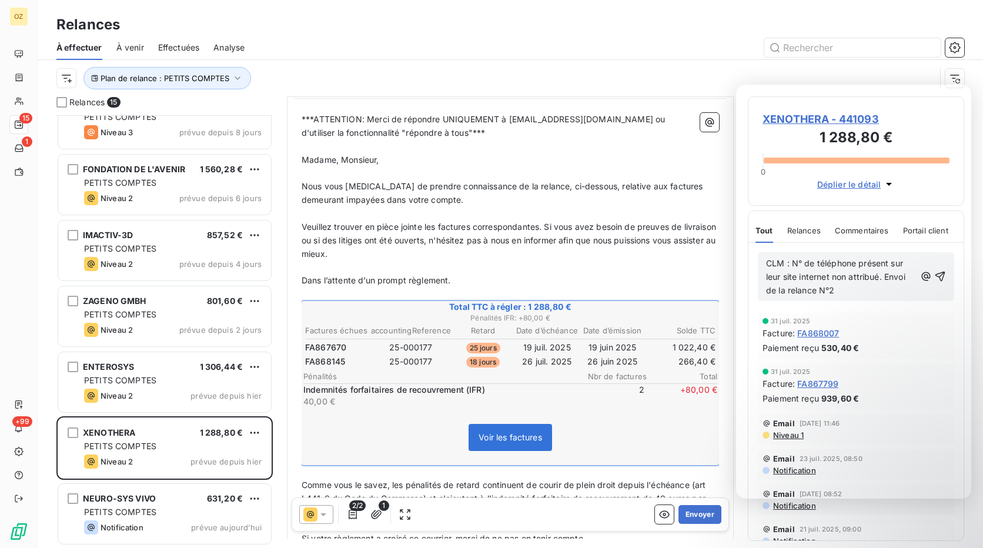
scroll to position [379, 0]
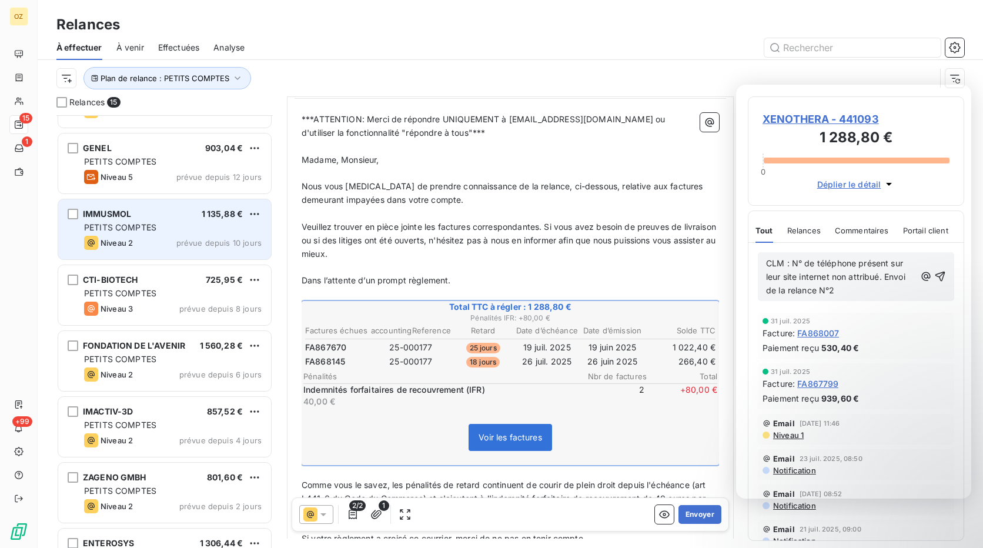
click at [198, 237] on div "Niveau 2 prévue depuis 10 jours" at bounding box center [172, 243] width 177 height 14
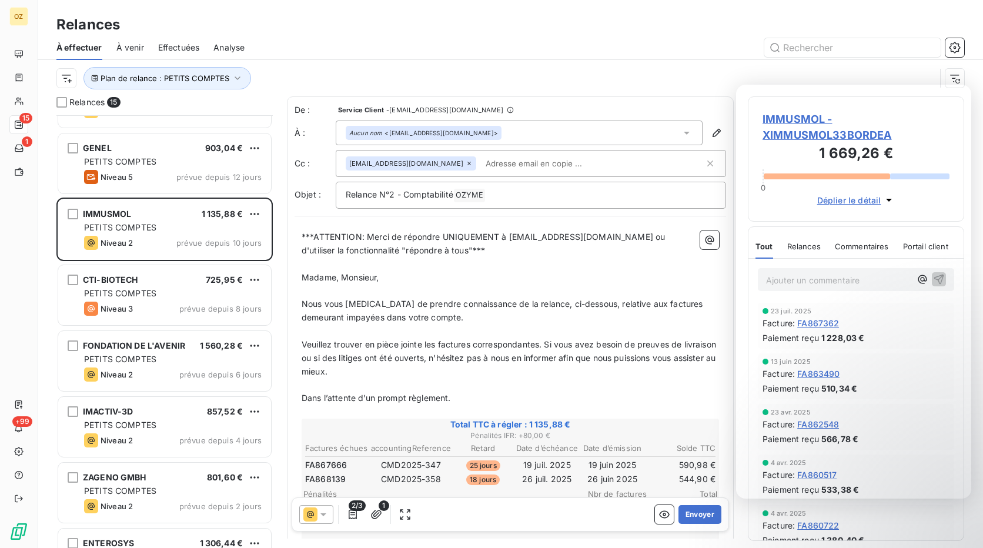
click at [694, 56] on div at bounding box center [611, 47] width 705 height 19
click at [339, 463] on span "FA867666" at bounding box center [326, 465] width 42 height 12
click at [330, 480] on span "FA868139" at bounding box center [325, 479] width 41 height 12
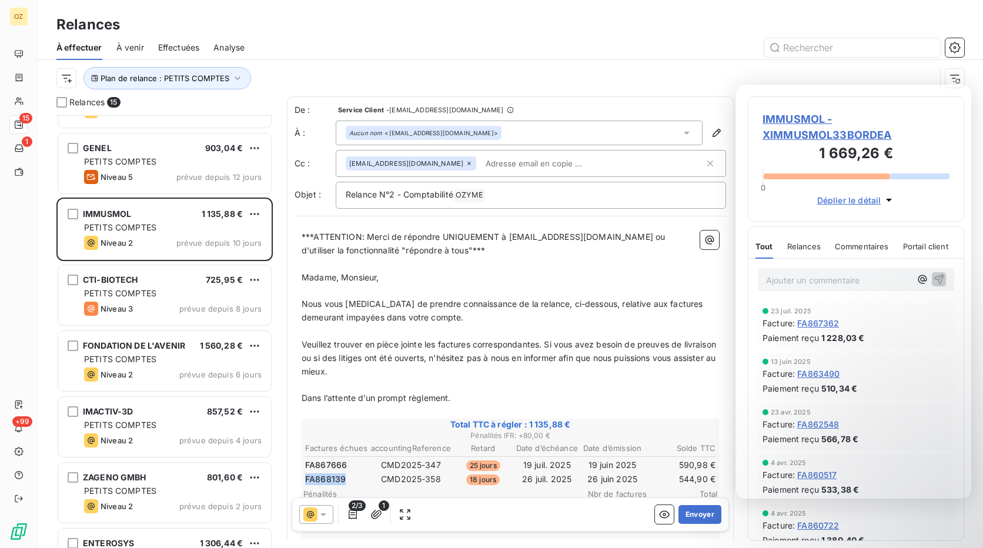
click at [330, 480] on span "FA868139" at bounding box center [325, 479] width 41 height 12
drag, startPoint x: 378, startPoint y: 465, endPoint x: 443, endPoint y: 467, distance: 64.7
click at [443, 467] on td "CMD2025-347" at bounding box center [410, 464] width 81 height 13
click at [339, 468] on span "FA867666" at bounding box center [326, 465] width 42 height 12
click at [341, 468] on span "FA867666" at bounding box center [326, 465] width 42 height 12
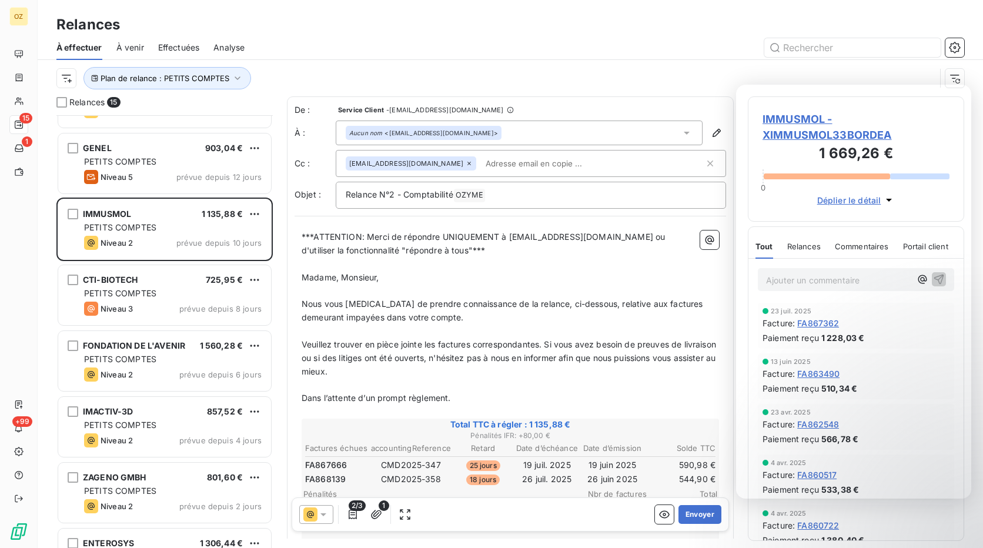
click at [481, 164] on input "text" at bounding box center [549, 164] width 136 height 18
paste input "achaibi@immusmol.com"
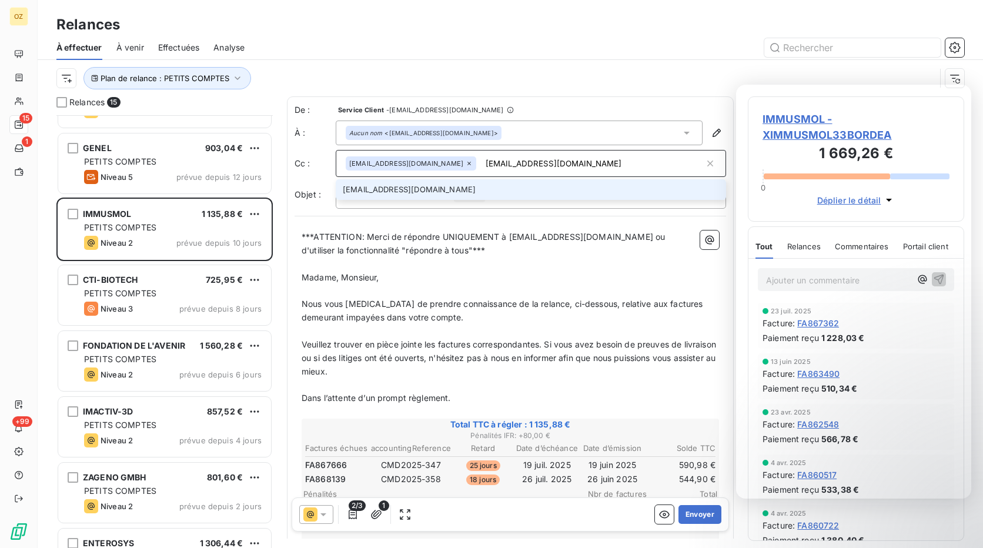
type input "achaibi@immusmol.com"
click at [498, 190] on li "achaibi@immusmol.com" at bounding box center [531, 189] width 390 height 21
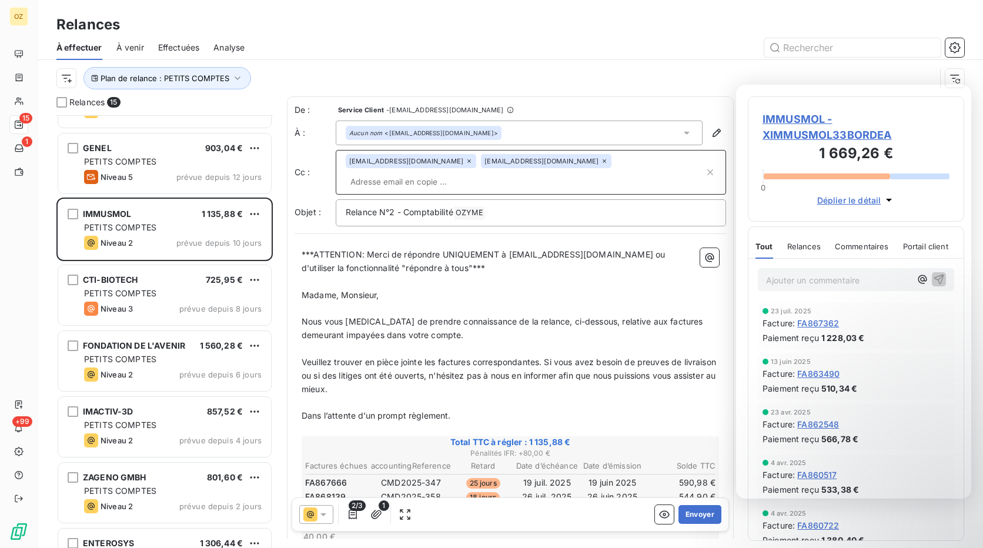
click at [722, 58] on div "À effectuer À venir Effectuées Analyse" at bounding box center [510, 47] width 945 height 25
click at [718, 68] on div "Plan de relance : PETITS COMPTES" at bounding box center [495, 78] width 879 height 22
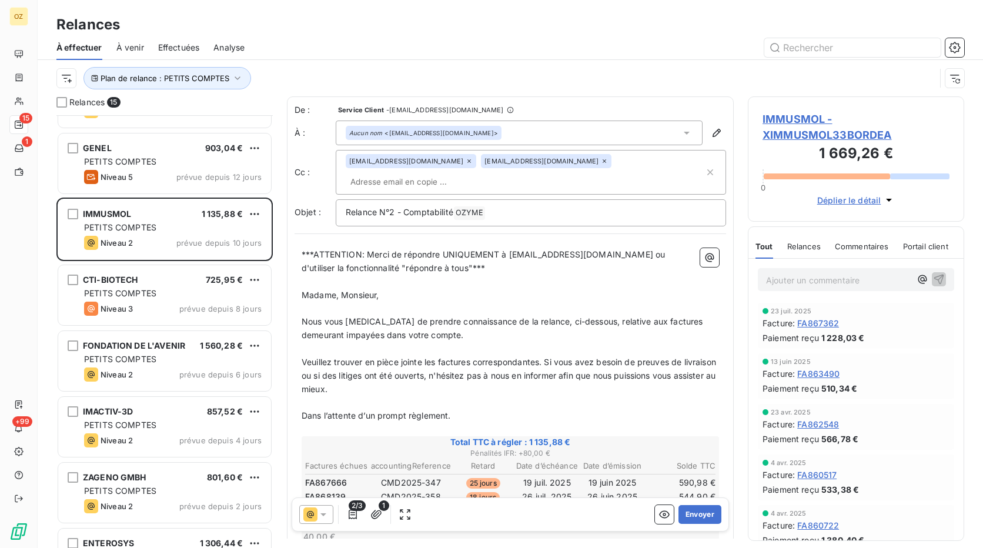
click at [472, 62] on div "Plan de relance : PETITS COMPTES" at bounding box center [509, 78] width 907 height 36
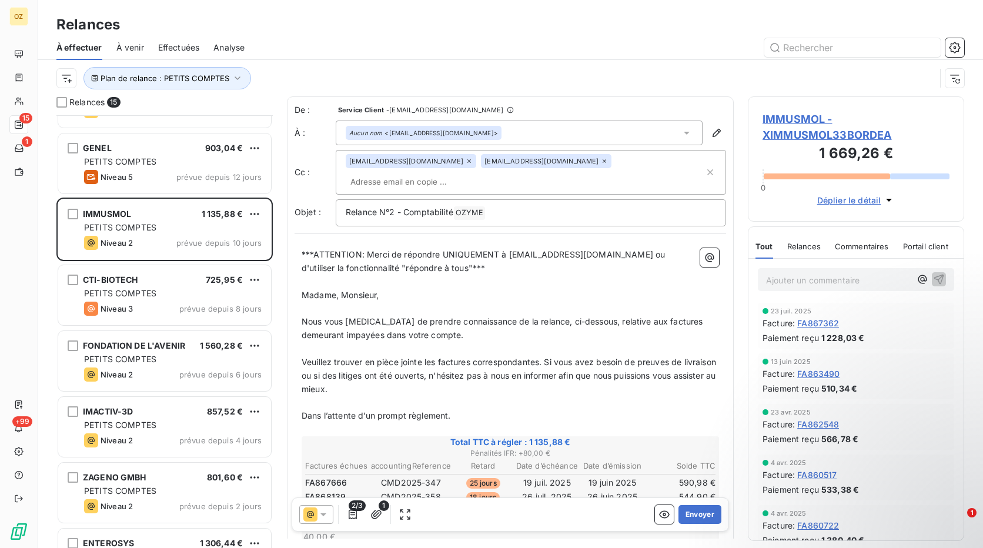
click at [644, 47] on div at bounding box center [611, 47] width 705 height 19
click at [644, 46] on div at bounding box center [611, 47] width 705 height 19
drag, startPoint x: 644, startPoint y: 46, endPoint x: 756, endPoint y: 5, distance: 119.8
click at [756, 5] on div "Relances À effectuer À venir Effectuées Analyse Plan de relance : PETITS COMPTES" at bounding box center [510, 48] width 945 height 96
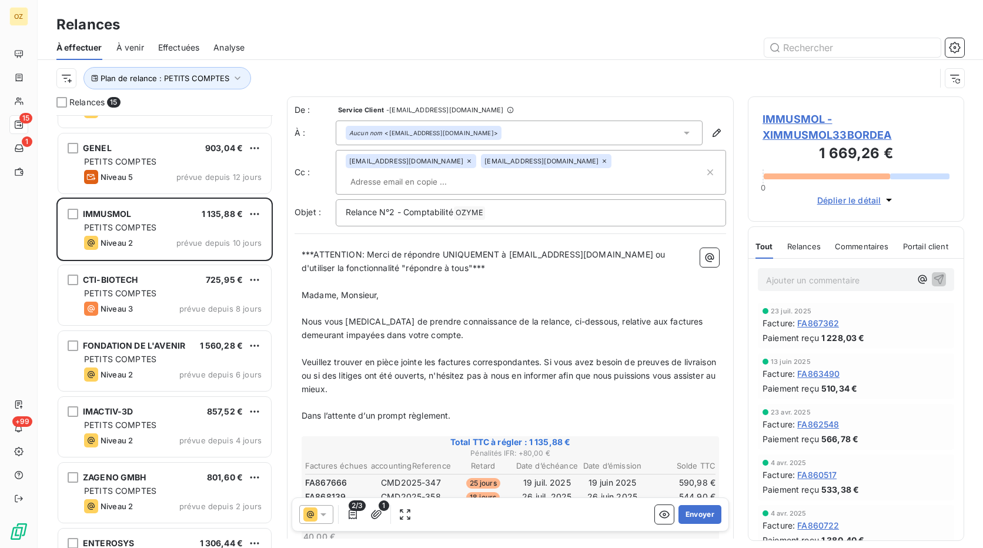
click at [808, 274] on p "Ajouter un commentaire ﻿" at bounding box center [838, 280] width 145 height 15
click at [685, 518] on button "Envoyer" at bounding box center [699, 514] width 43 height 19
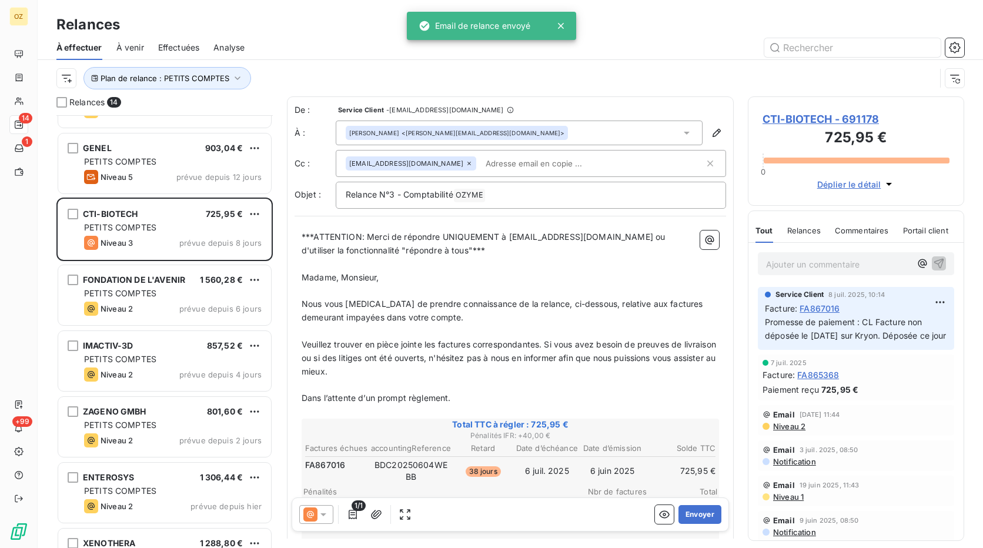
click at [598, 21] on div "Relances" at bounding box center [510, 24] width 945 height 21
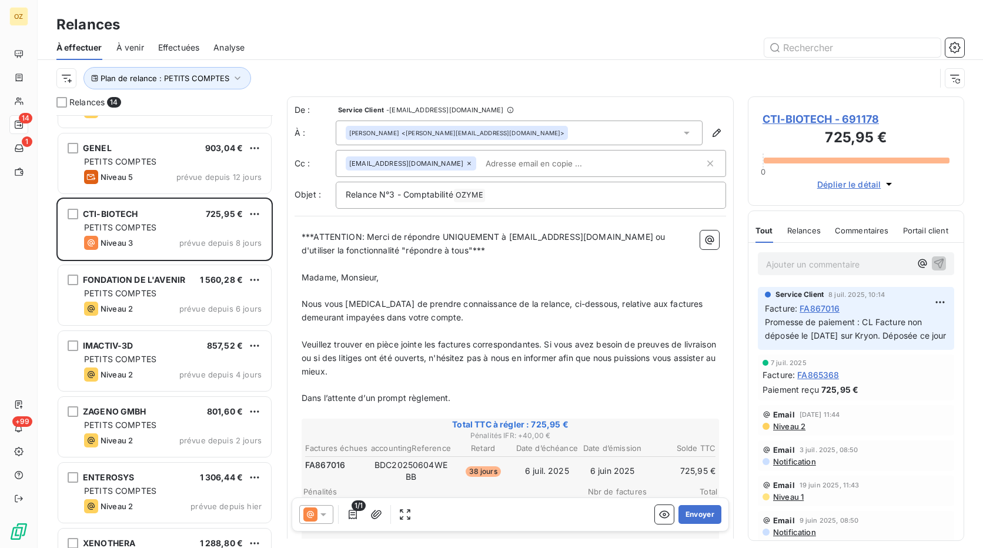
click at [676, 56] on div at bounding box center [611, 47] width 705 height 19
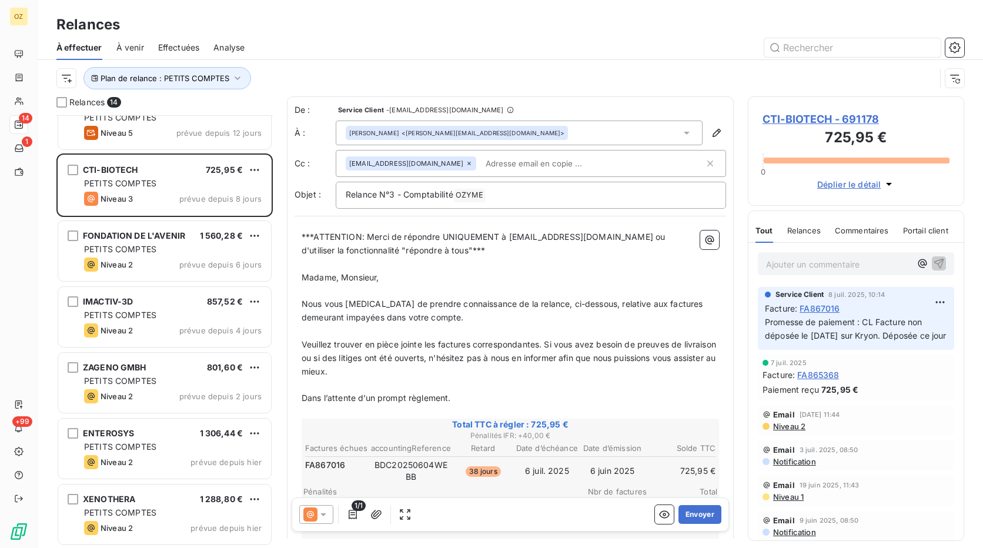
scroll to position [490, 0]
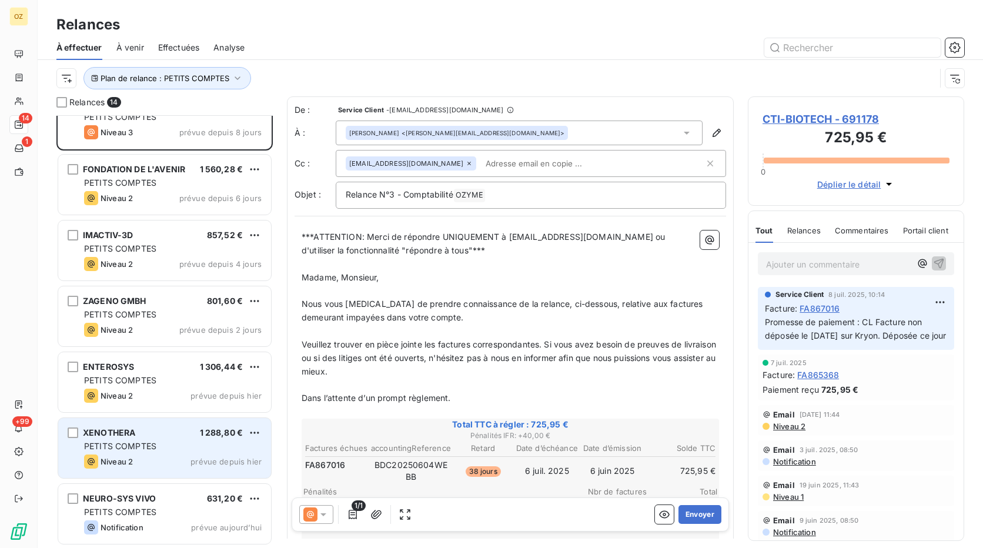
click at [182, 440] on div "PETITS COMPTES" at bounding box center [172, 446] width 177 height 12
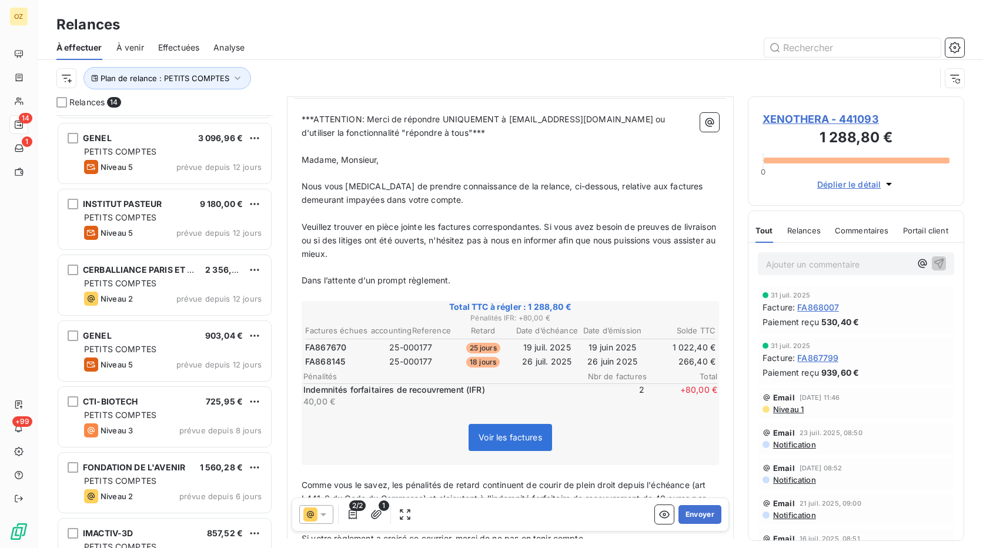
scroll to position [177, 0]
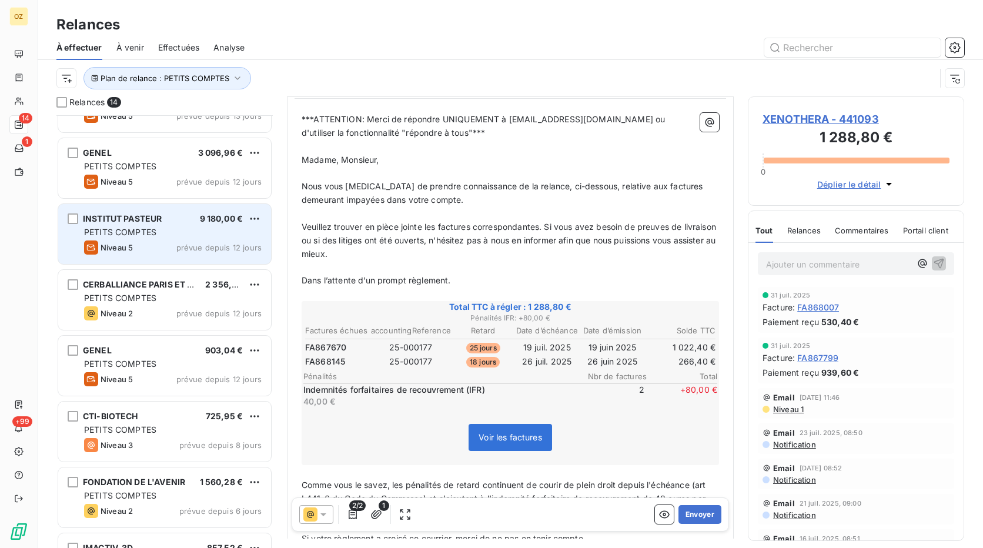
click at [172, 221] on div "INSTITUT PASTEUR 9 180,00 €" at bounding box center [172, 218] width 177 height 11
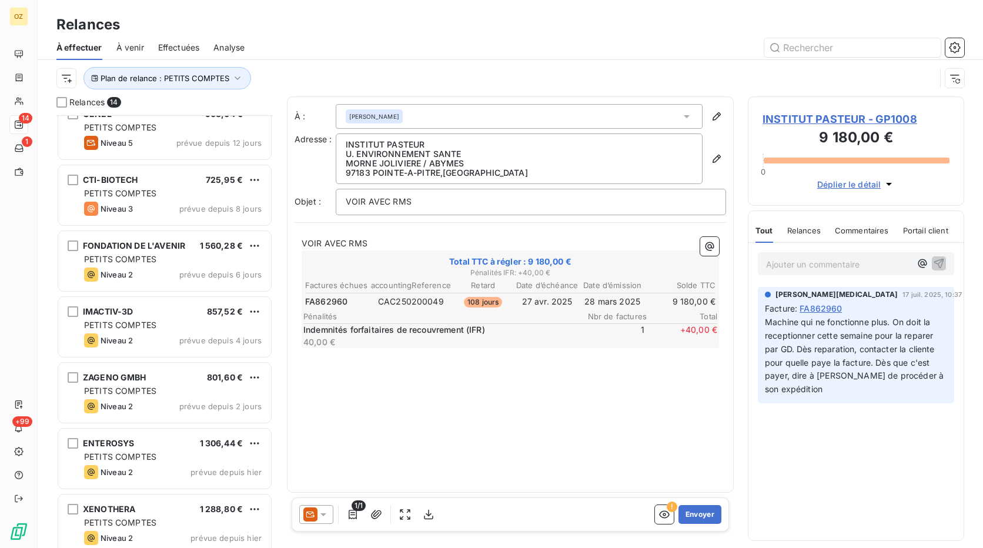
scroll to position [490, 0]
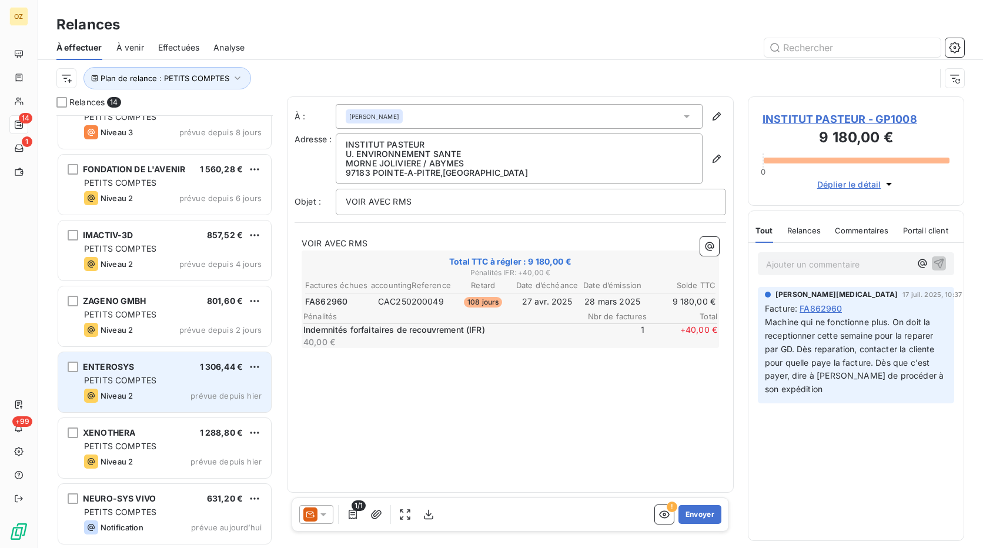
click at [160, 384] on div "PETITS COMPTES" at bounding box center [172, 380] width 177 height 12
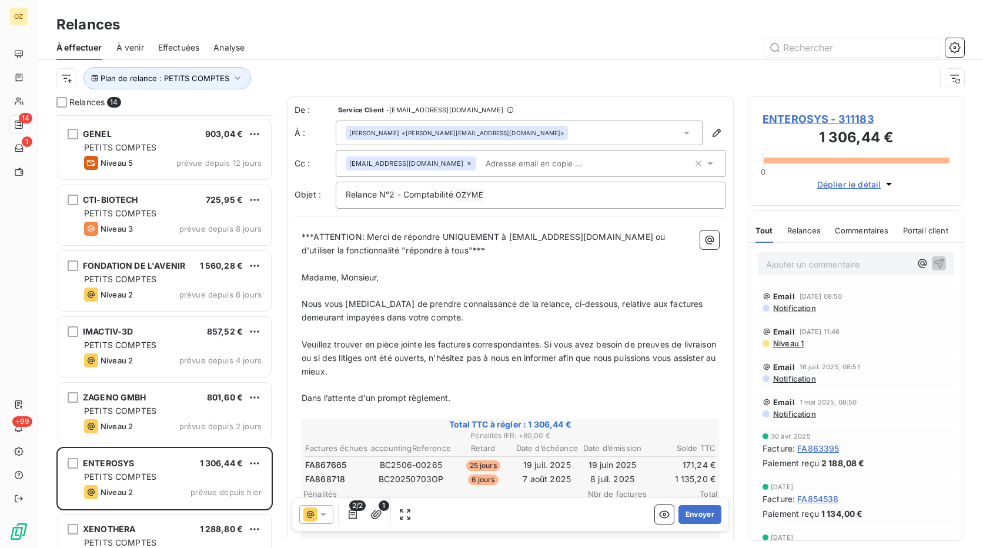
scroll to position [431, 0]
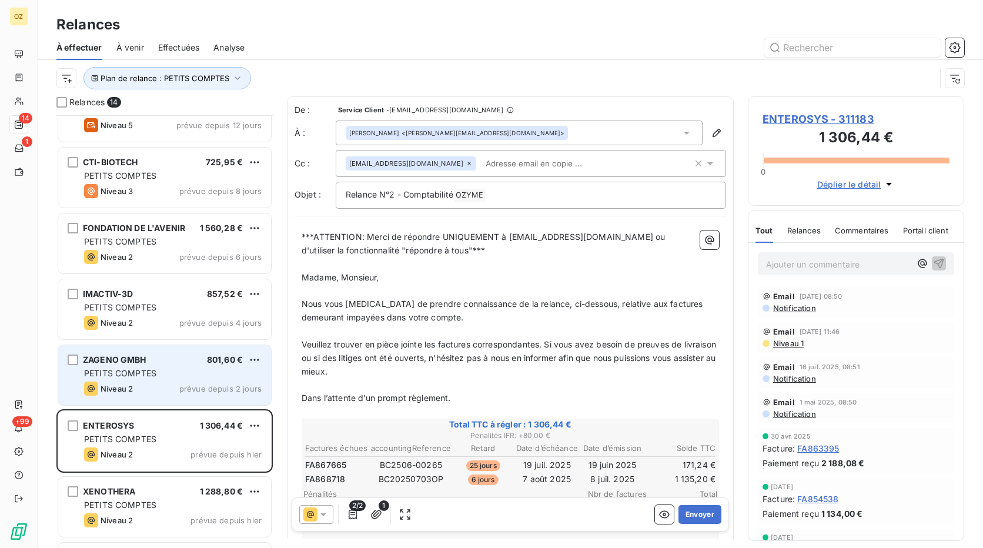
click at [168, 366] on div "ZAGENO GMBH 801,60 € PETITS COMPTES Niveau 2 prévue depuis 2 jours" at bounding box center [164, 375] width 213 height 60
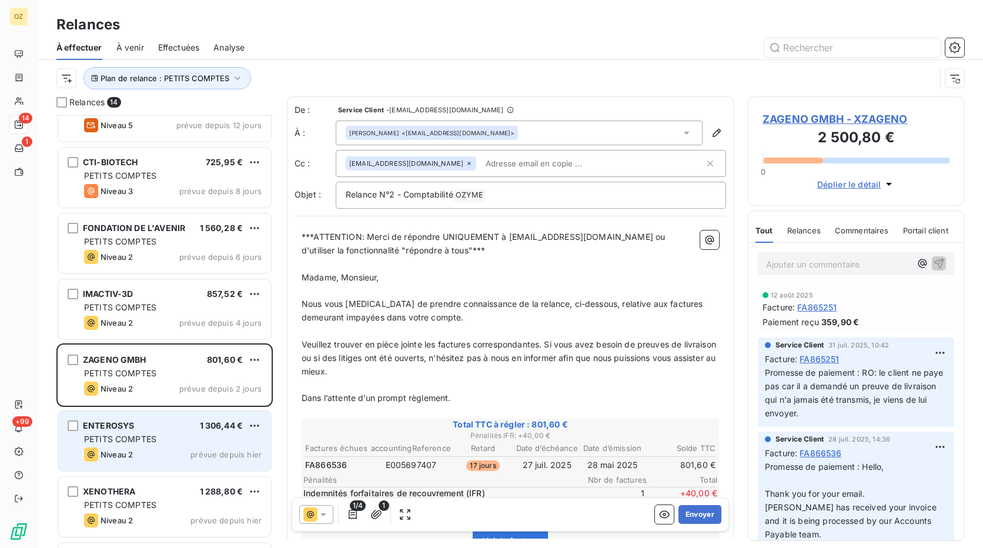
click at [168, 427] on div "ENTEROSYS 1 306,44 €" at bounding box center [172, 425] width 177 height 11
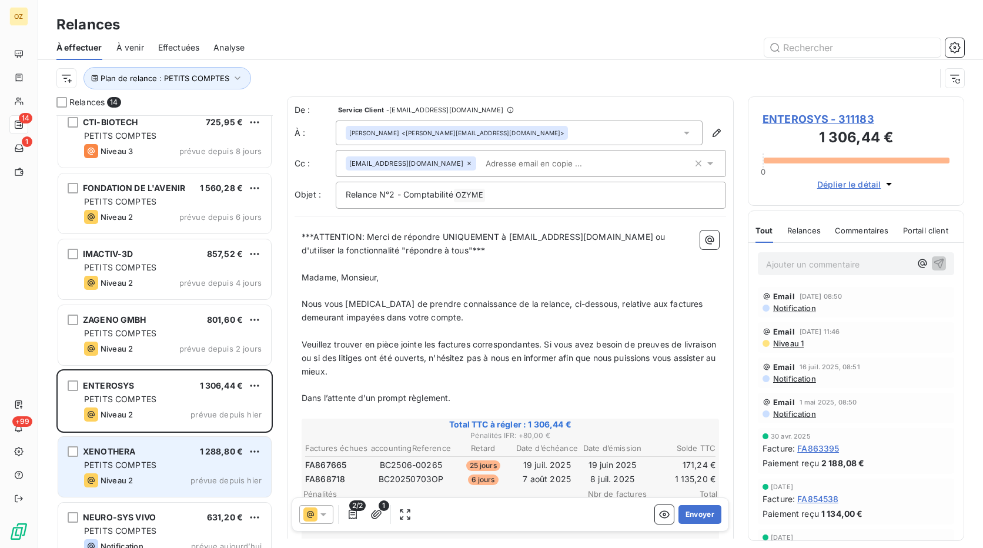
scroll to position [490, 0]
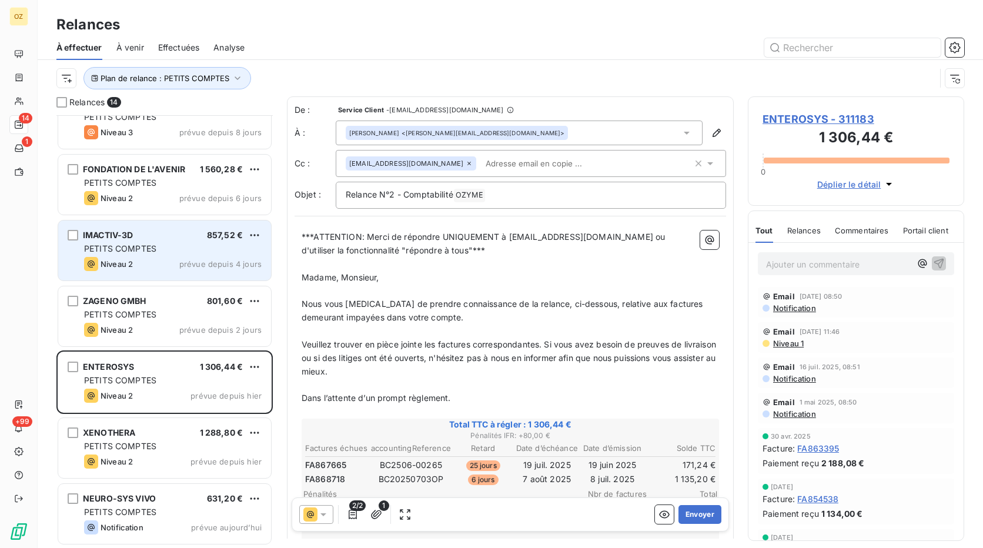
click at [186, 250] on div "PETITS COMPTES" at bounding box center [172, 249] width 177 height 12
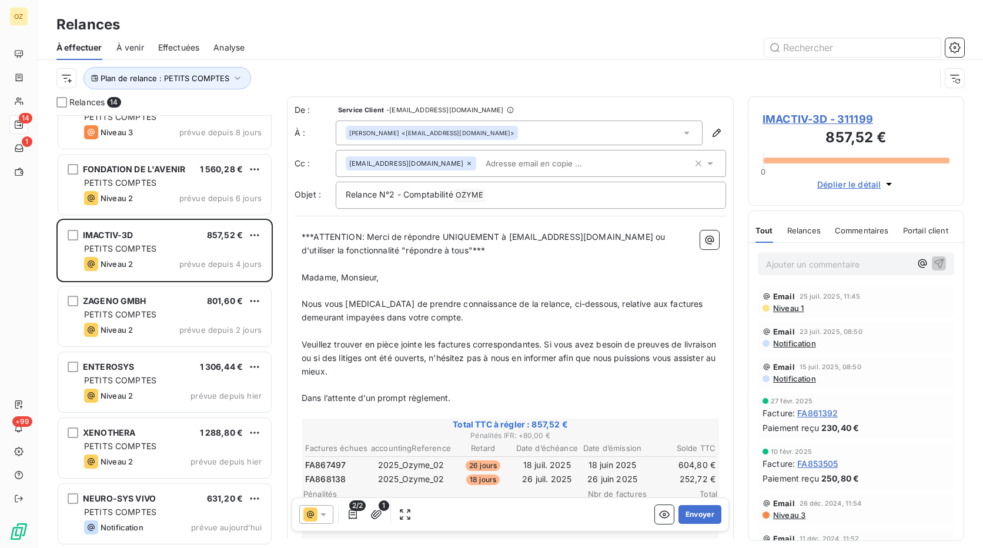
click at [531, 43] on div at bounding box center [611, 47] width 705 height 19
drag, startPoint x: 446, startPoint y: 469, endPoint x: 355, endPoint y: 470, distance: 90.5
click at [355, 470] on tr "FA867497 2025_Ozyme_02 26 jours 18 juil. 2025 18 juin 2025 604,80 €" at bounding box center [509, 464] width 411 height 13
drag, startPoint x: 440, startPoint y: 461, endPoint x: 373, endPoint y: 470, distance: 68.1
click at [373, 470] on td "2025_Ozyme_02" at bounding box center [410, 464] width 81 height 13
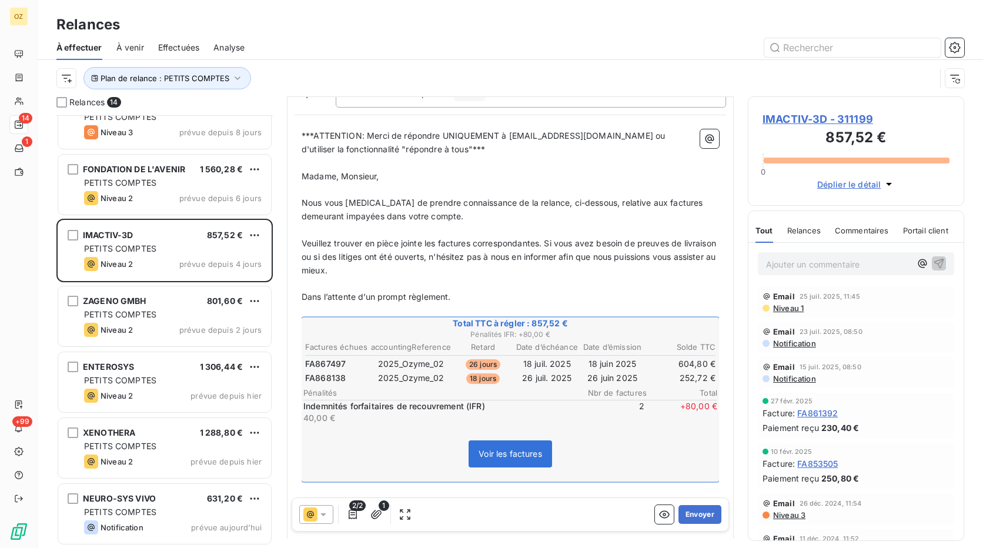
scroll to position [118, 0]
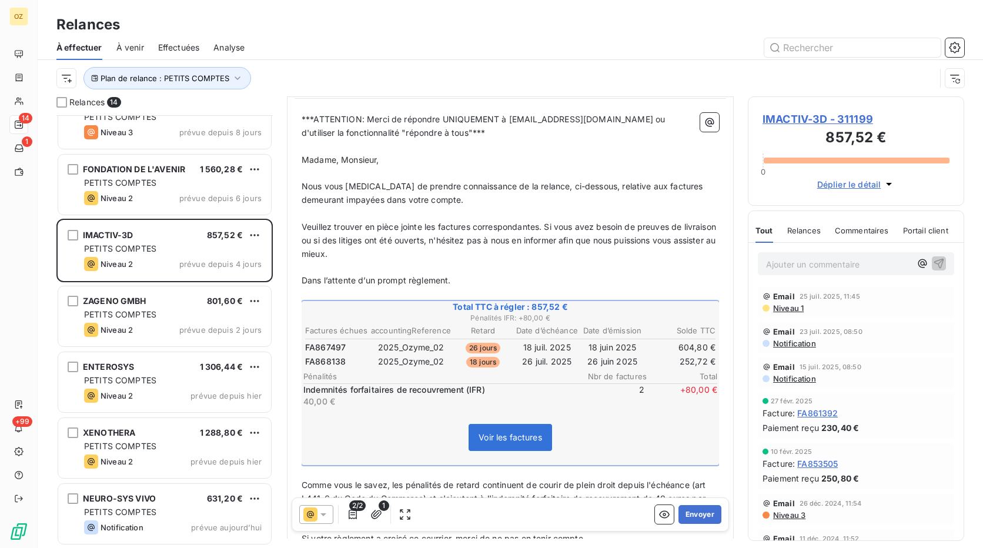
click at [796, 264] on p "Ajouter un commentaire ﻿" at bounding box center [838, 264] width 145 height 15
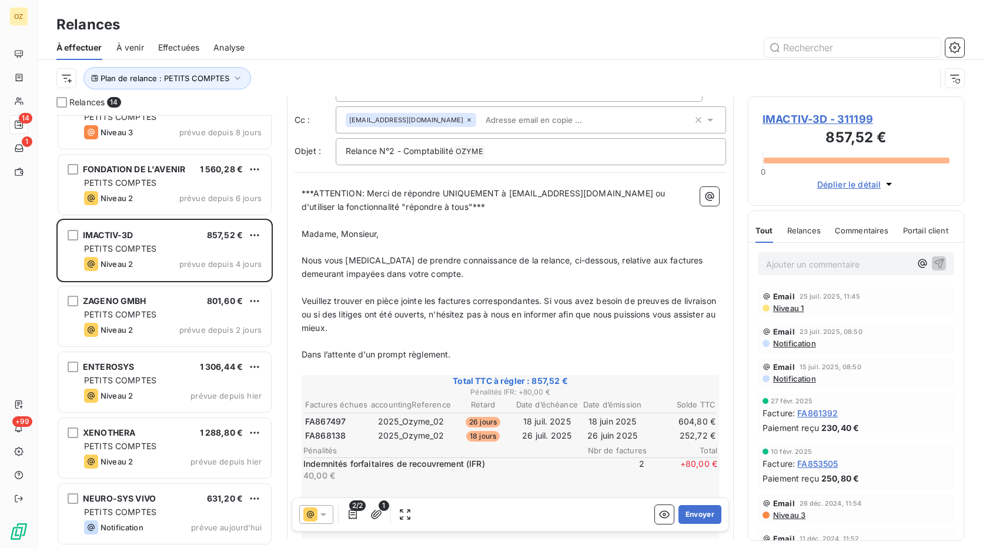
scroll to position [0, 0]
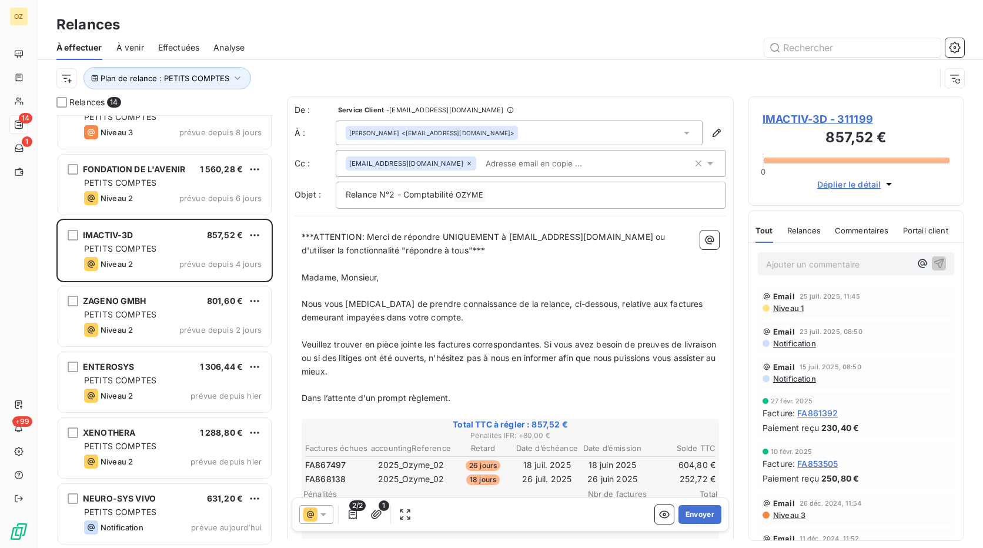
click at [826, 257] on p "Ajouter un commentaire ﻿" at bounding box center [838, 264] width 145 height 15
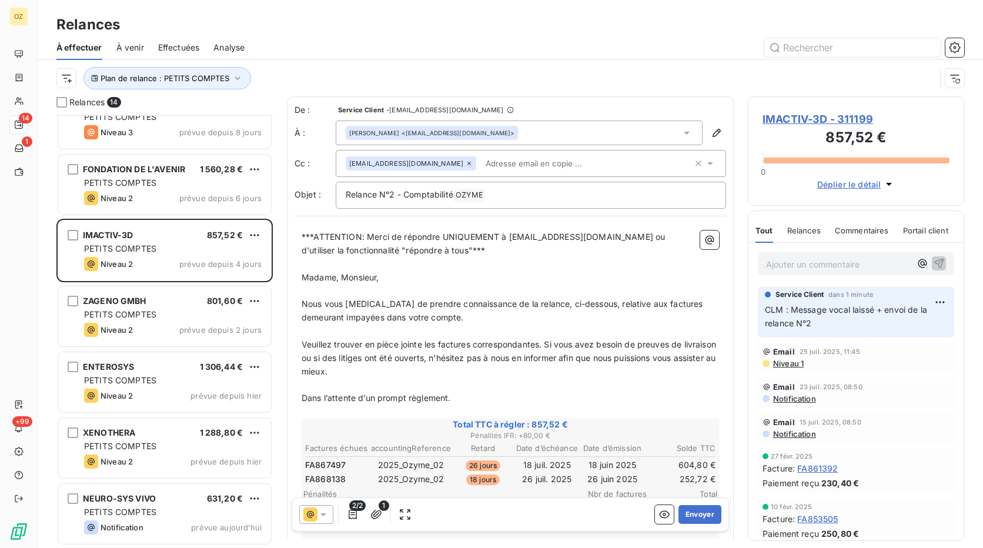
click at [483, 165] on input "text" at bounding box center [549, 164] width 136 height 18
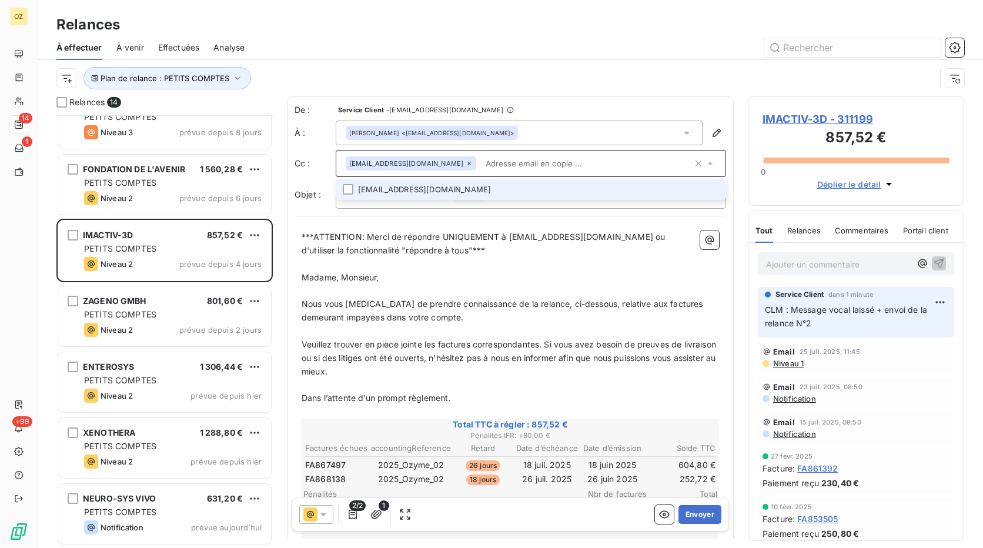
paste input "julie.lagarde@imactiv-3d.com"
type input "julie.lagarde@imactiv-3d.com"
click at [448, 186] on li "julie.lagarde@imactiv-3d.com" at bounding box center [531, 189] width 390 height 21
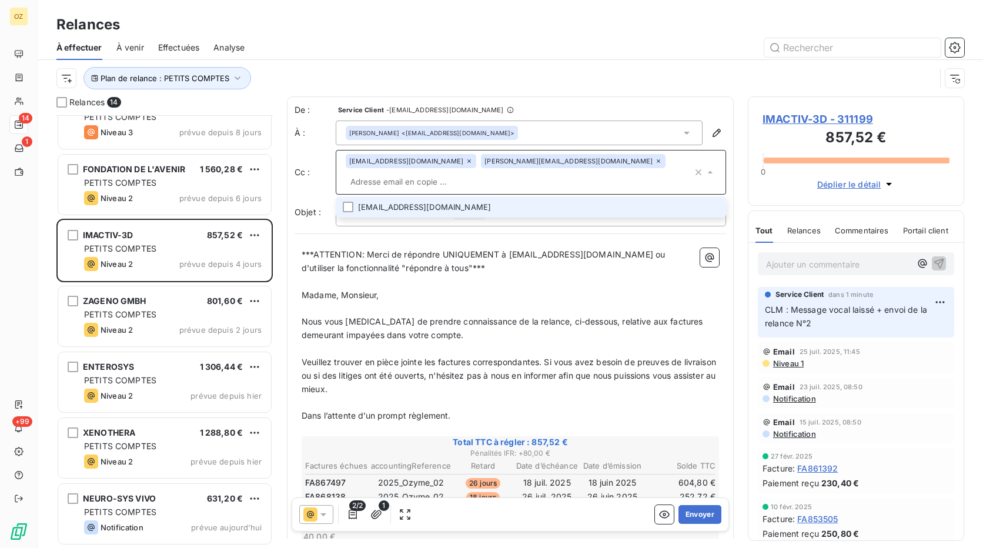
click at [484, 197] on li "jean.michel.lagarde@imativ-3d.com" at bounding box center [531, 207] width 390 height 21
click at [473, 208] on li "jean.michel.lagarde@imativ-3d.com" at bounding box center [531, 207] width 390 height 21
click at [472, 197] on li "jean.michel.lagarde@imativ-3d.com" at bounding box center [531, 207] width 390 height 21
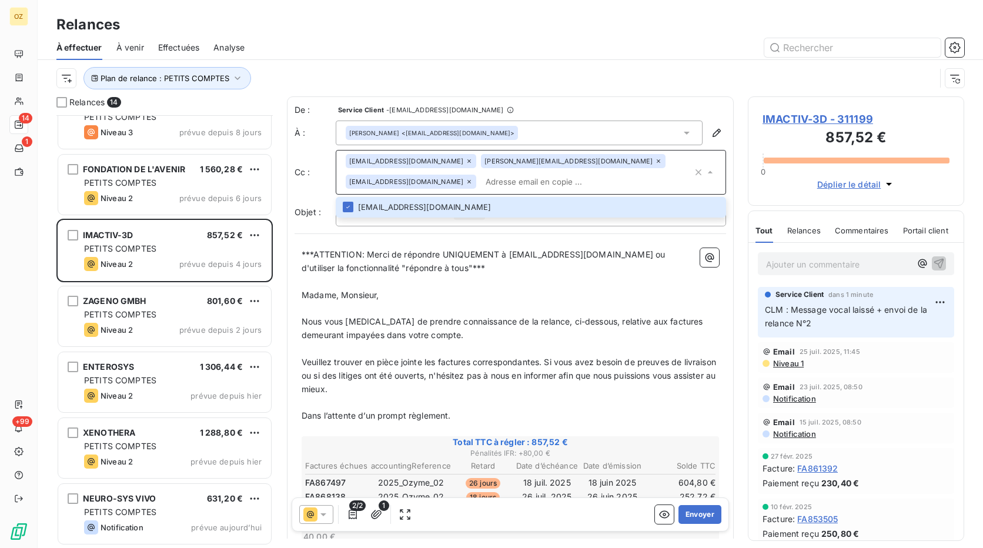
click at [550, 243] on div "***ATTENTION: Merci de répondre UNIQUEMENT à adv@ozyme.fr ou d'utiliser la fonc…" at bounding box center [509, 534] width 431 height 586
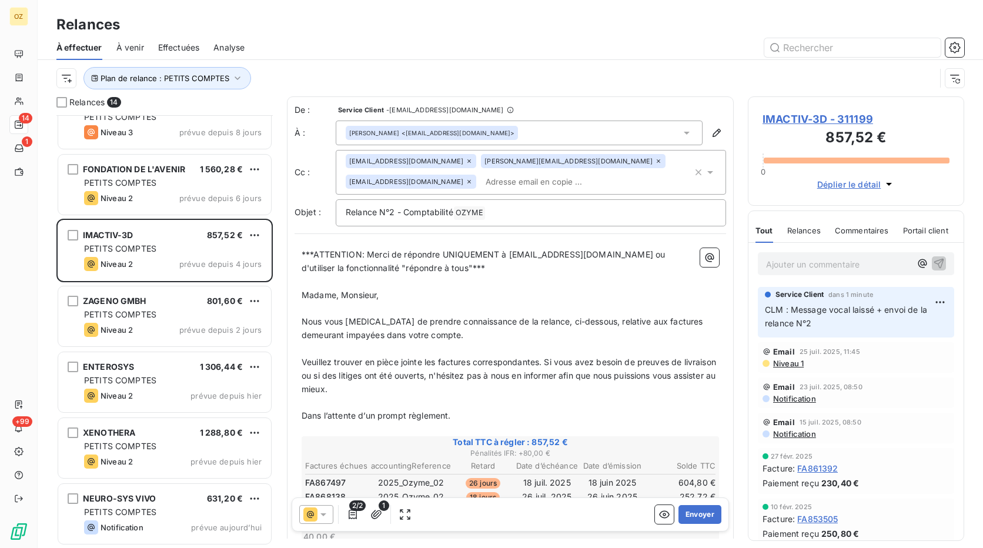
click at [341, 478] on span "FA867497" at bounding box center [325, 483] width 41 height 12
click at [695, 514] on button "Envoyer" at bounding box center [699, 514] width 43 height 19
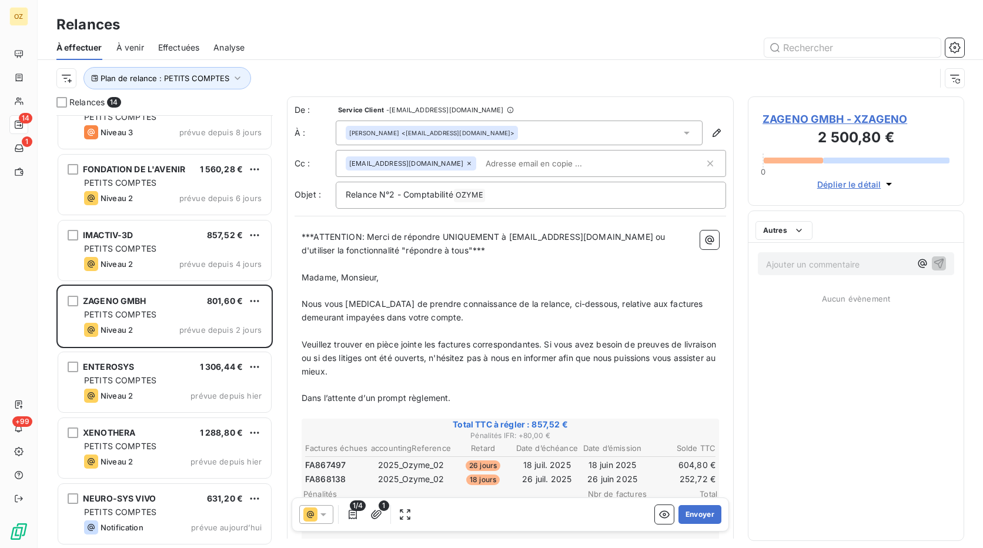
scroll to position [423, 0]
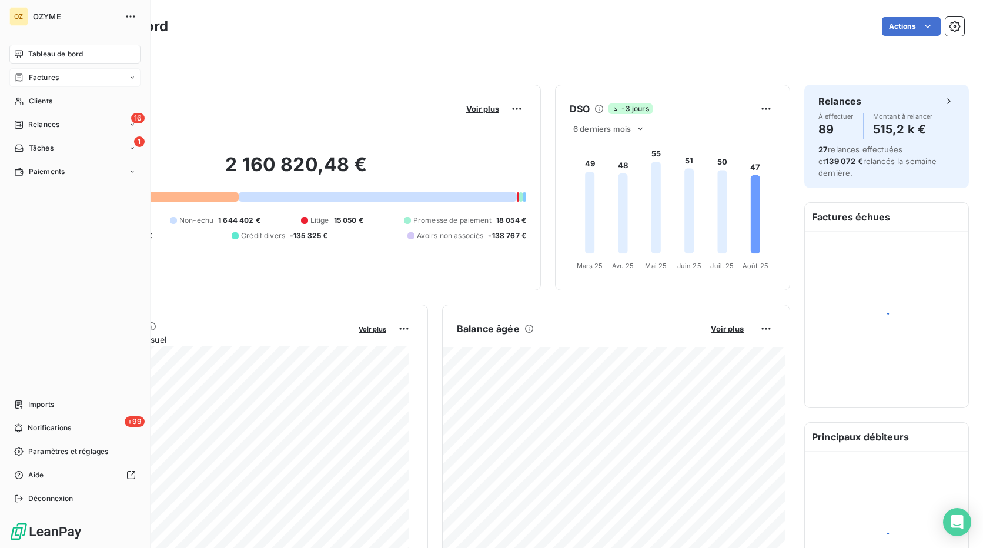
click at [29, 76] on span "Factures" at bounding box center [44, 77] width 30 height 11
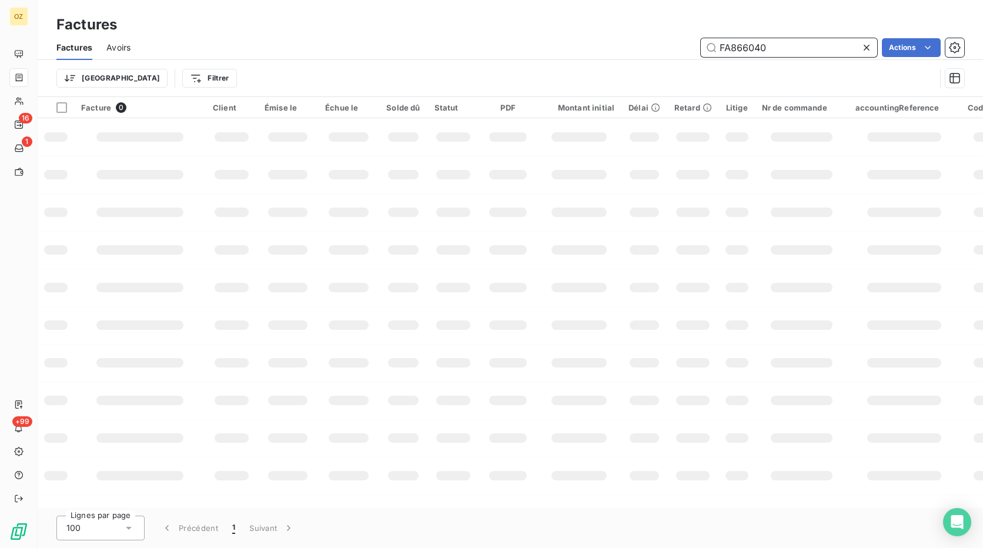
drag, startPoint x: 776, startPoint y: 55, endPoint x: 680, endPoint y: 58, distance: 96.4
click at [680, 58] on div "Factures Avoirs FA866040 Actions" at bounding box center [510, 47] width 945 height 25
paste input "7666"
type input "FA867666"
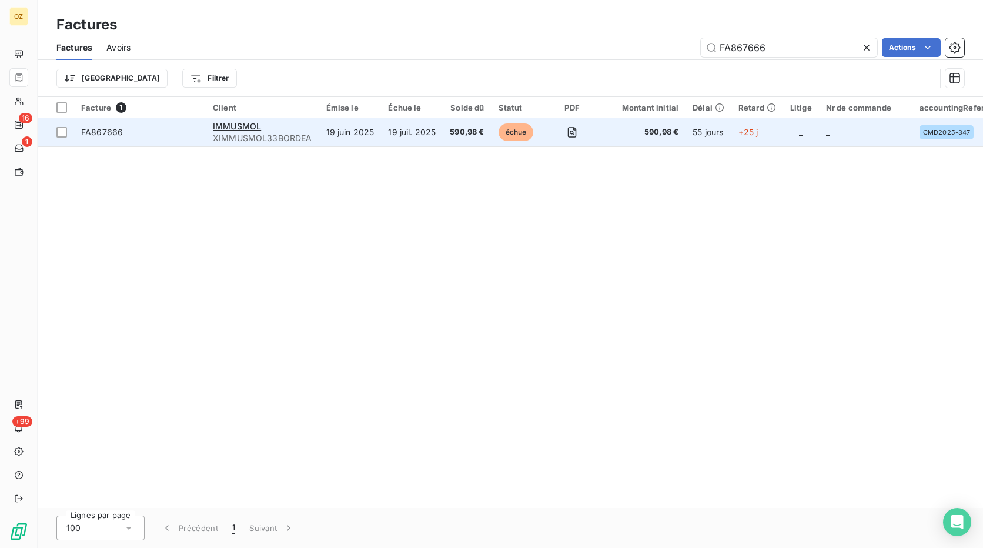
click at [316, 131] on td "IMMUSMOL XIMMUSMOL33BORDEA" at bounding box center [262, 132] width 113 height 28
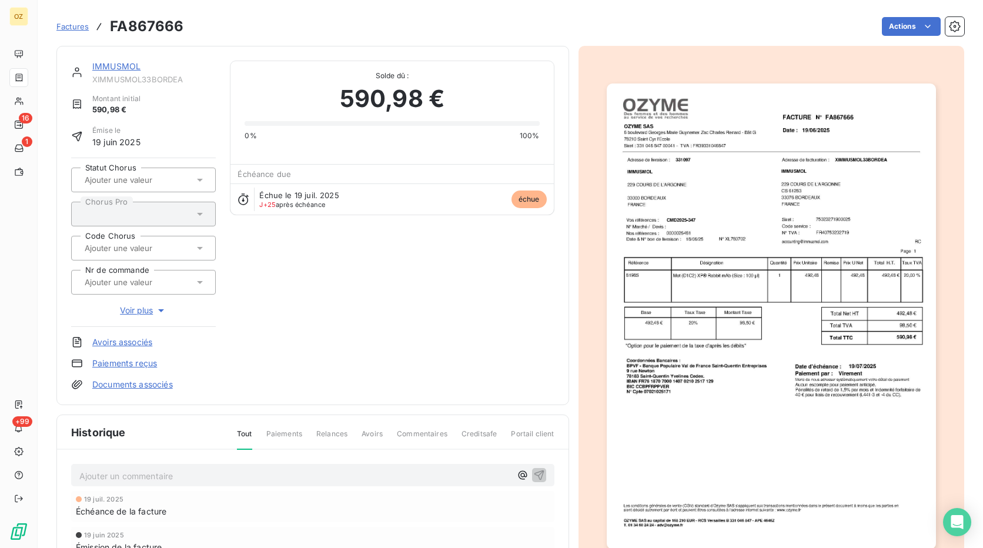
click at [138, 386] on link "Documents associés" at bounding box center [132, 385] width 81 height 12
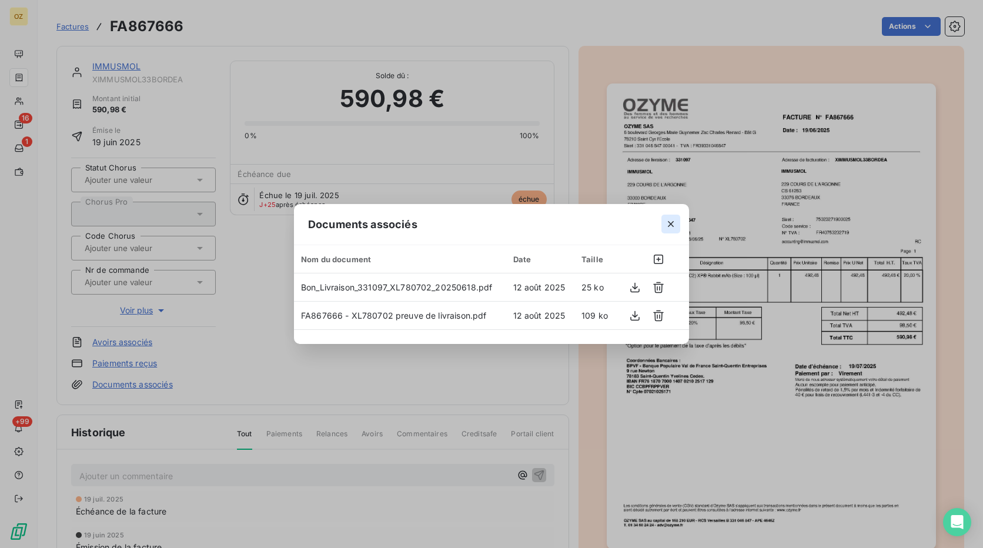
click at [671, 225] on icon "button" at bounding box center [671, 224] width 6 height 6
